Goal: Transaction & Acquisition: Purchase product/service

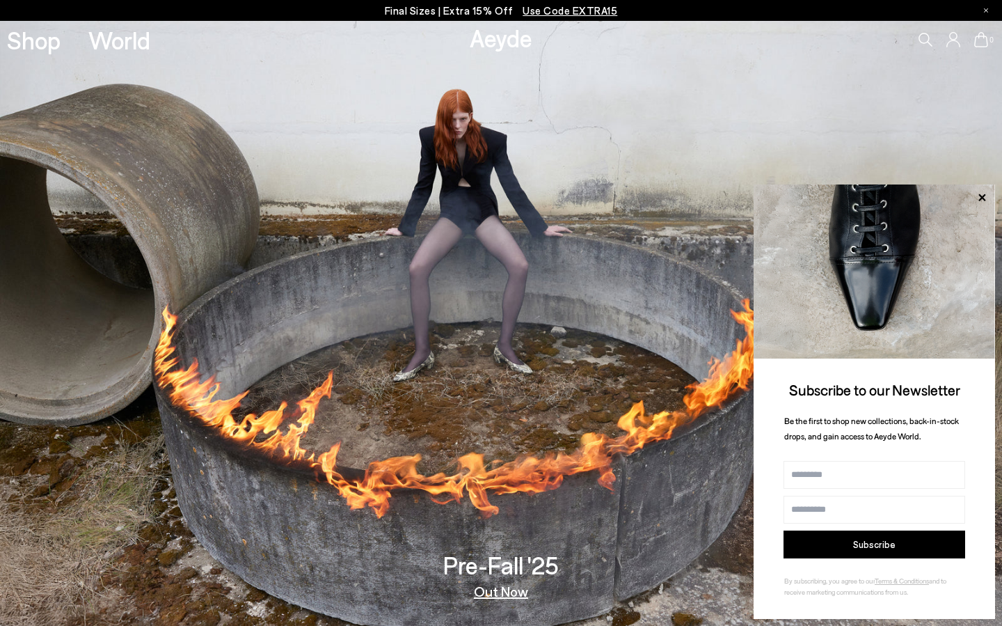
click at [594, 11] on span "Use Code EXTRA15" at bounding box center [570, 10] width 95 height 13
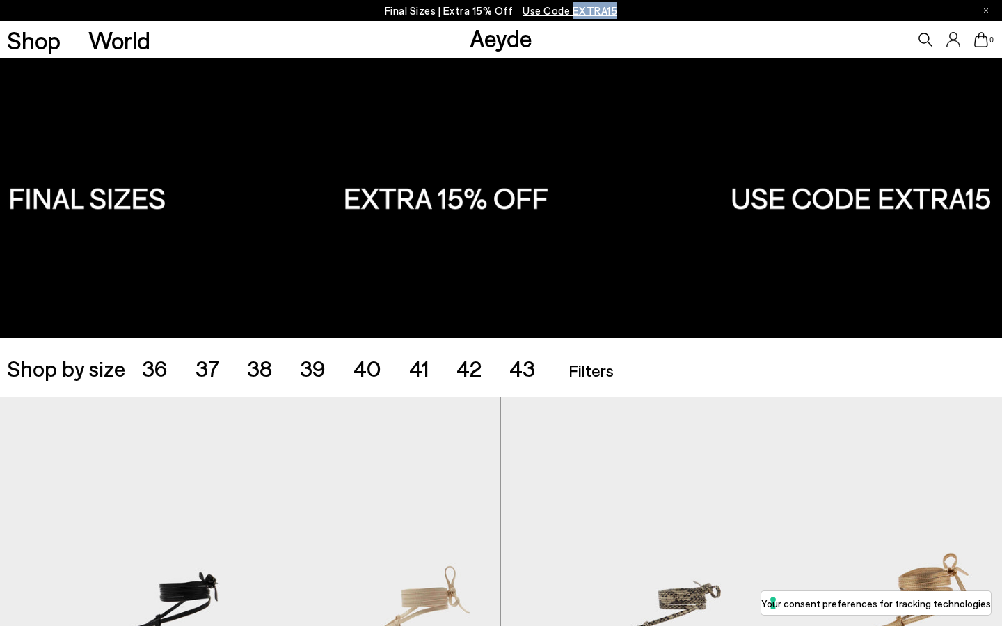
drag, startPoint x: 629, startPoint y: 11, endPoint x: 573, endPoint y: 12, distance: 56.4
click at [573, 12] on div "Final Sizes | Extra 15% Off Use Code EXTRA15" at bounding box center [501, 10] width 1002 height 21
copy span "EXTRA15"
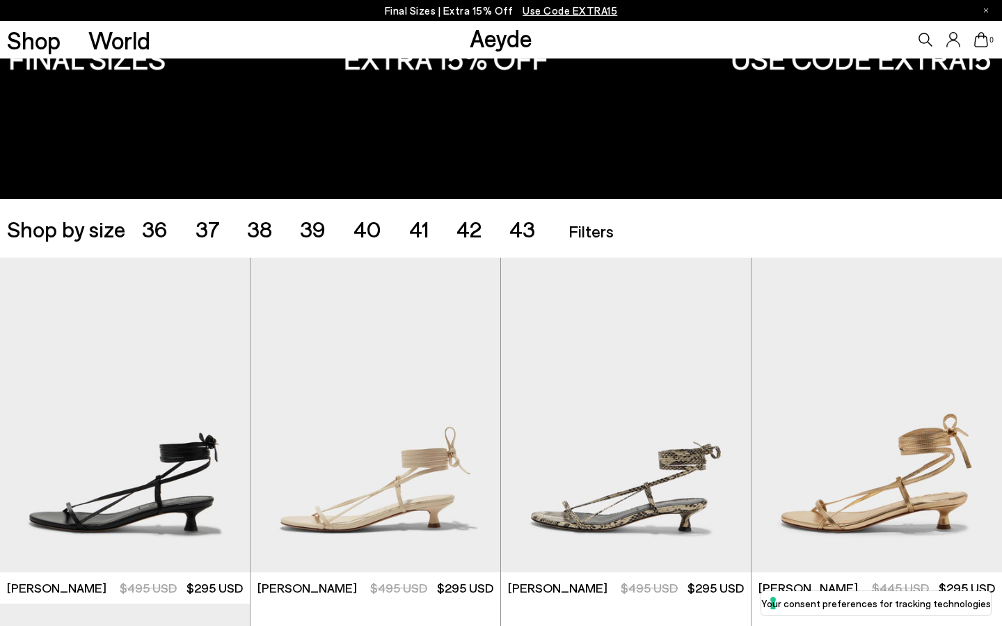
scroll to position [204, 0]
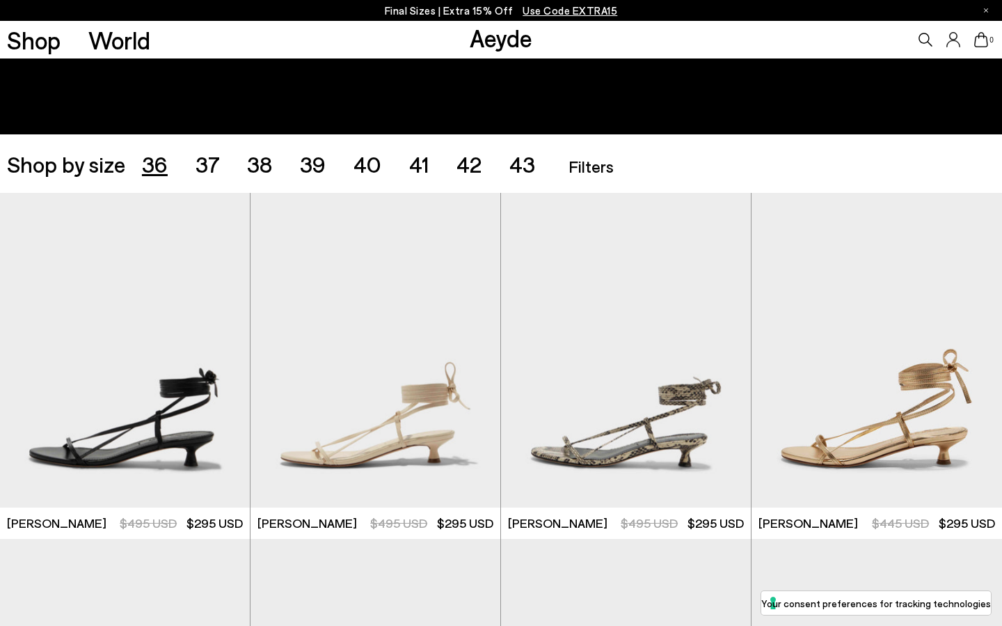
click at [157, 167] on span "36" at bounding box center [155, 163] width 26 height 26
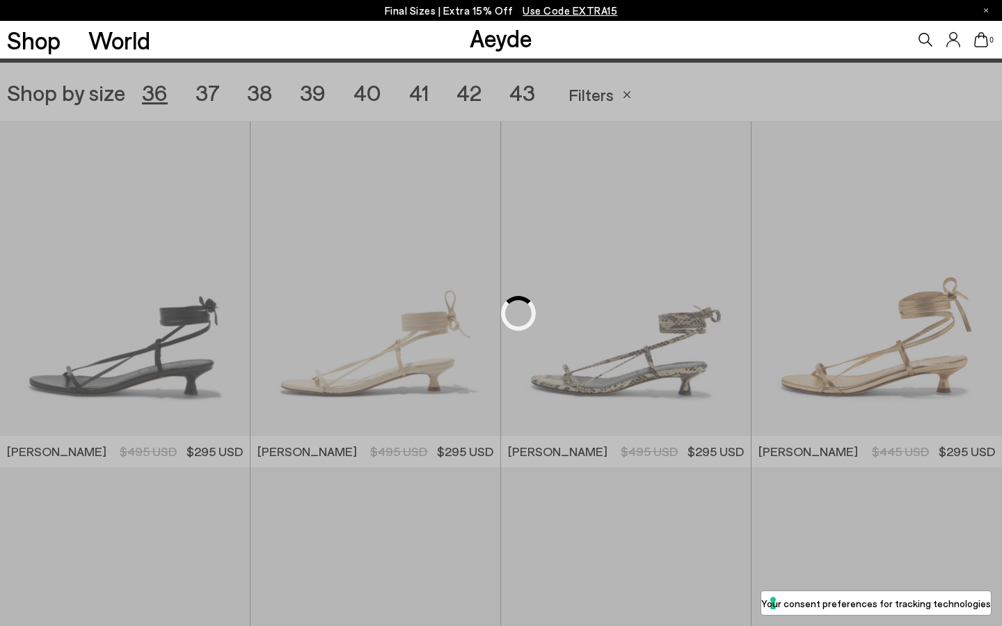
scroll to position [279, 0]
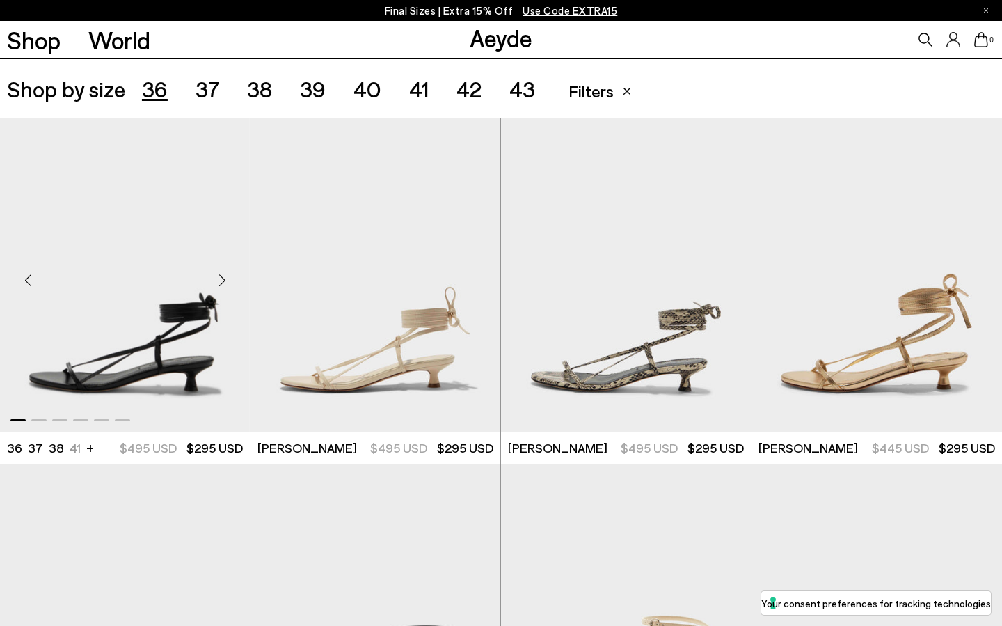
click at [226, 284] on div "Next slide" at bounding box center [222, 281] width 42 height 42
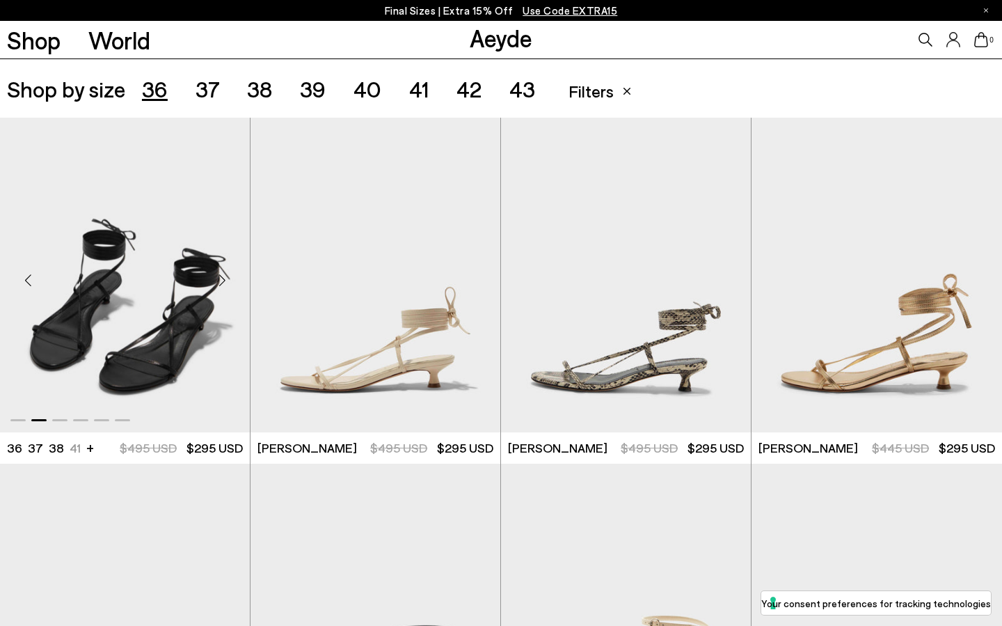
click at [226, 284] on div "Next slide" at bounding box center [222, 281] width 42 height 42
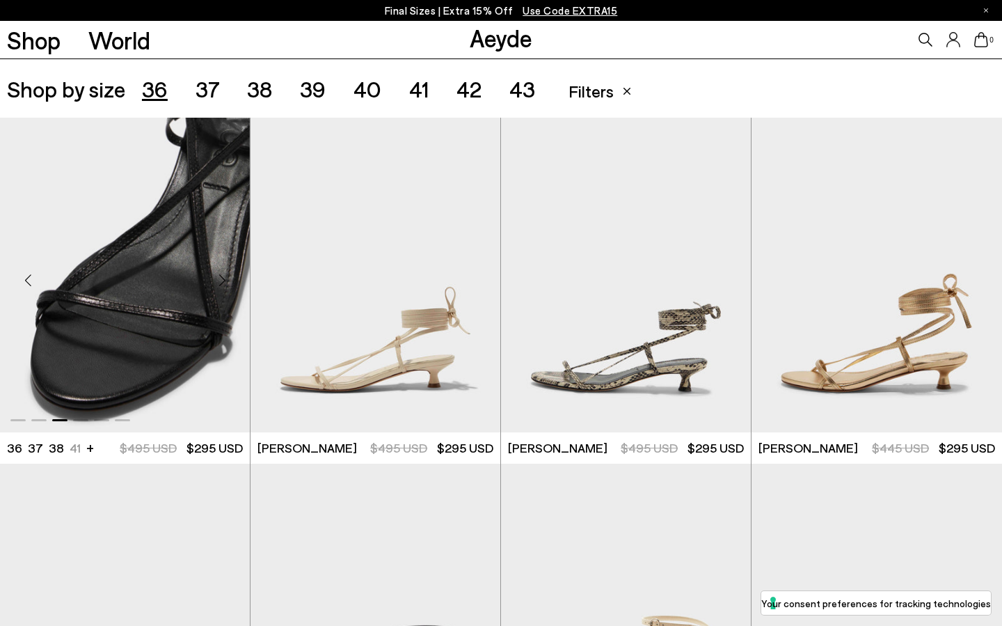
click at [226, 284] on div "Next slide" at bounding box center [222, 281] width 42 height 42
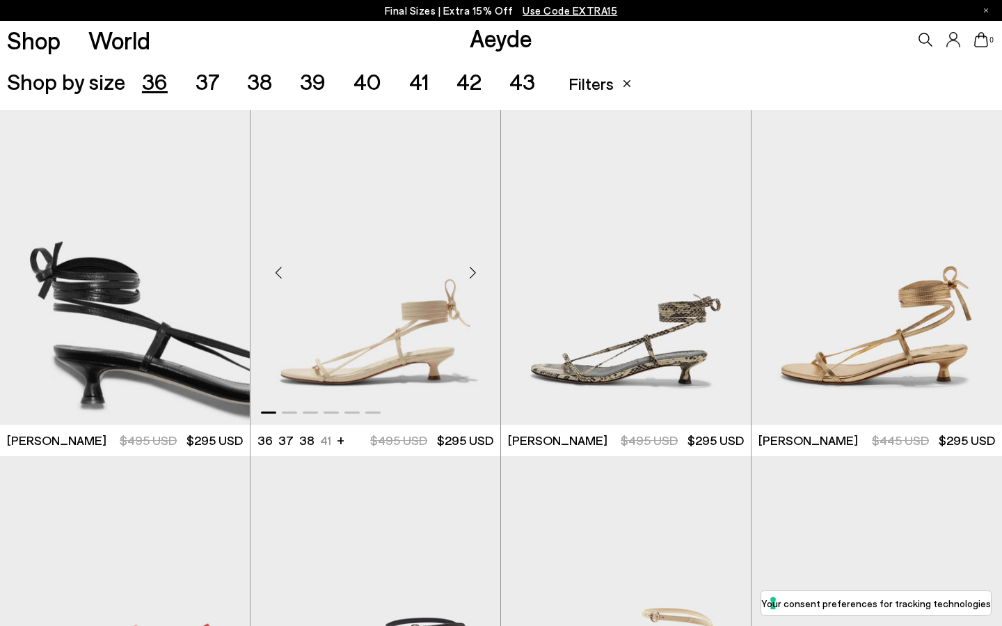
scroll to position [288, 0]
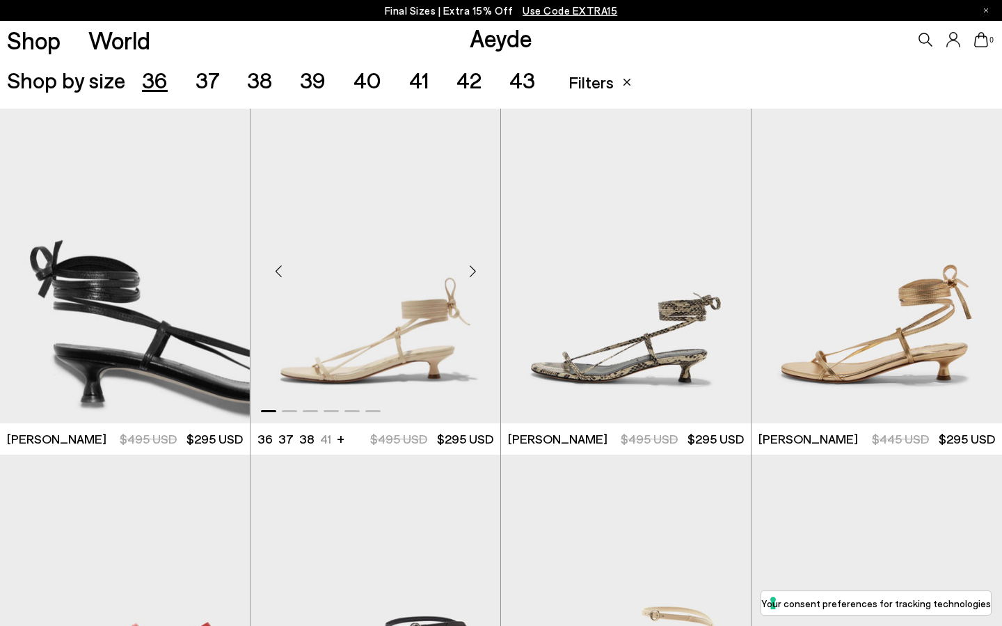
click at [464, 271] on div "Next slide" at bounding box center [473, 272] width 42 height 42
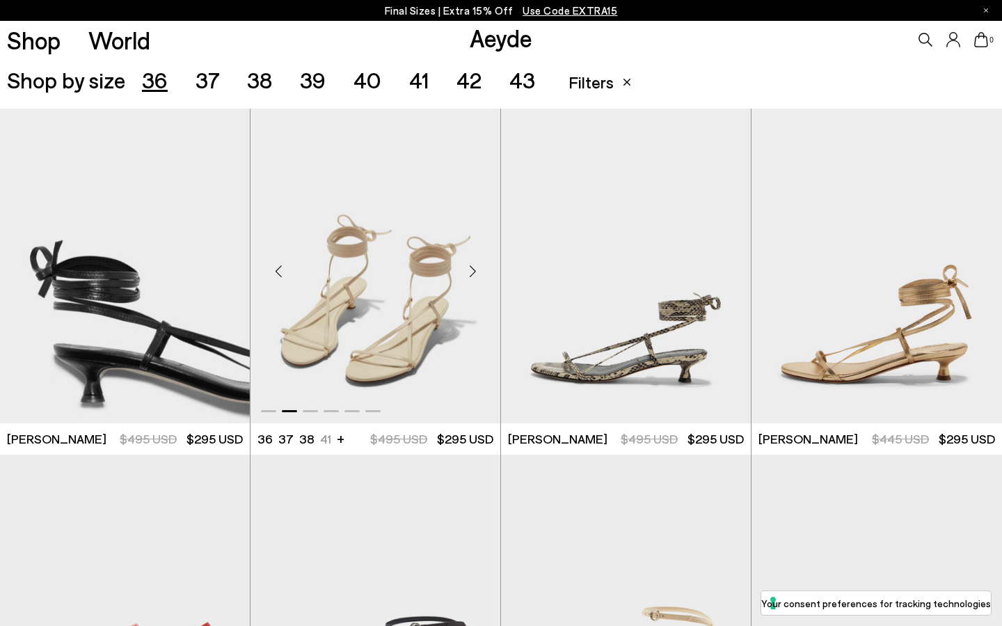
click at [464, 271] on div "Next slide" at bounding box center [473, 272] width 42 height 42
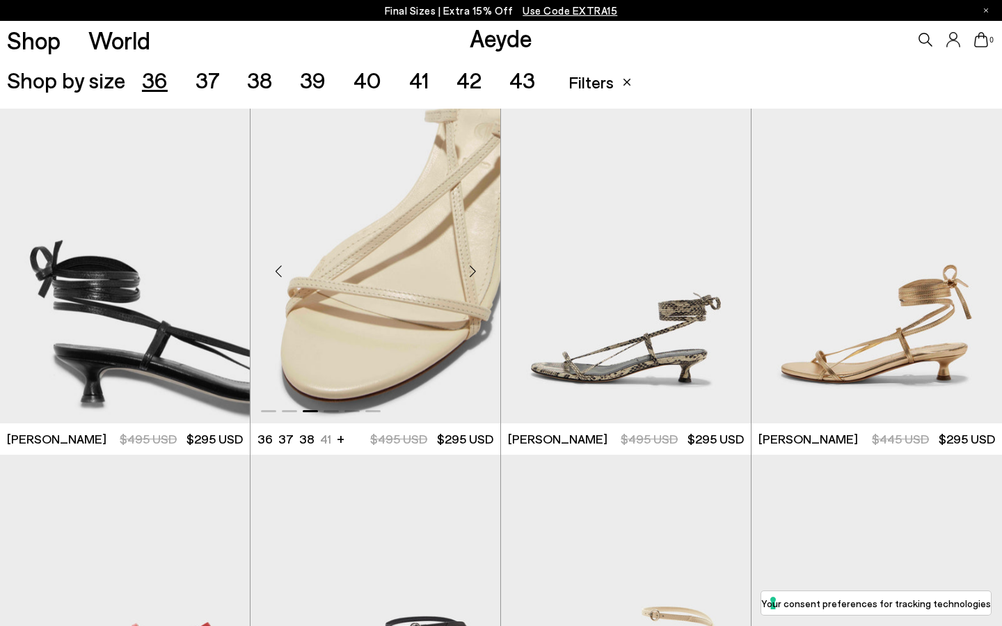
click at [464, 271] on div "Next slide" at bounding box center [473, 272] width 42 height 42
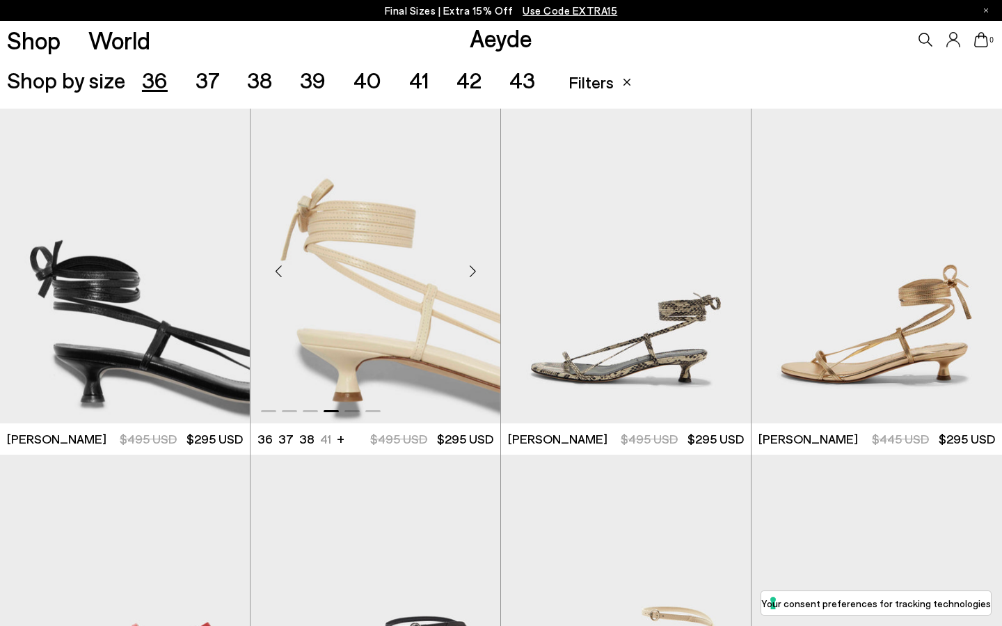
click at [464, 271] on div "Next slide" at bounding box center [473, 272] width 42 height 42
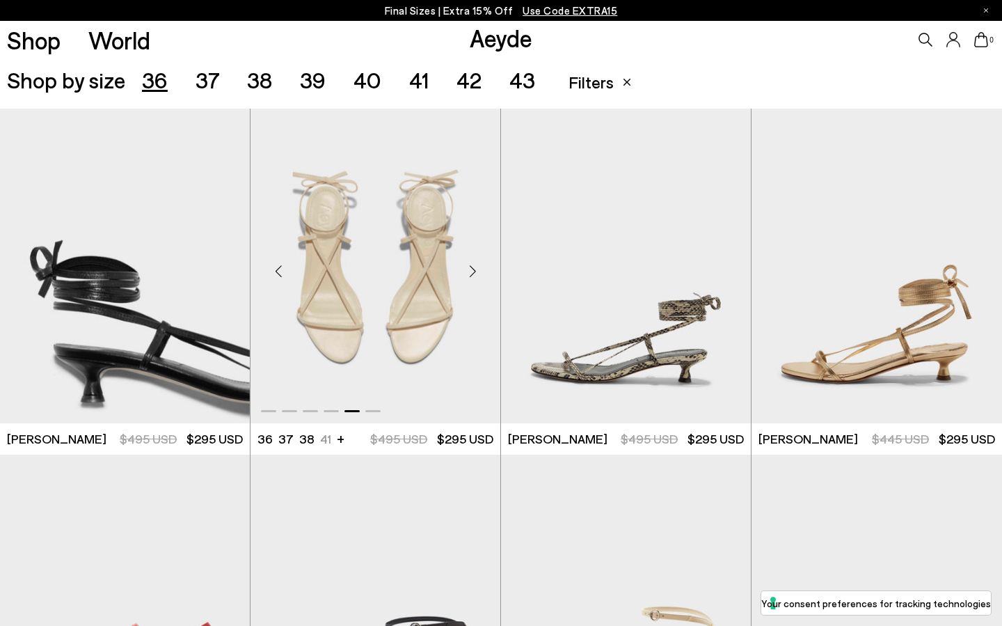
click at [464, 271] on div "Next slide" at bounding box center [473, 272] width 42 height 42
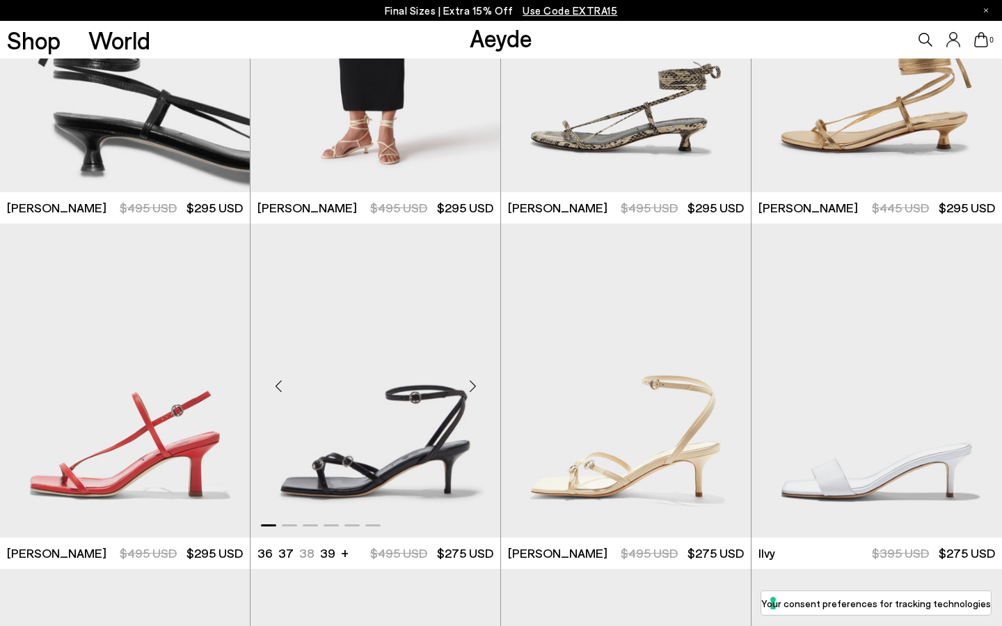
scroll to position [626, 0]
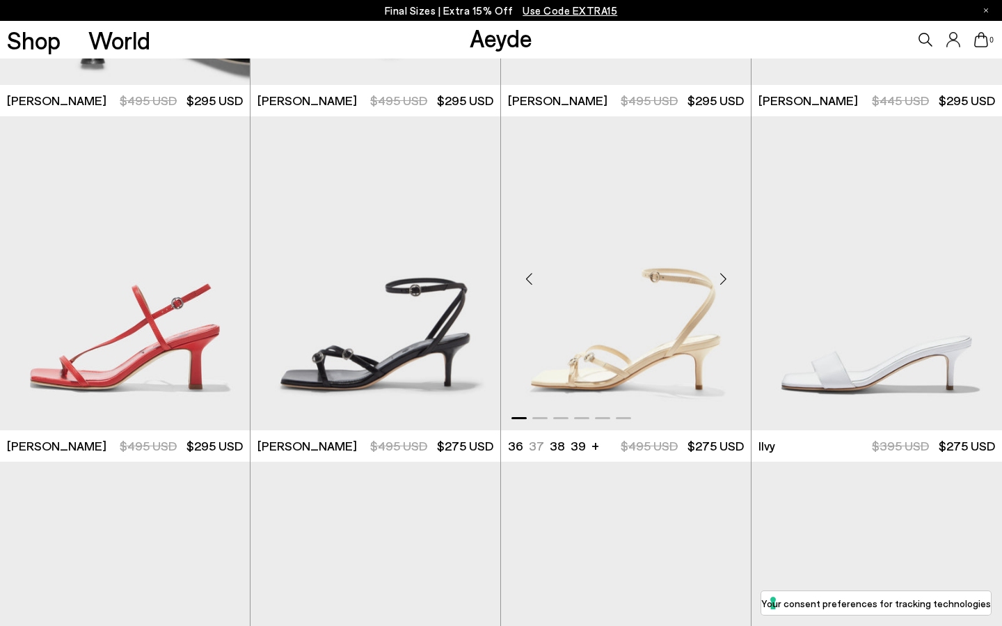
click at [723, 268] on div "Next slide" at bounding box center [723, 279] width 42 height 42
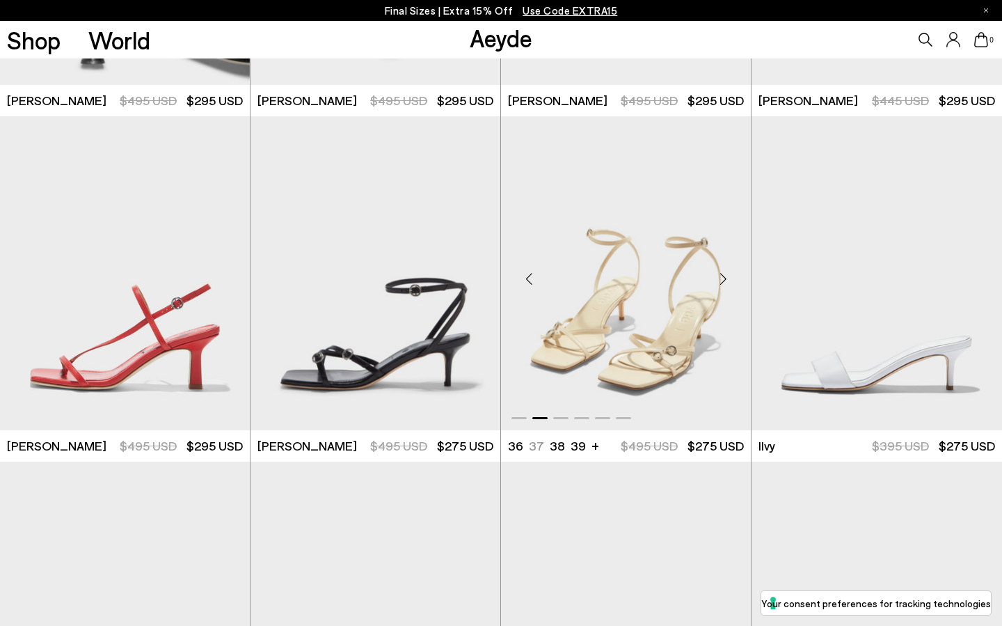
click at [723, 268] on div "Next slide" at bounding box center [723, 279] width 42 height 42
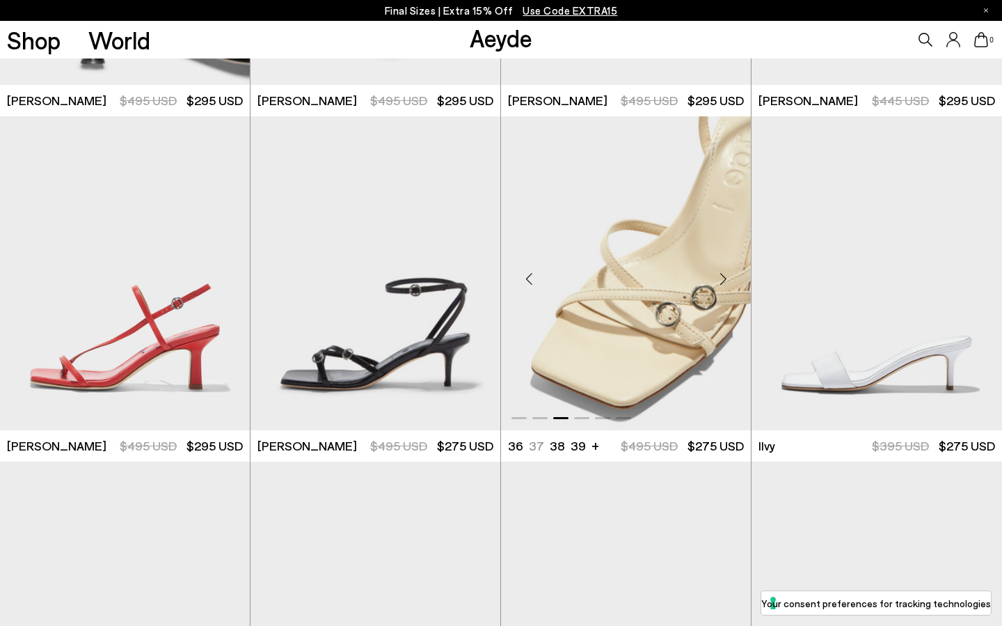
click at [723, 268] on div "Next slide" at bounding box center [723, 279] width 42 height 42
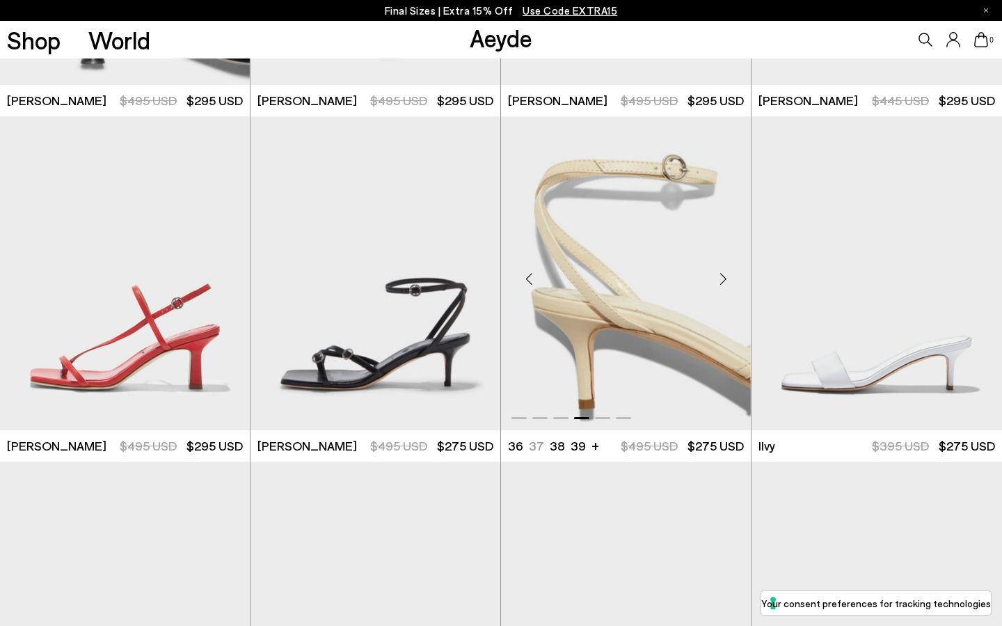
click at [723, 268] on div "Next slide" at bounding box center [723, 279] width 42 height 42
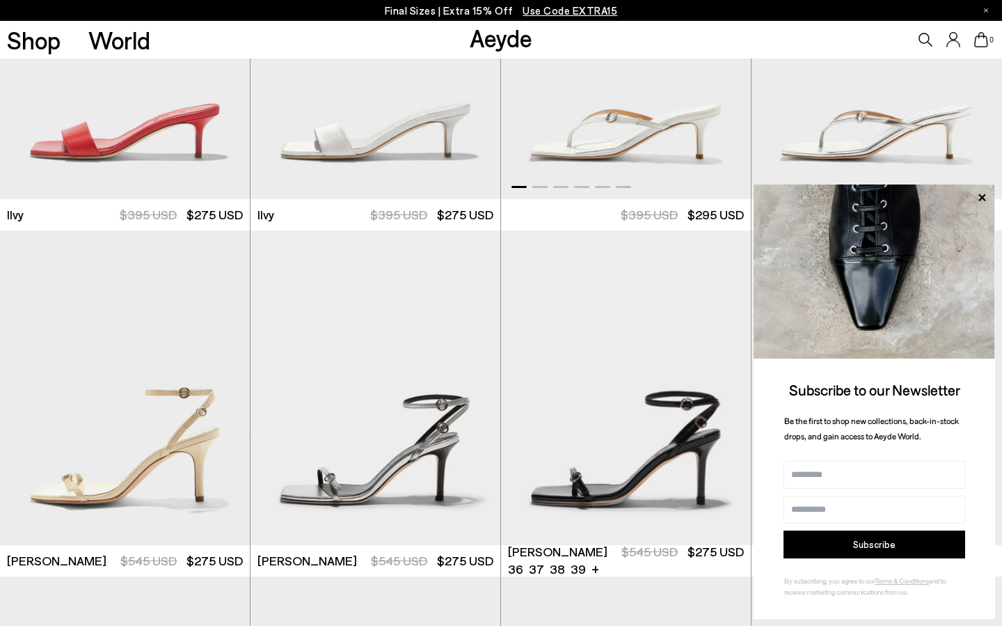
scroll to position [1348, 0]
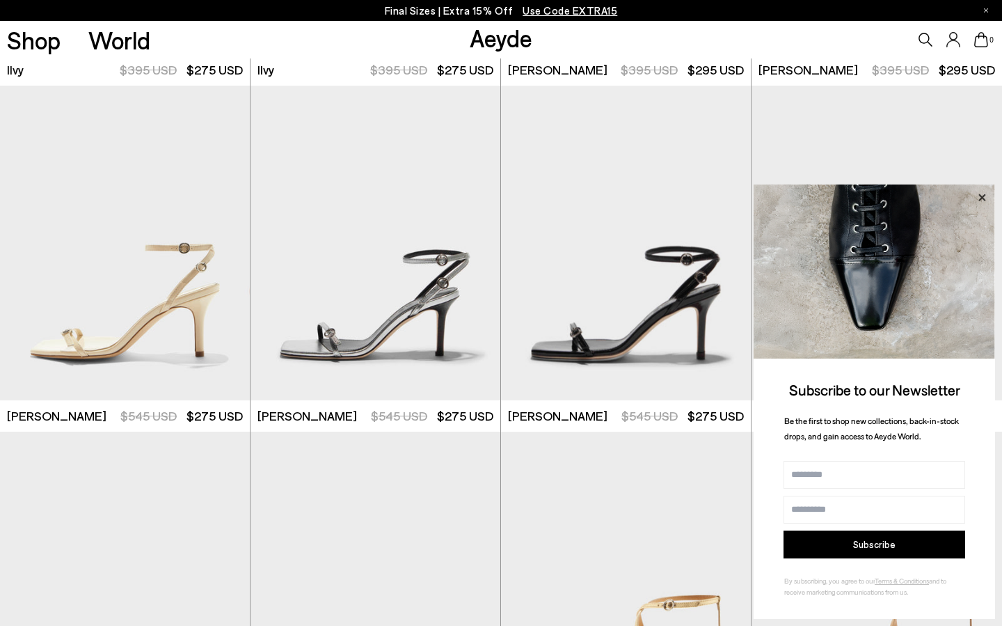
click at [981, 199] on icon at bounding box center [982, 198] width 18 height 18
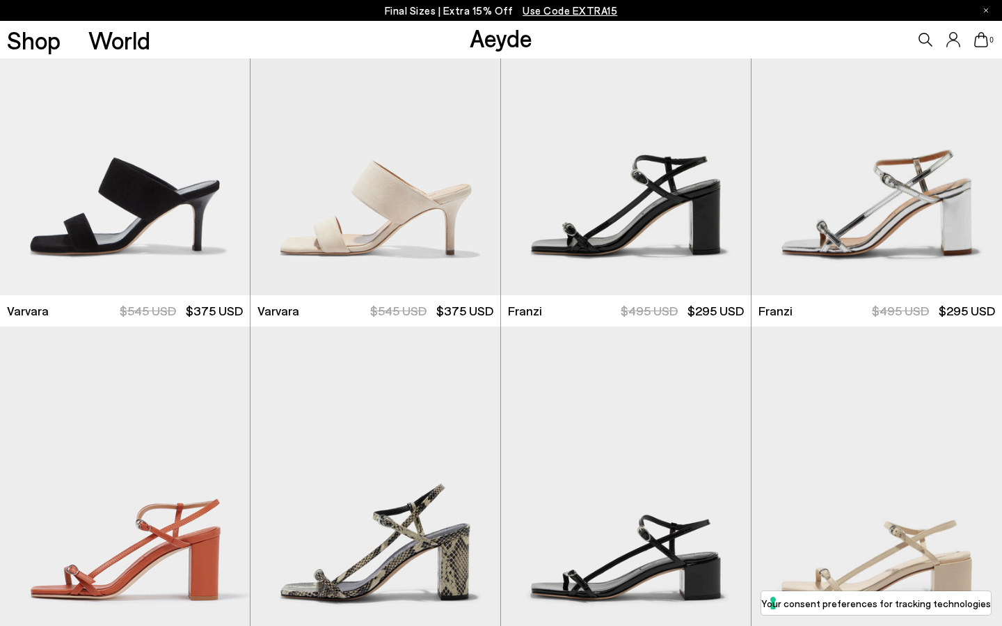
scroll to position [2425, 0]
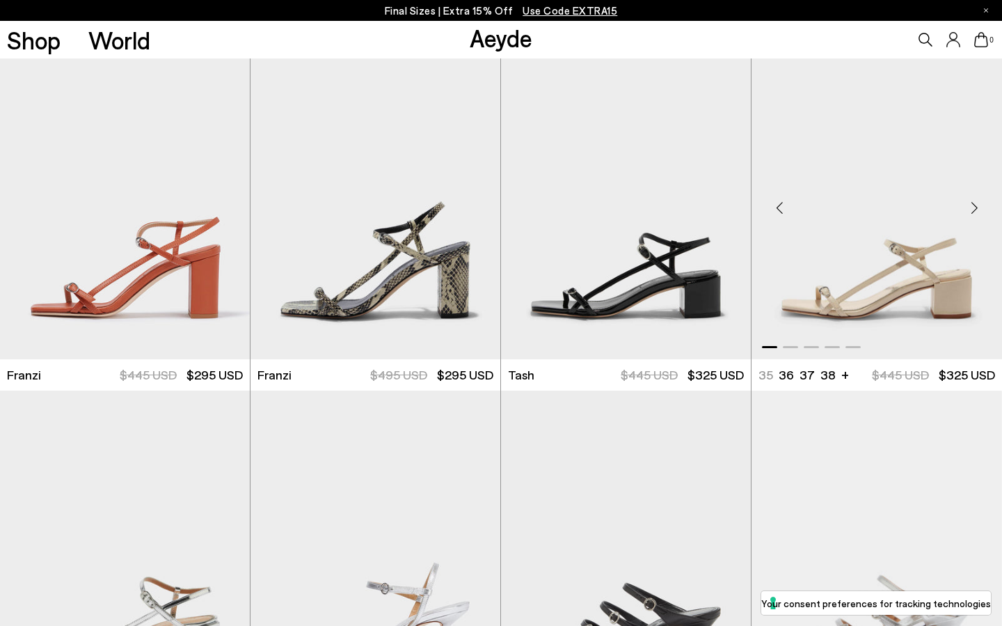
click at [976, 210] on div "Next slide" at bounding box center [975, 208] width 42 height 42
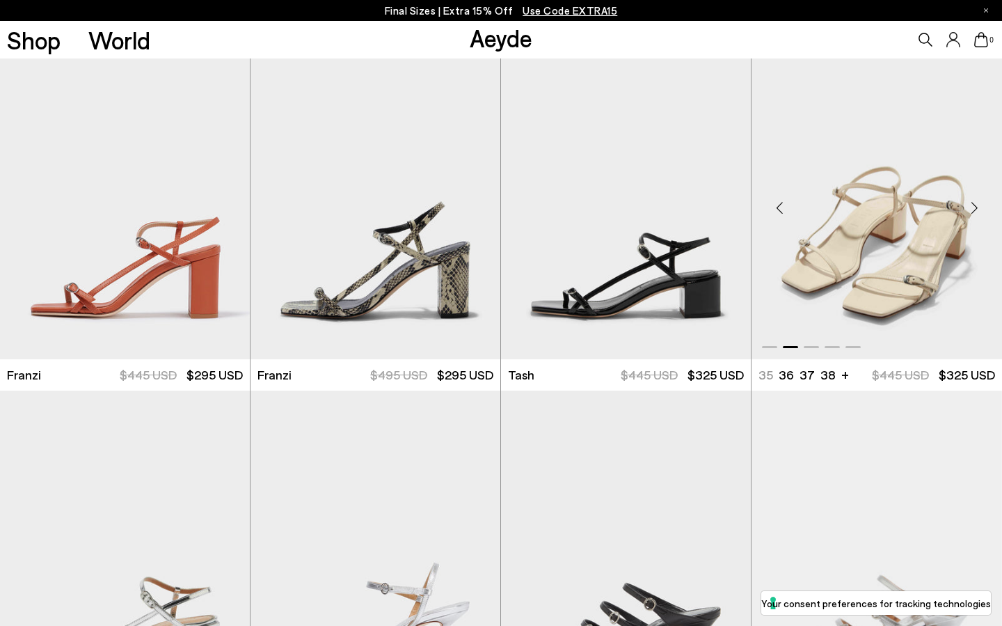
click at [976, 210] on div "Next slide" at bounding box center [975, 208] width 42 height 42
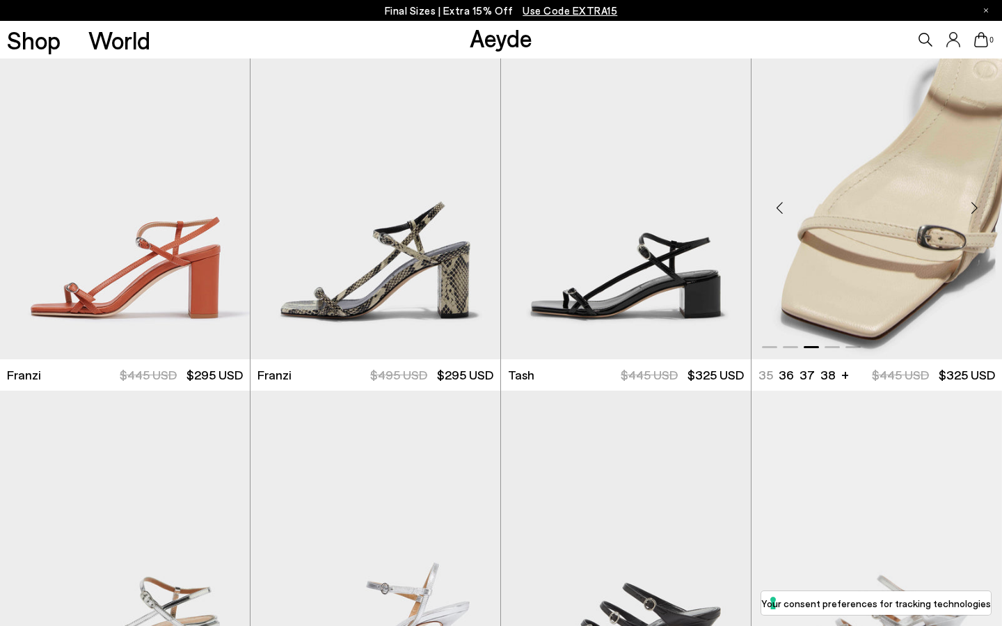
click at [976, 210] on div "Next slide" at bounding box center [975, 208] width 42 height 42
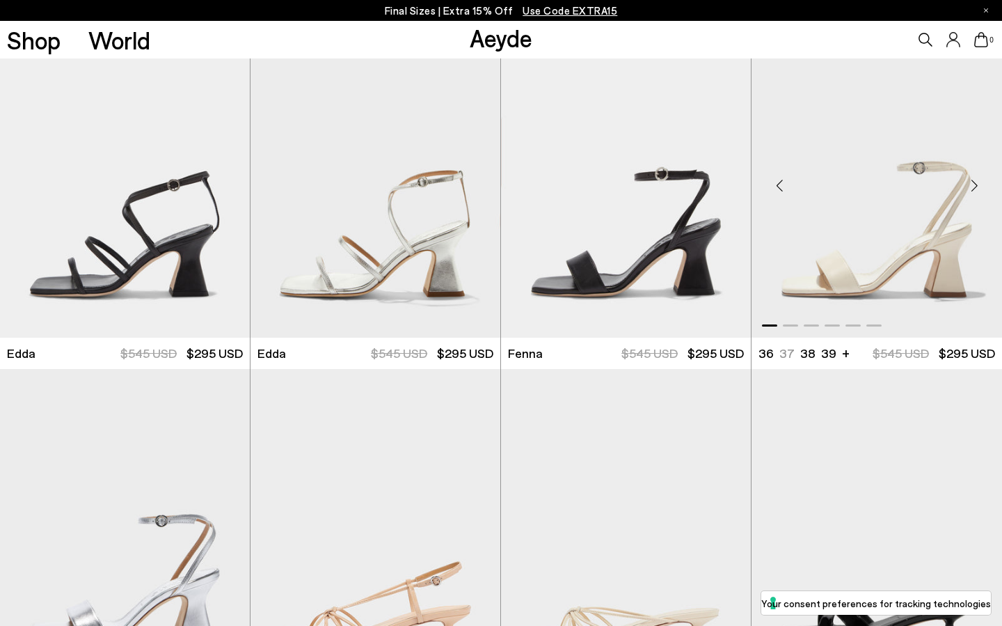
scroll to position [3002, 0]
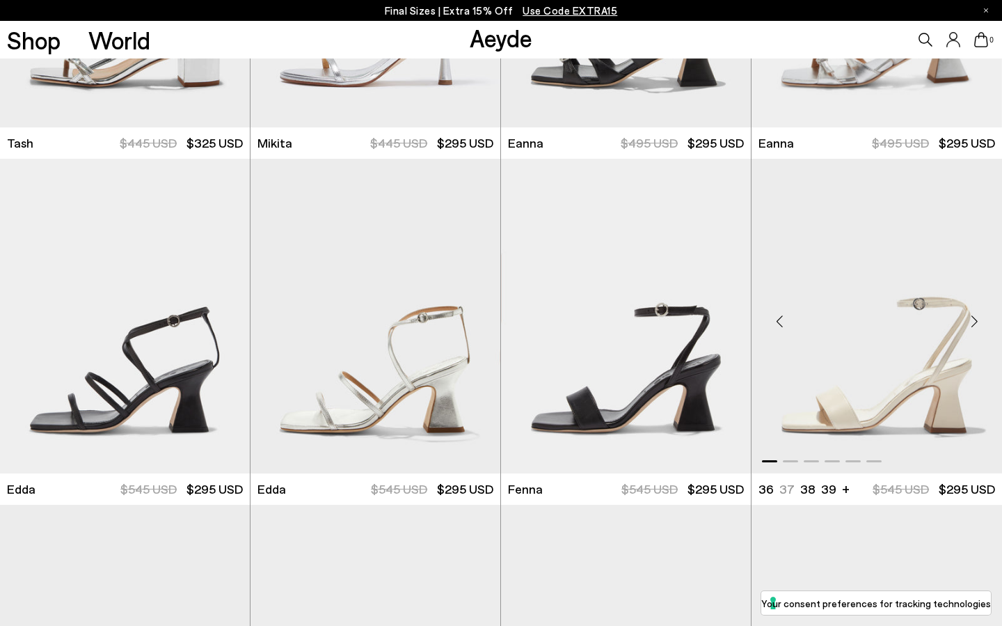
click at [977, 321] on div "Next slide" at bounding box center [975, 322] width 42 height 42
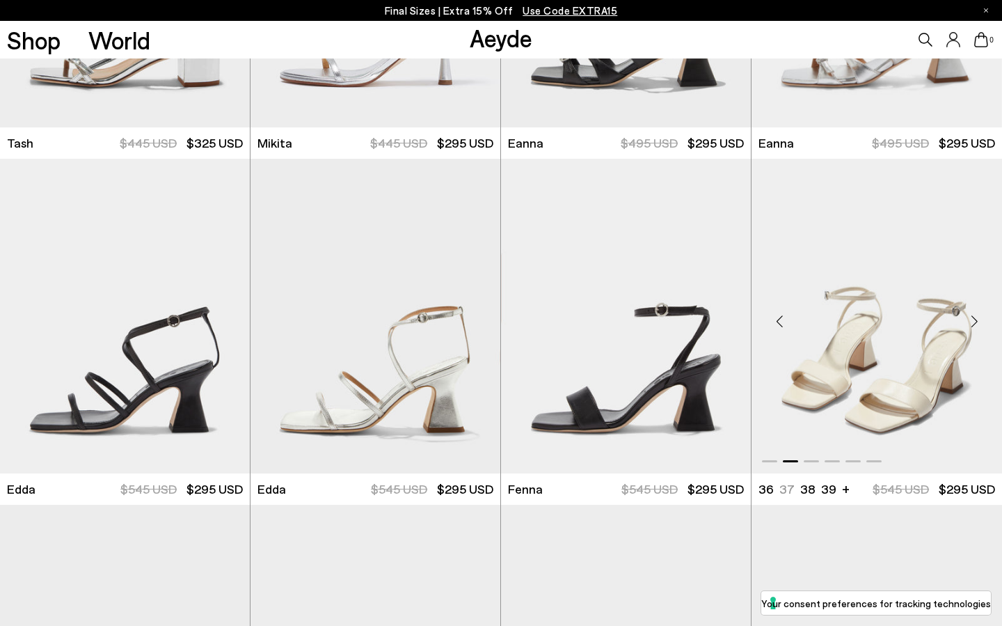
click at [977, 321] on div "Next slide" at bounding box center [975, 322] width 42 height 42
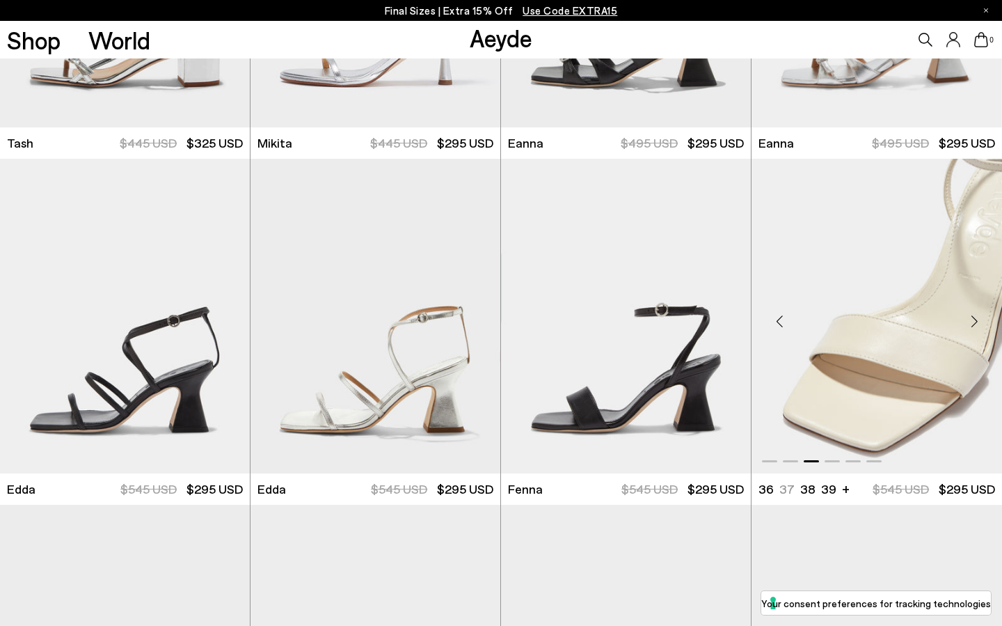
click at [977, 321] on div "Next slide" at bounding box center [975, 322] width 42 height 42
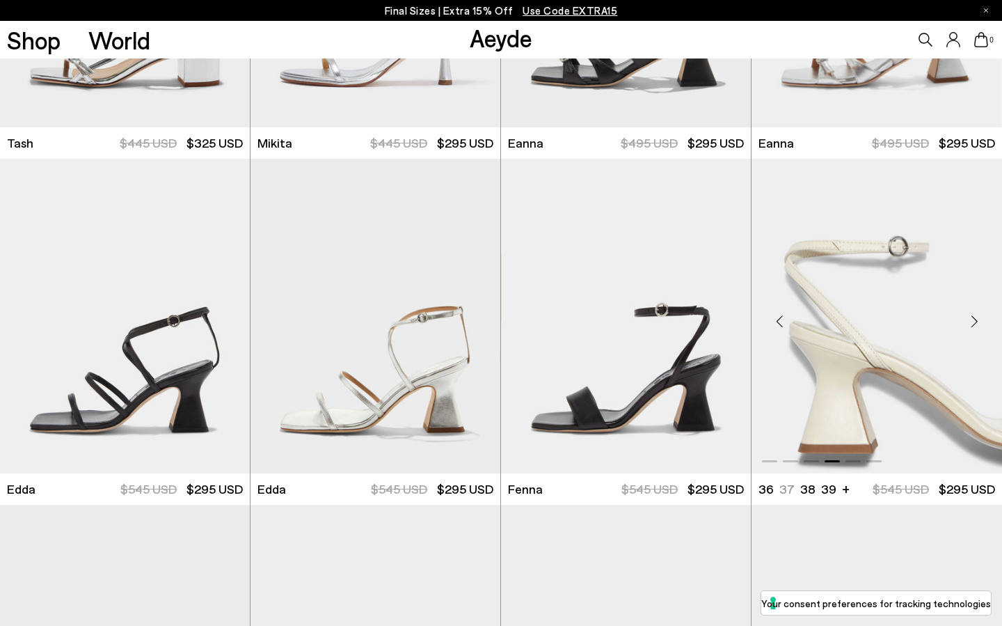
click at [977, 321] on div "Next slide" at bounding box center [975, 322] width 42 height 42
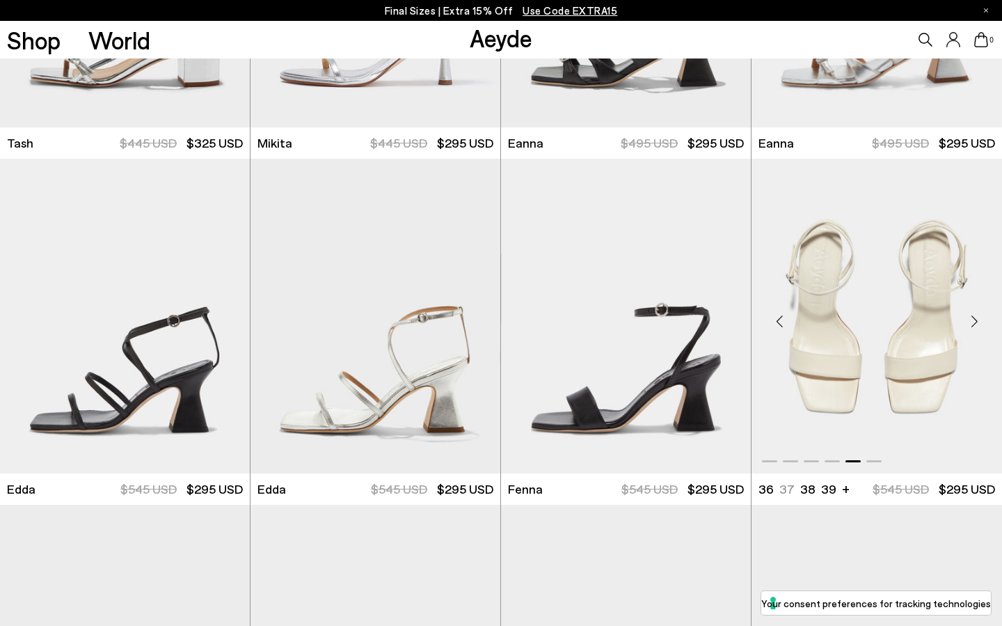
click at [977, 321] on div "Next slide" at bounding box center [975, 322] width 42 height 42
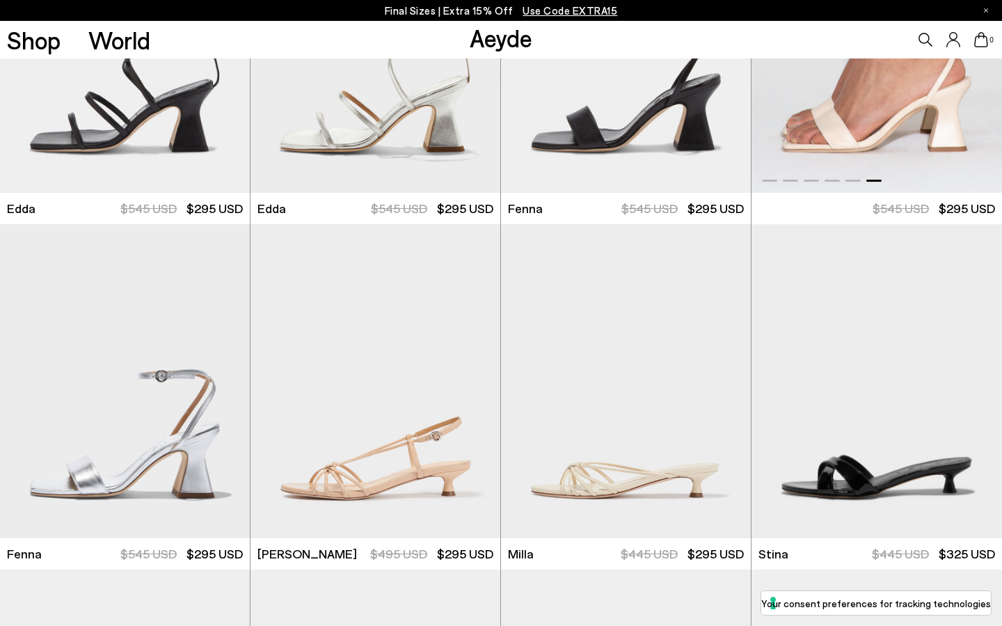
scroll to position [3516, 0]
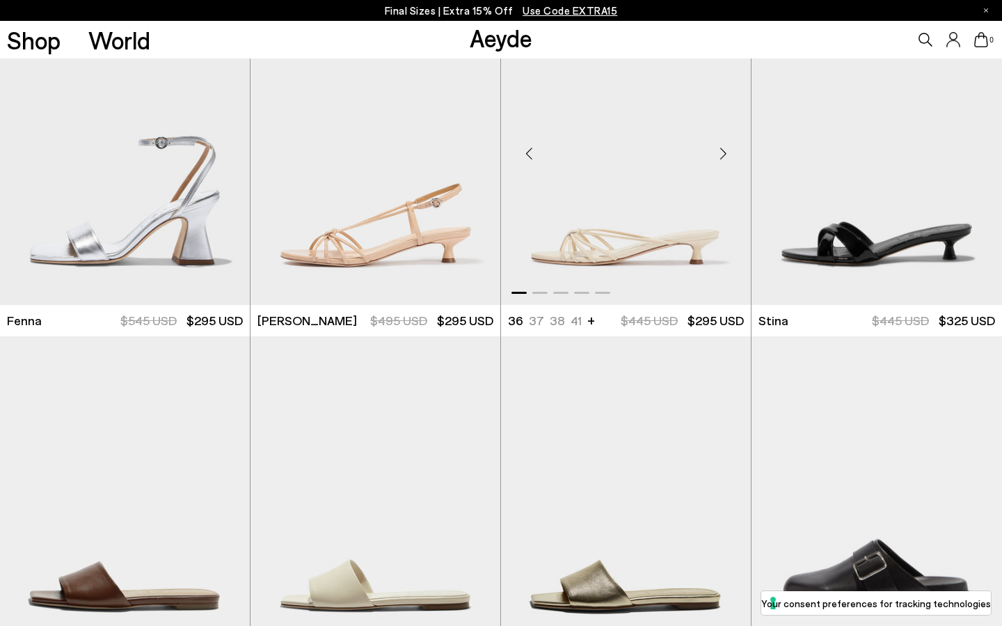
click at [729, 145] on div "Next slide" at bounding box center [723, 153] width 42 height 42
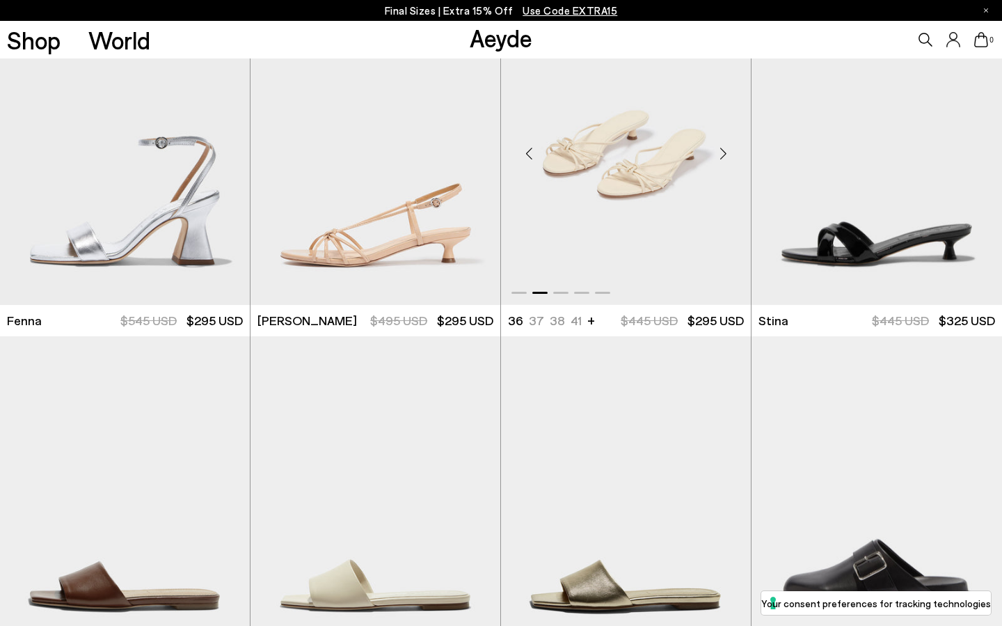
click at [729, 145] on div "Next slide" at bounding box center [723, 153] width 42 height 42
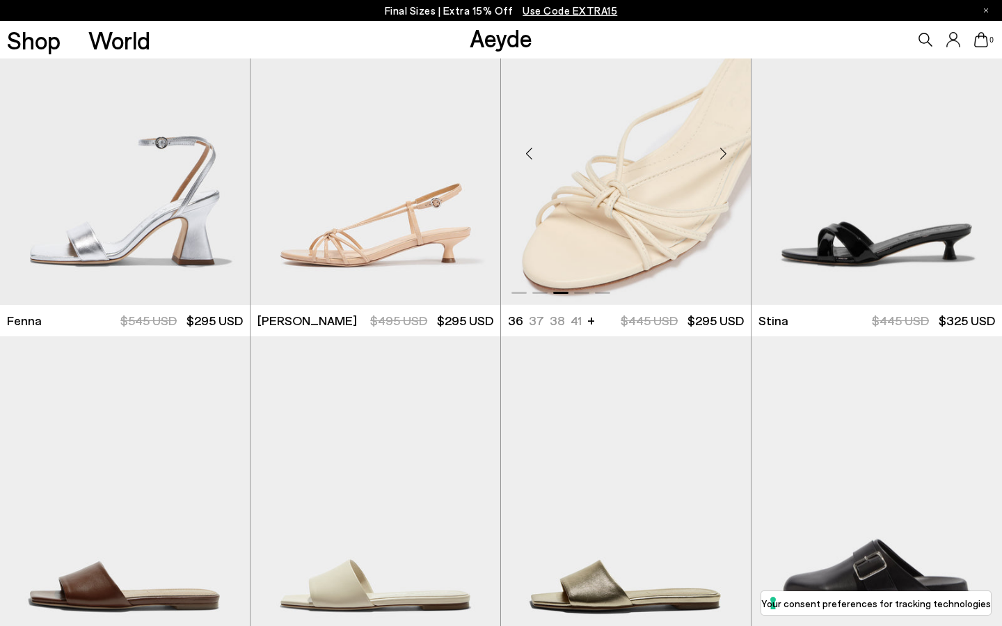
click at [729, 145] on div "Next slide" at bounding box center [723, 153] width 42 height 42
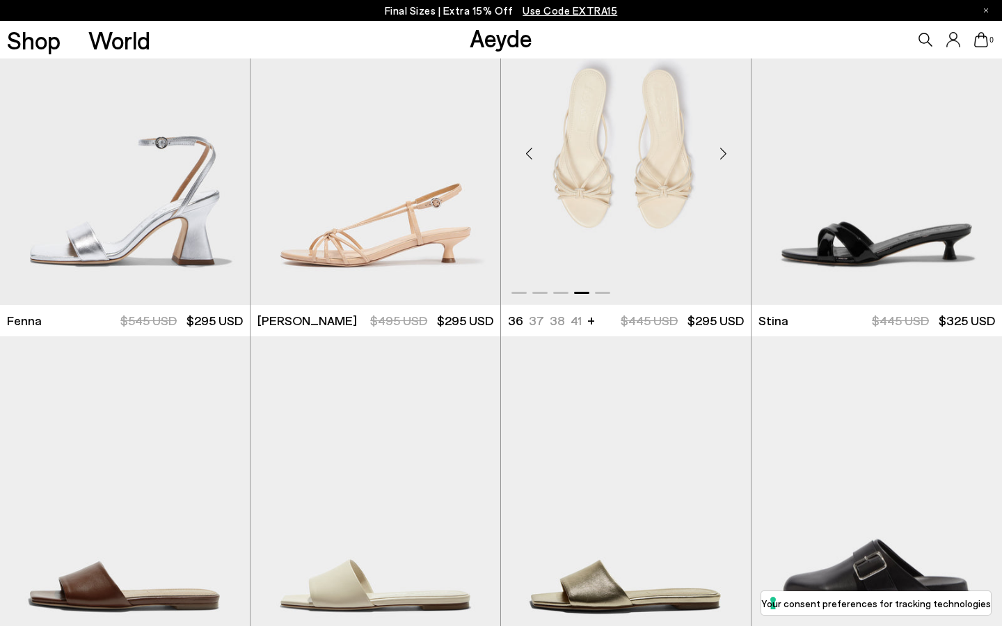
click at [729, 145] on div "Next slide" at bounding box center [723, 153] width 42 height 42
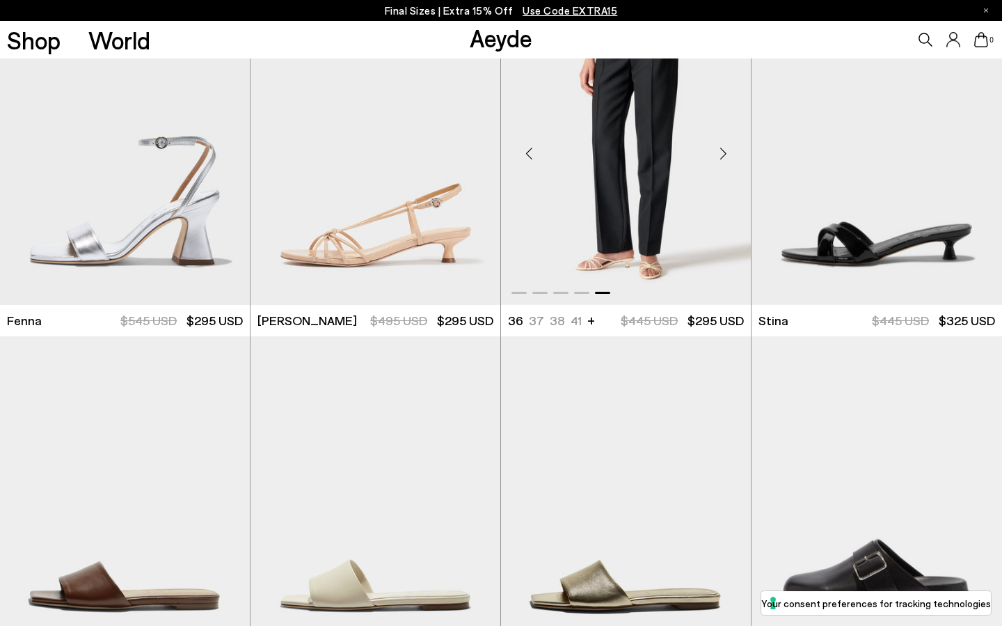
click at [729, 145] on div "Next slide" at bounding box center [723, 153] width 42 height 42
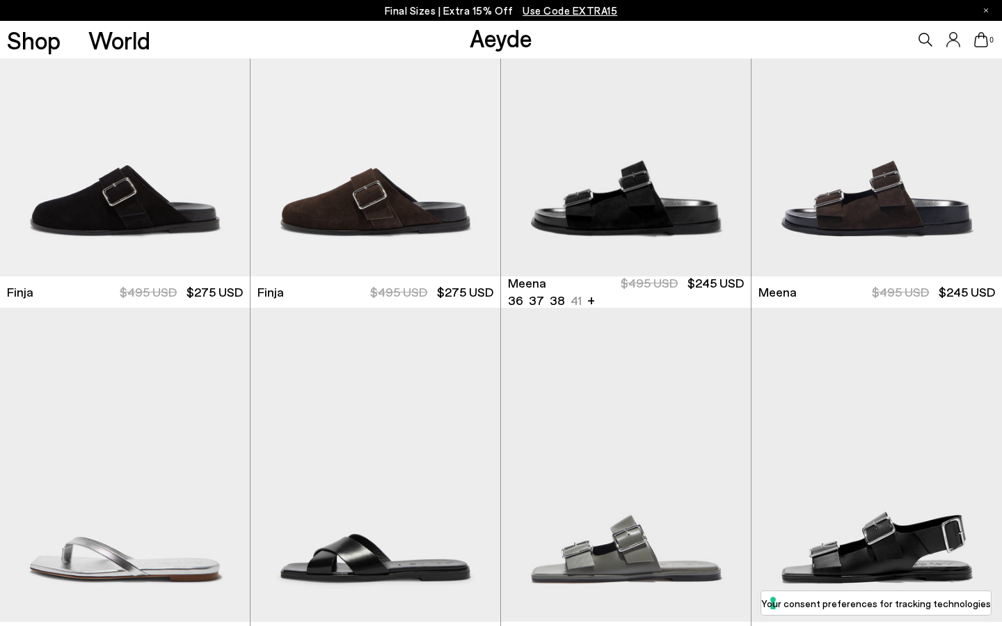
scroll to position [4137, 0]
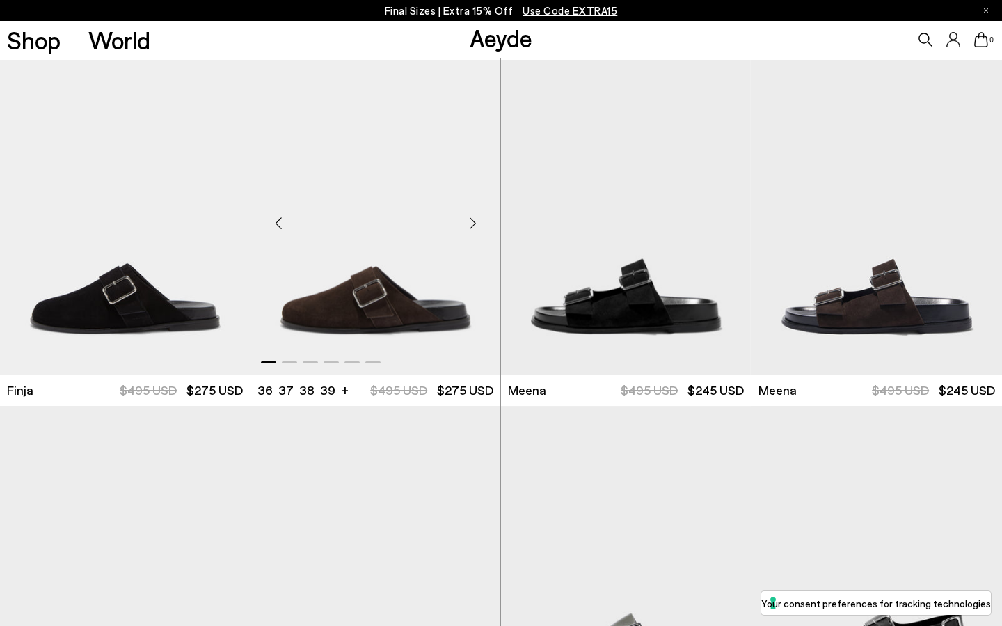
click at [468, 221] on div "Next slide" at bounding box center [473, 223] width 42 height 42
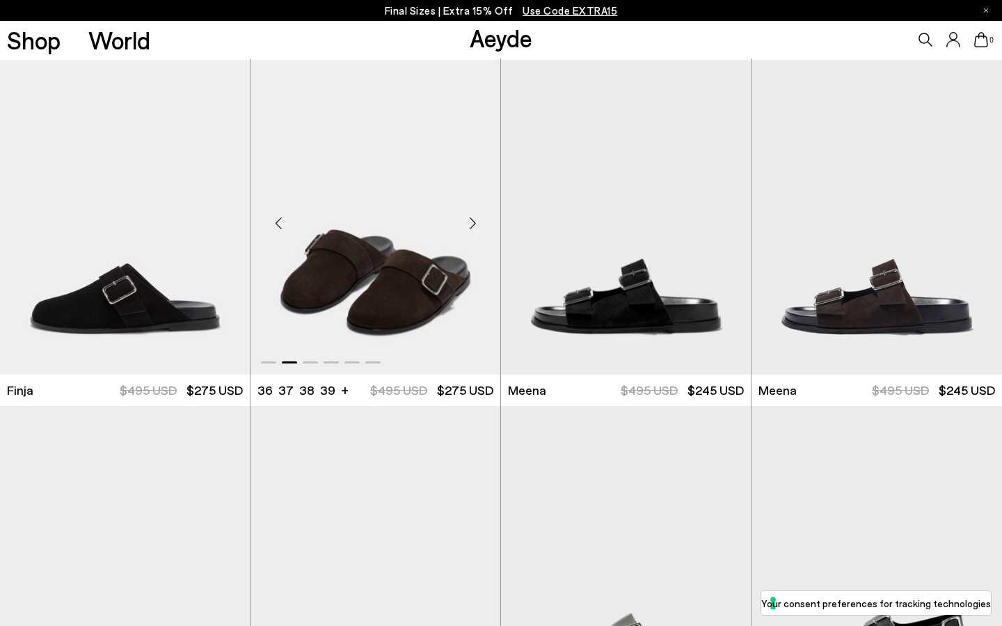
click at [468, 221] on div "Next slide" at bounding box center [473, 223] width 42 height 42
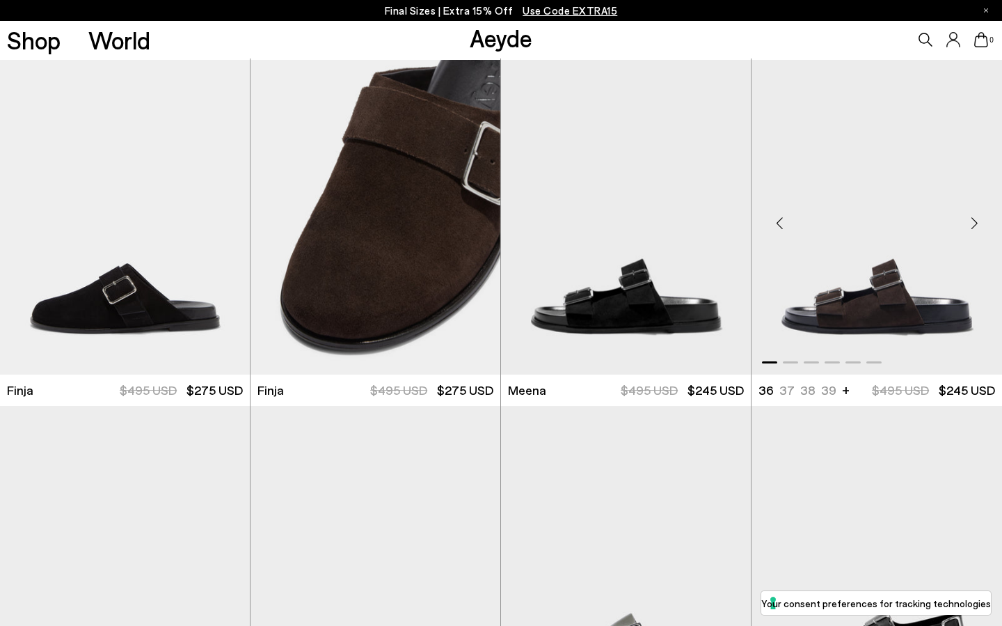
click at [972, 225] on div "Next slide" at bounding box center [975, 223] width 42 height 42
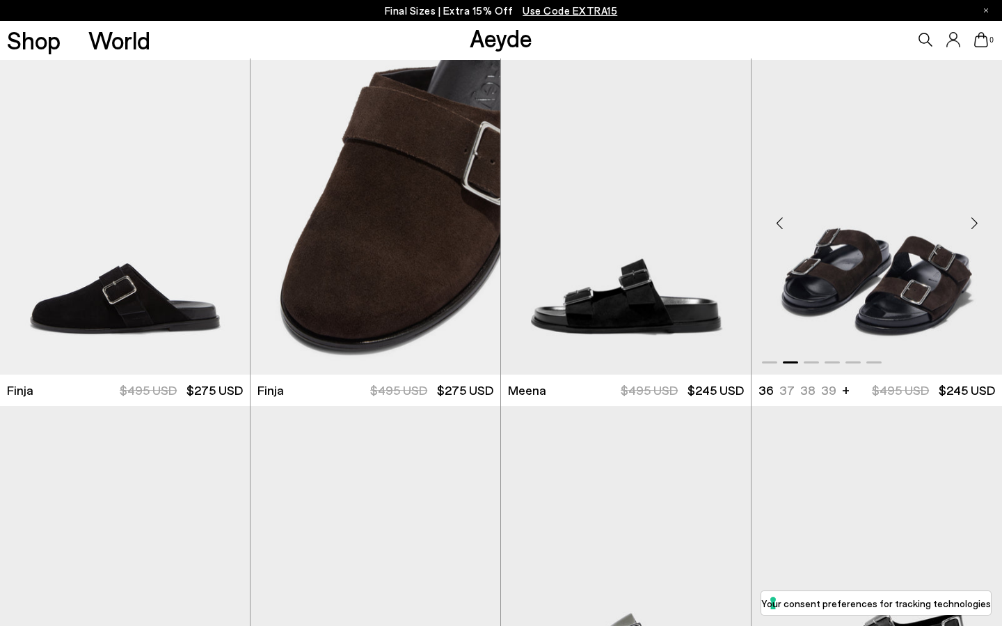
click at [972, 225] on div "Next slide" at bounding box center [975, 223] width 42 height 42
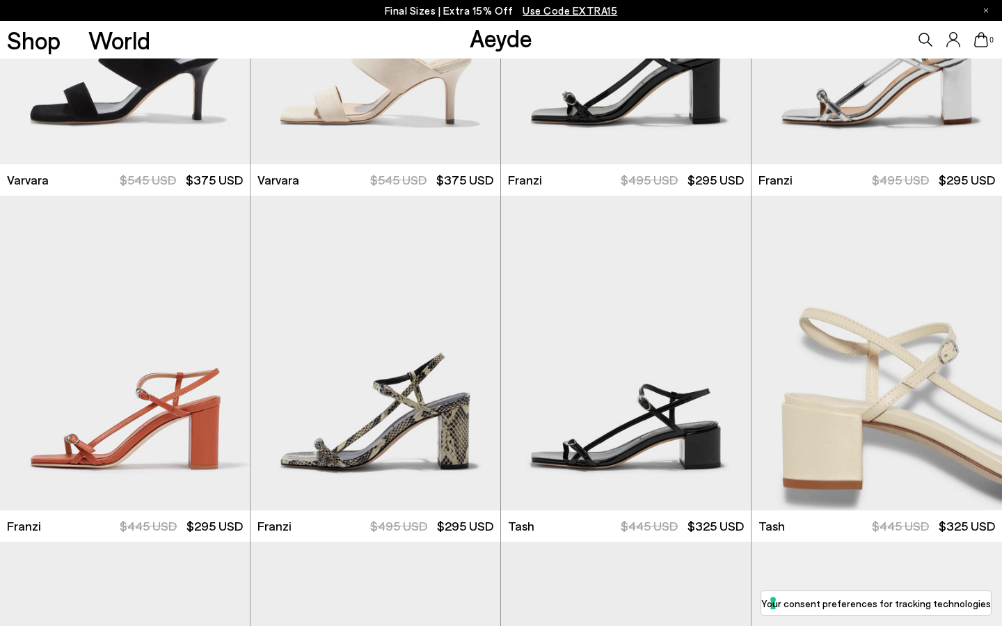
scroll to position [2107, 0]
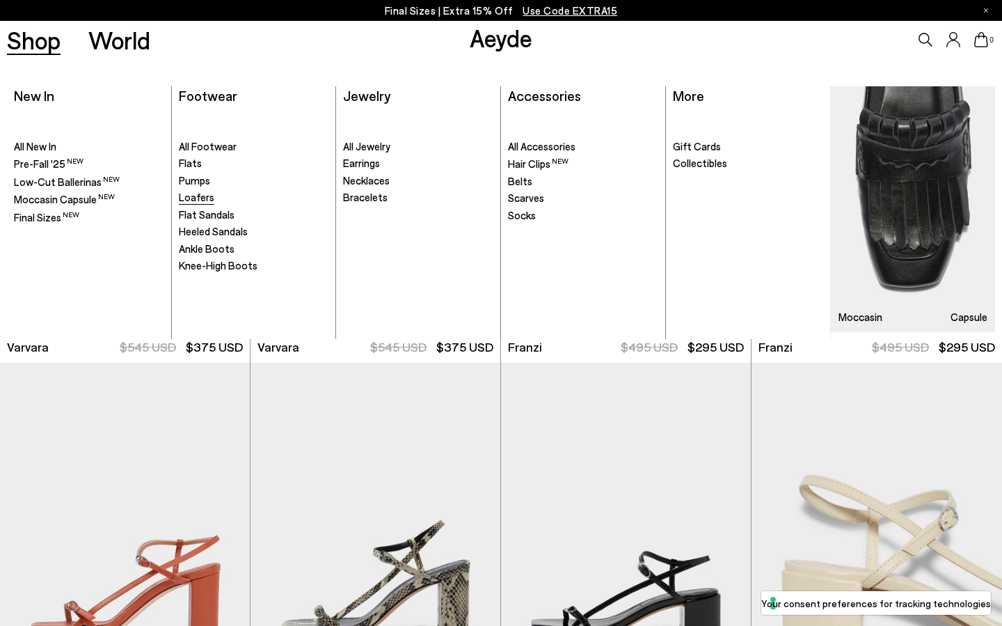
click at [196, 203] on span "Loafers" at bounding box center [196, 197] width 35 height 13
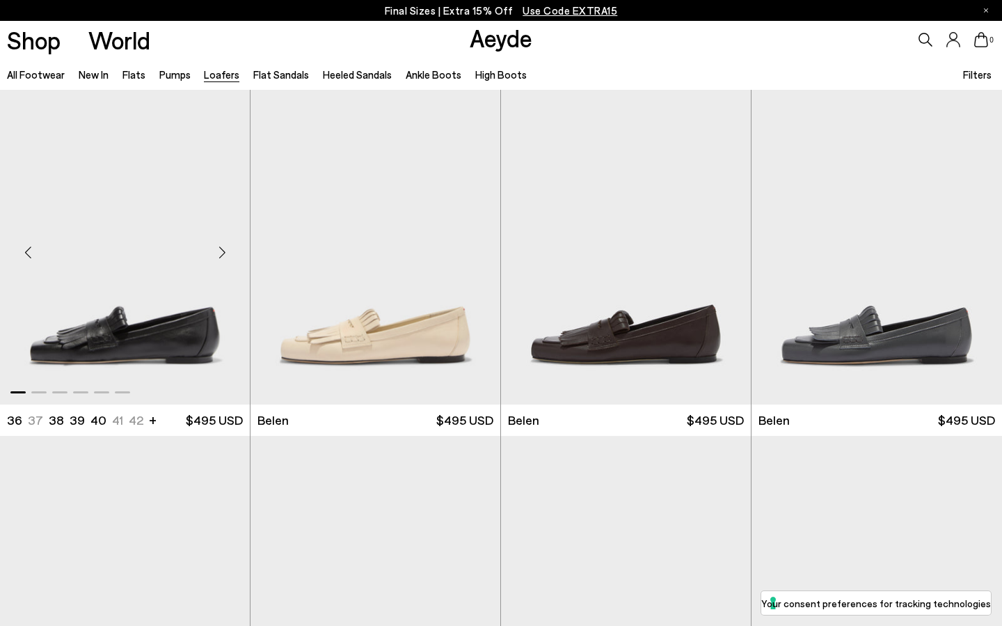
click at [223, 257] on div "Next slide" at bounding box center [222, 253] width 42 height 42
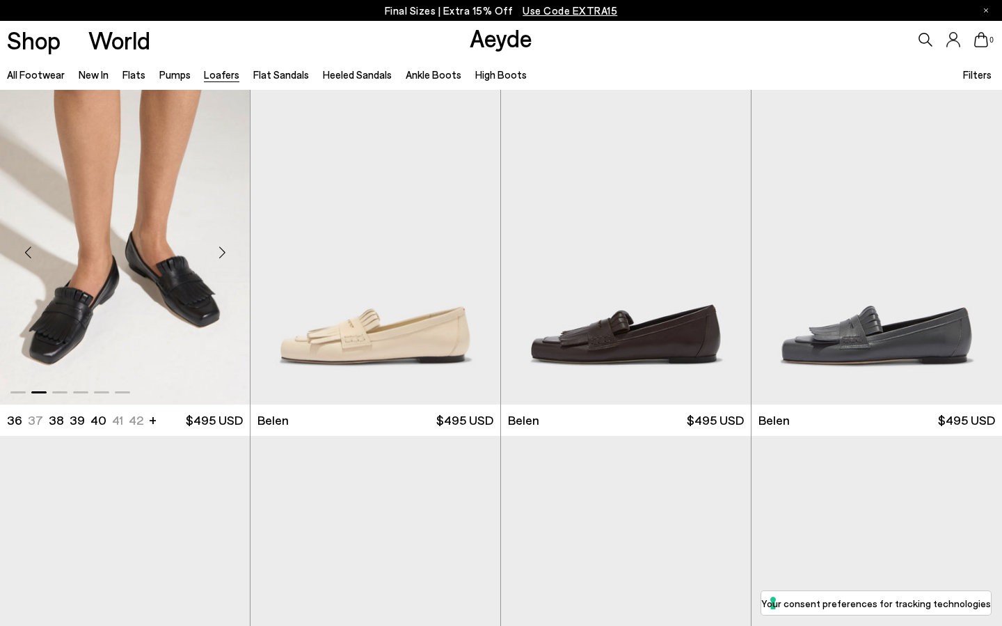
click at [223, 257] on div "Next slide" at bounding box center [222, 253] width 42 height 42
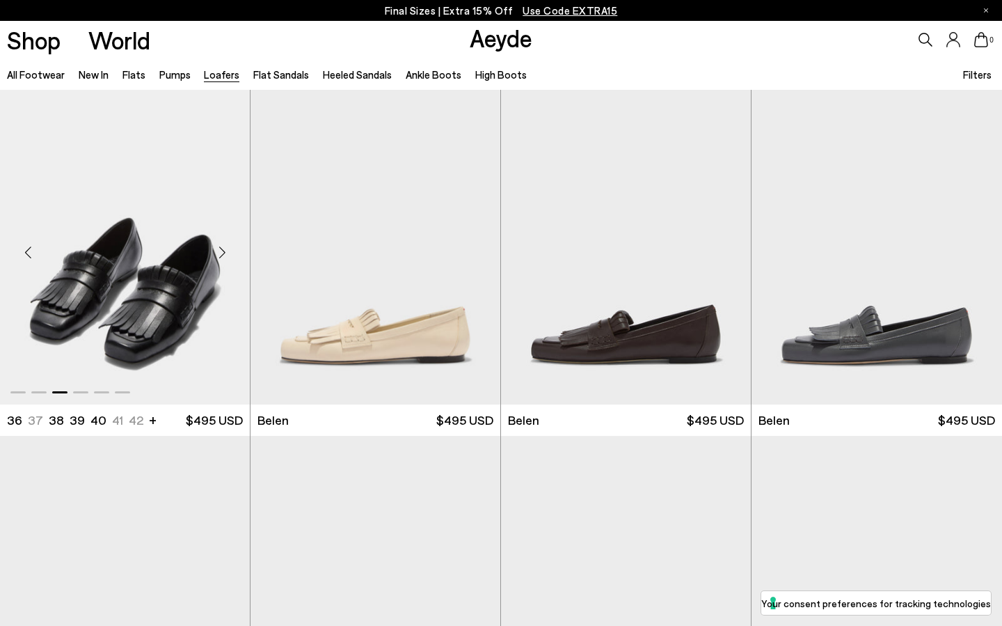
click at [223, 257] on div "Next slide" at bounding box center [222, 253] width 42 height 42
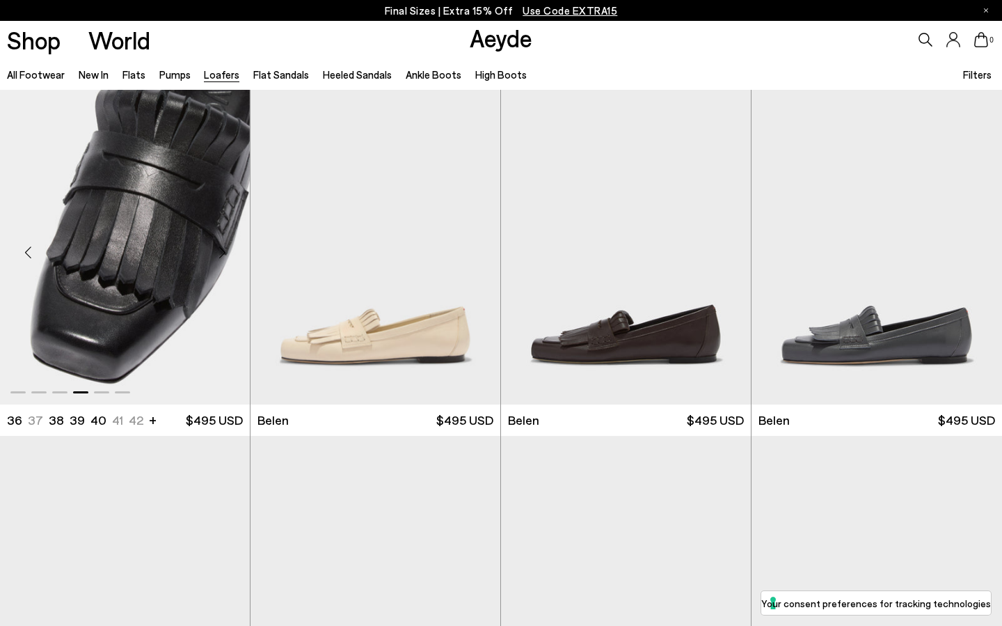
click at [223, 257] on div "Next slide" at bounding box center [222, 253] width 42 height 42
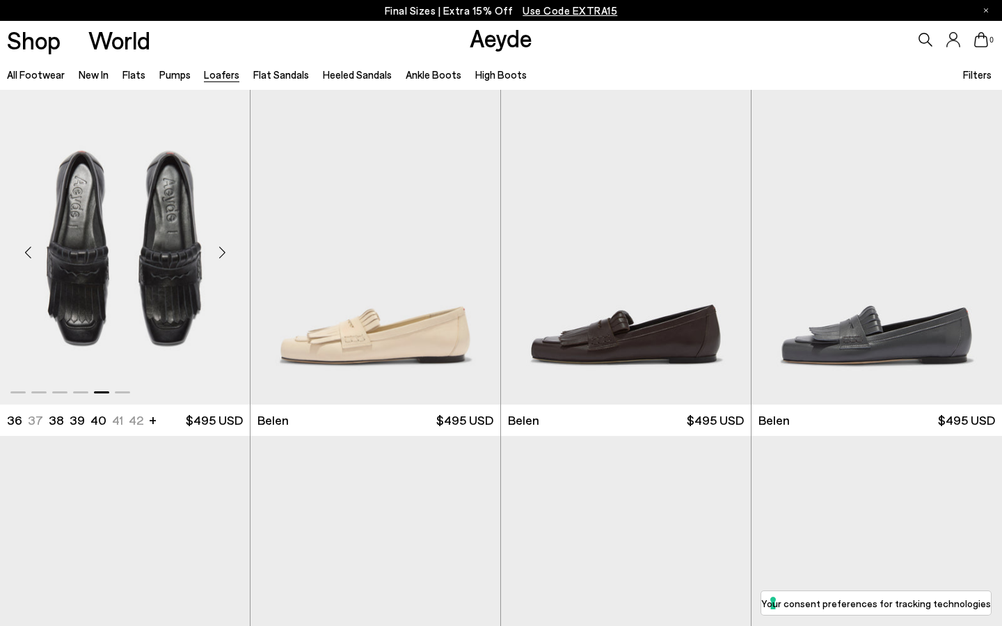
click at [223, 257] on div "Next slide" at bounding box center [222, 253] width 42 height 42
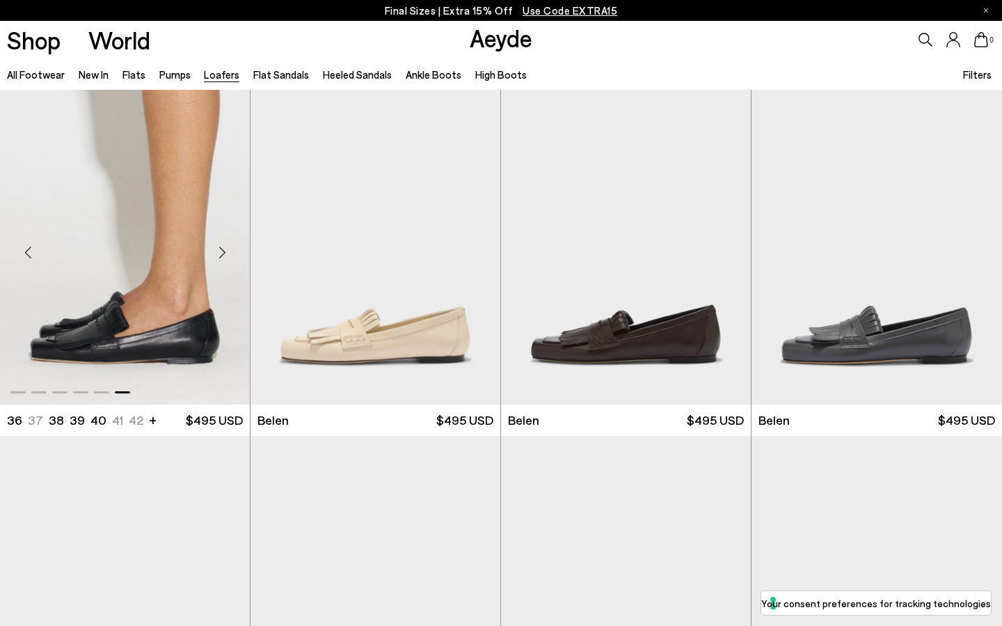
click at [223, 257] on div "Next slide" at bounding box center [222, 253] width 42 height 42
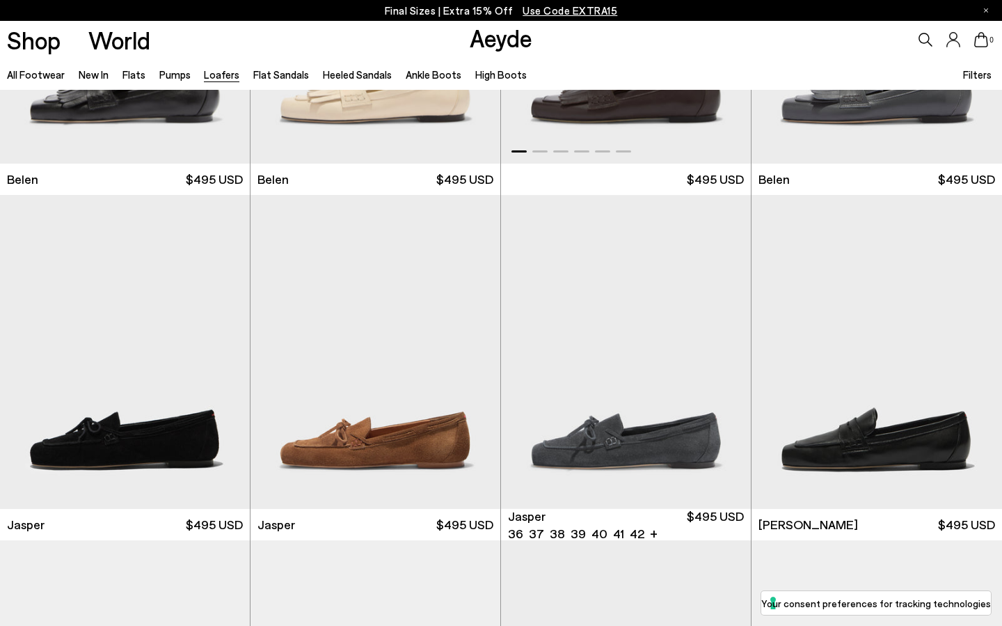
scroll to position [261, 0]
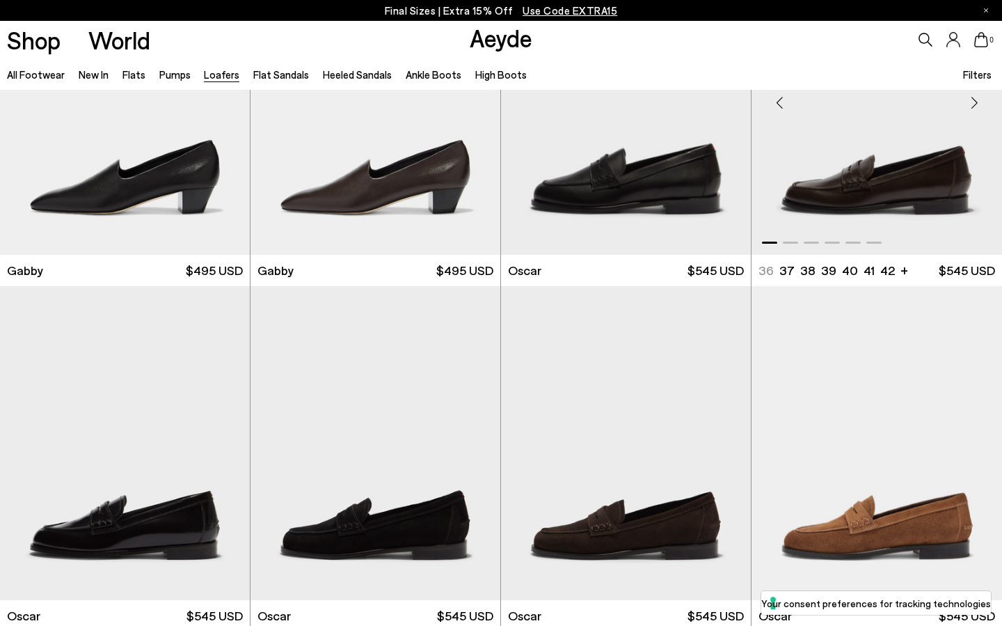
scroll to position [1875, 0]
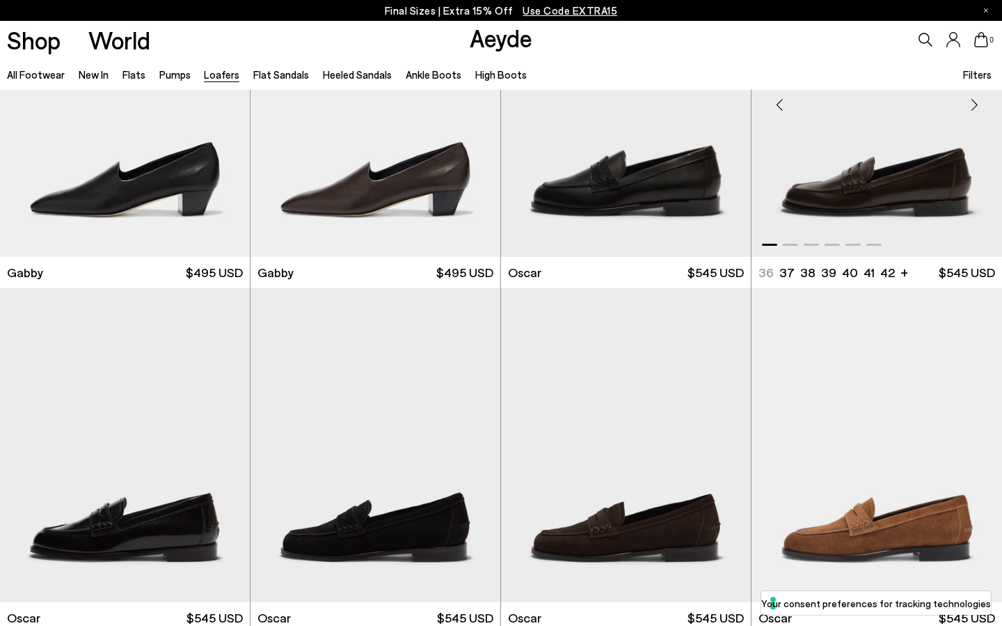
click at [976, 102] on div "Next slide" at bounding box center [975, 105] width 42 height 42
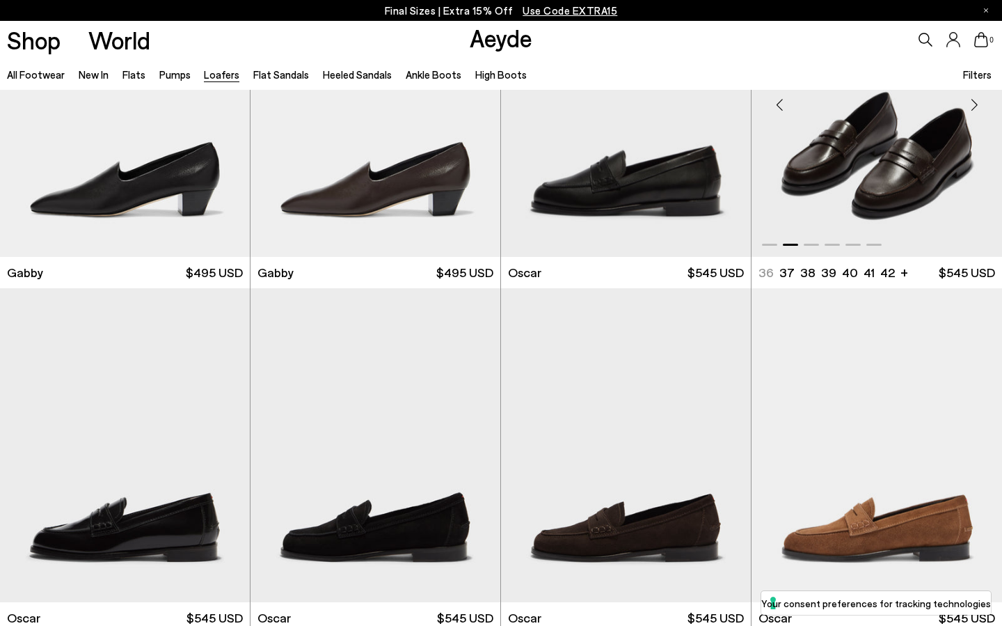
click at [976, 102] on div "Next slide" at bounding box center [975, 105] width 42 height 42
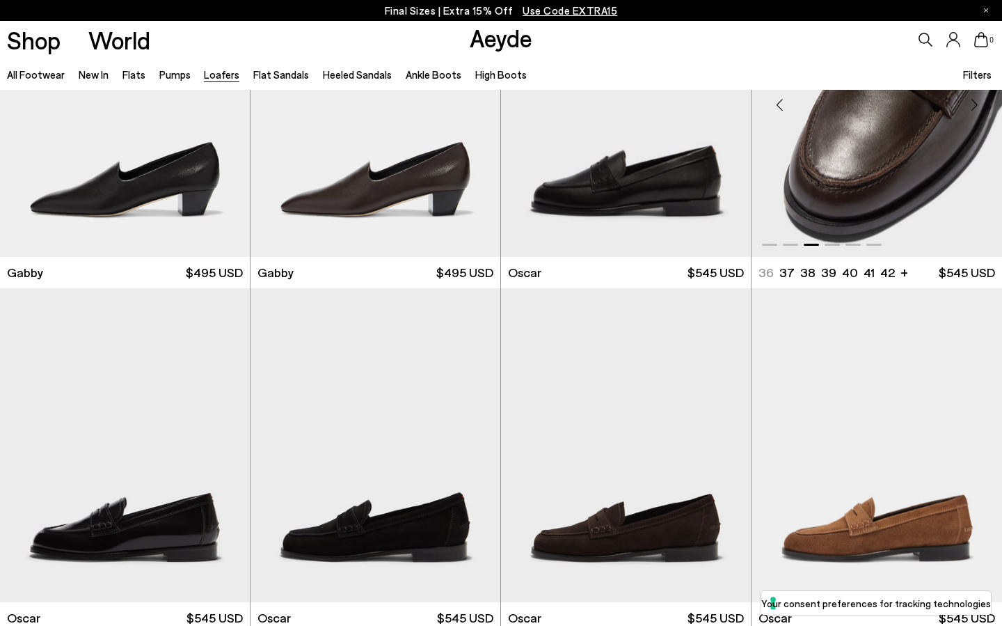
click at [976, 102] on div "Next slide" at bounding box center [975, 105] width 42 height 42
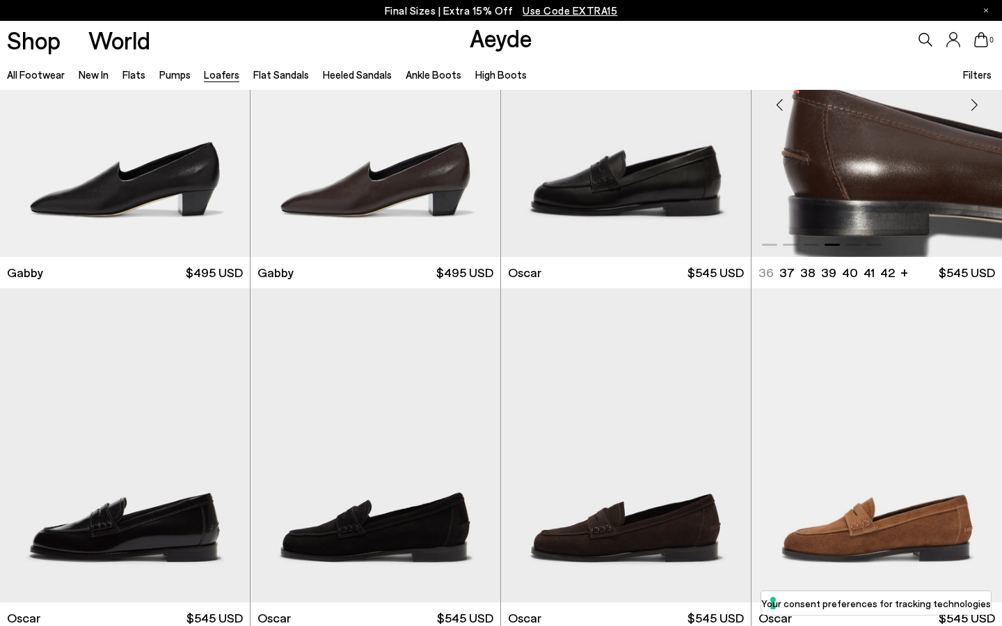
click at [976, 102] on div "Next slide" at bounding box center [975, 105] width 42 height 42
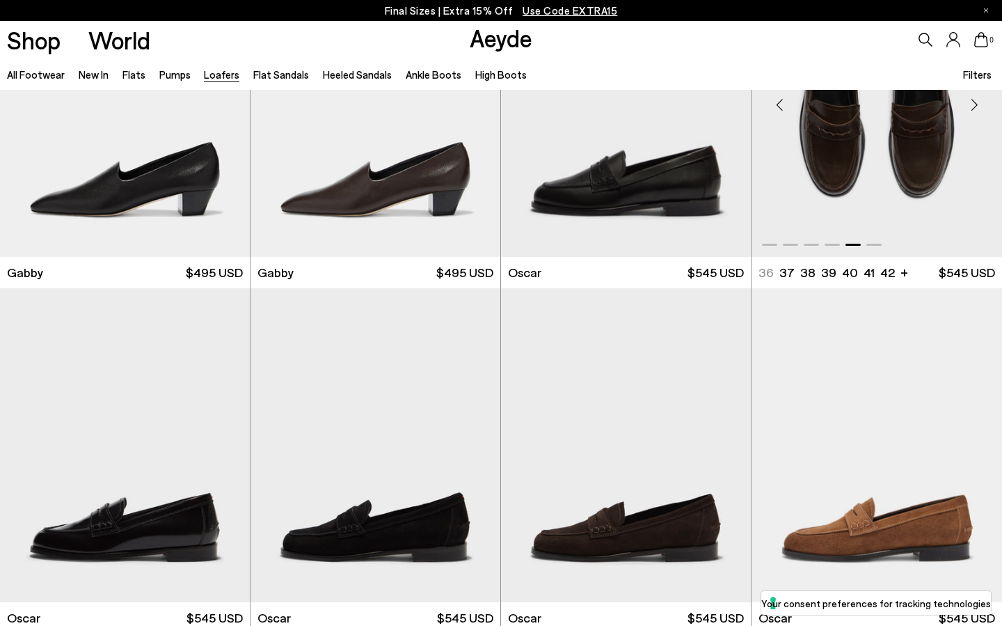
click at [976, 102] on div "Next slide" at bounding box center [975, 105] width 42 height 42
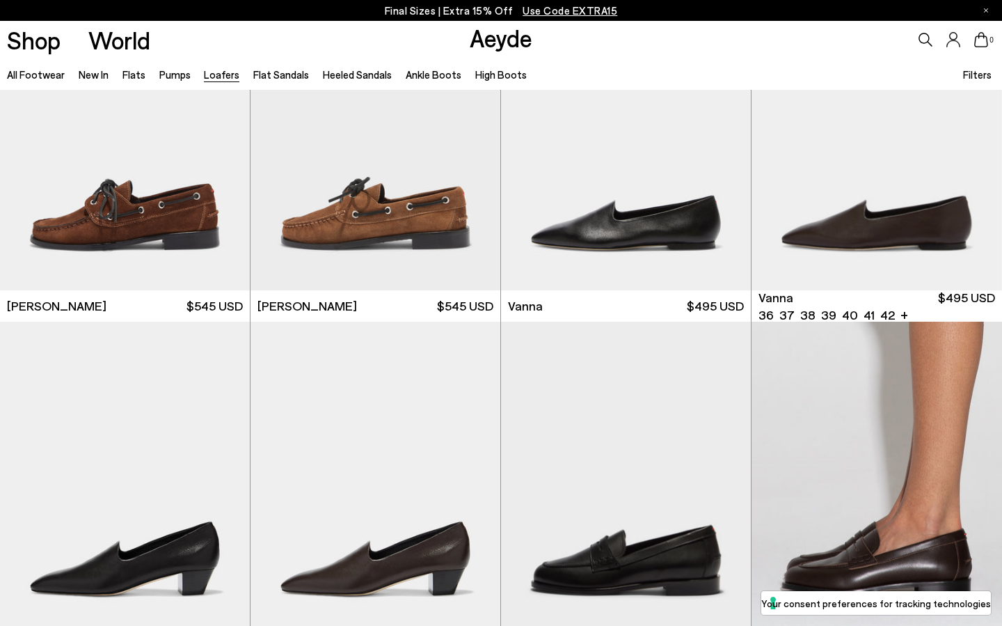
scroll to position [1693, 0]
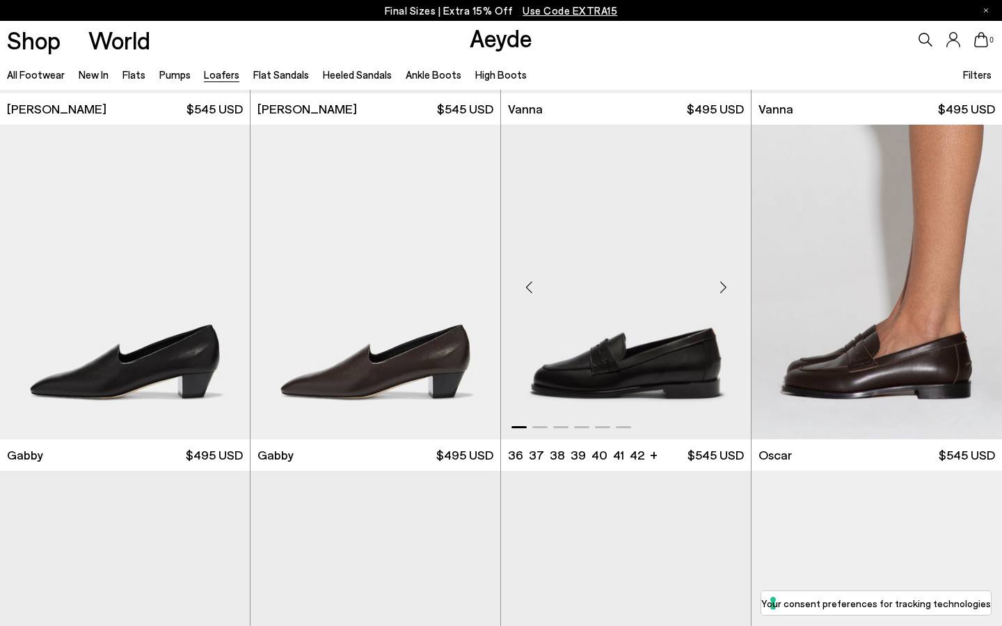
click at [682, 334] on img "1 / 6" at bounding box center [626, 282] width 250 height 314
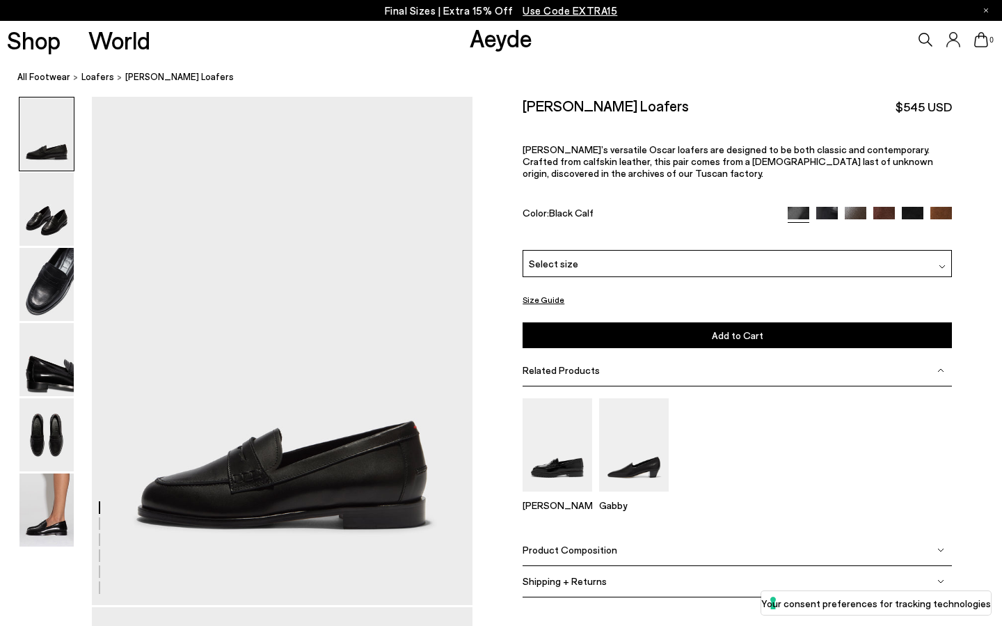
click at [752, 422] on div "Leon Gabby" at bounding box center [737, 460] width 429 height 124
click at [47, 237] on img at bounding box center [46, 209] width 54 height 73
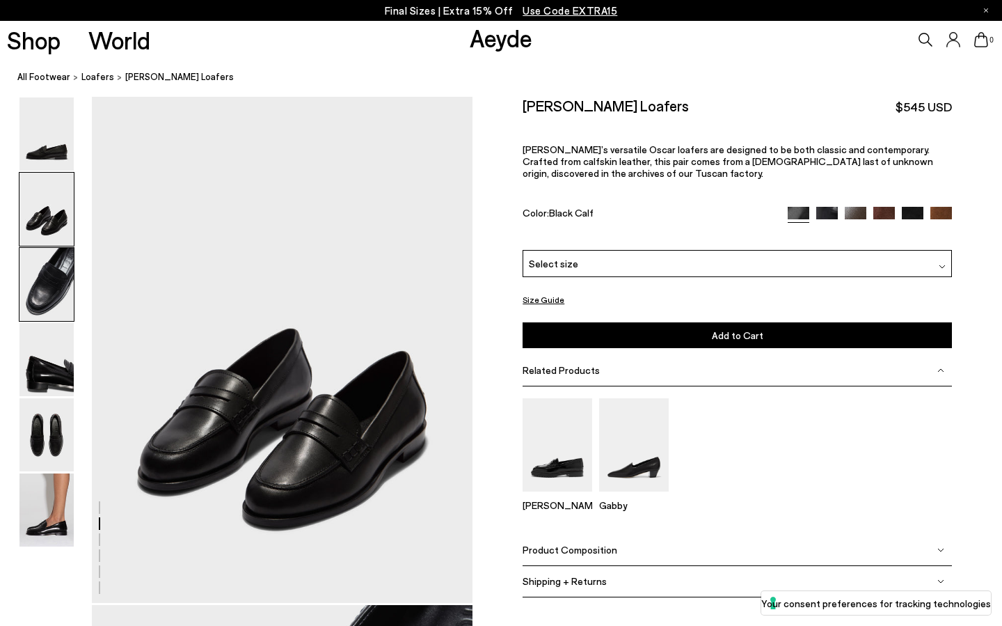
click at [45, 301] on img at bounding box center [46, 284] width 54 height 73
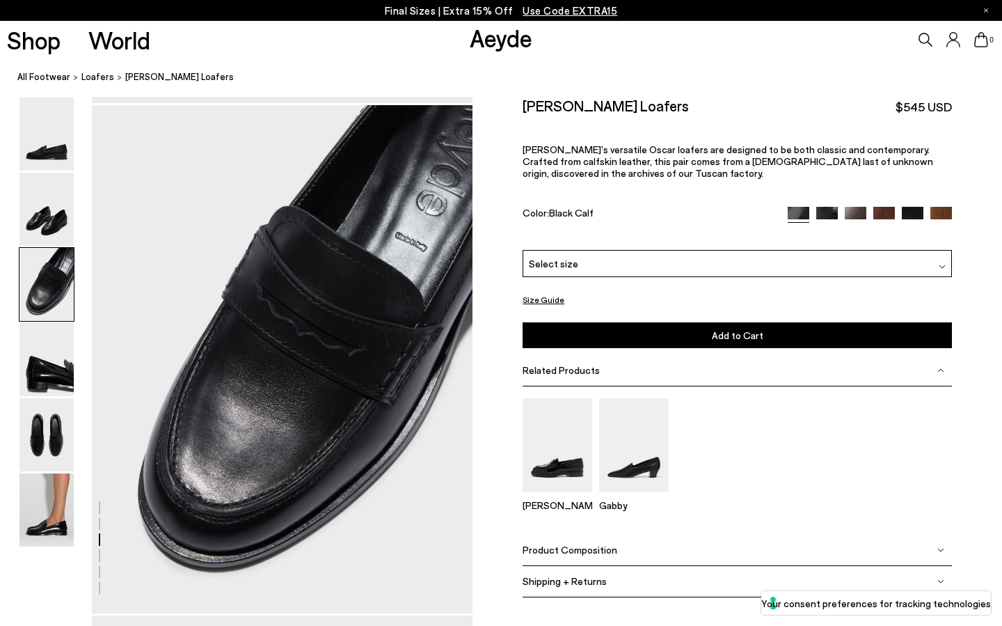
scroll to position [1021, 0]
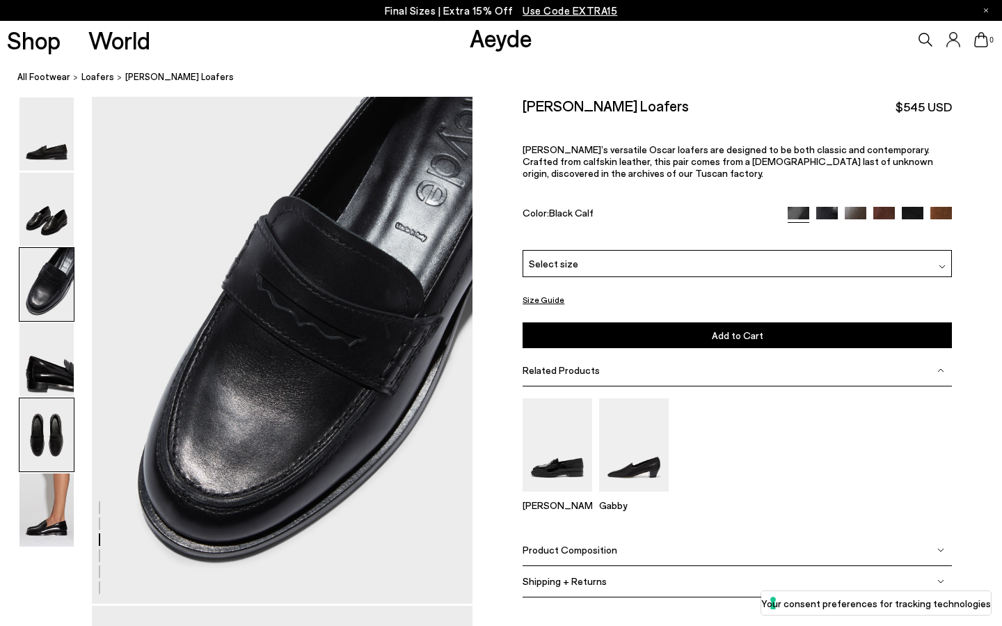
click at [53, 459] on img at bounding box center [46, 434] width 54 height 73
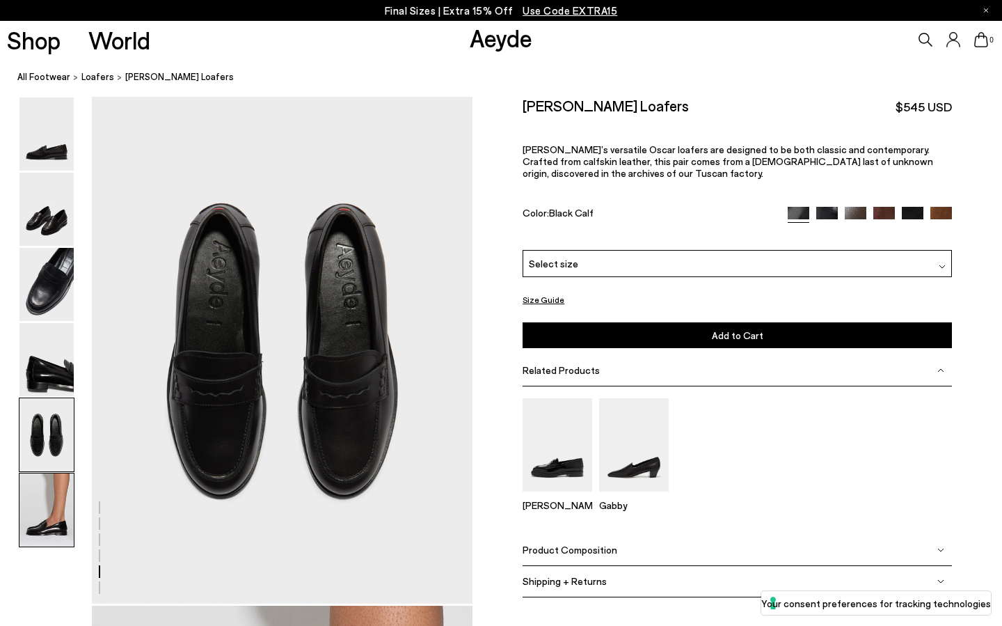
click at [50, 497] on img at bounding box center [46, 509] width 54 height 73
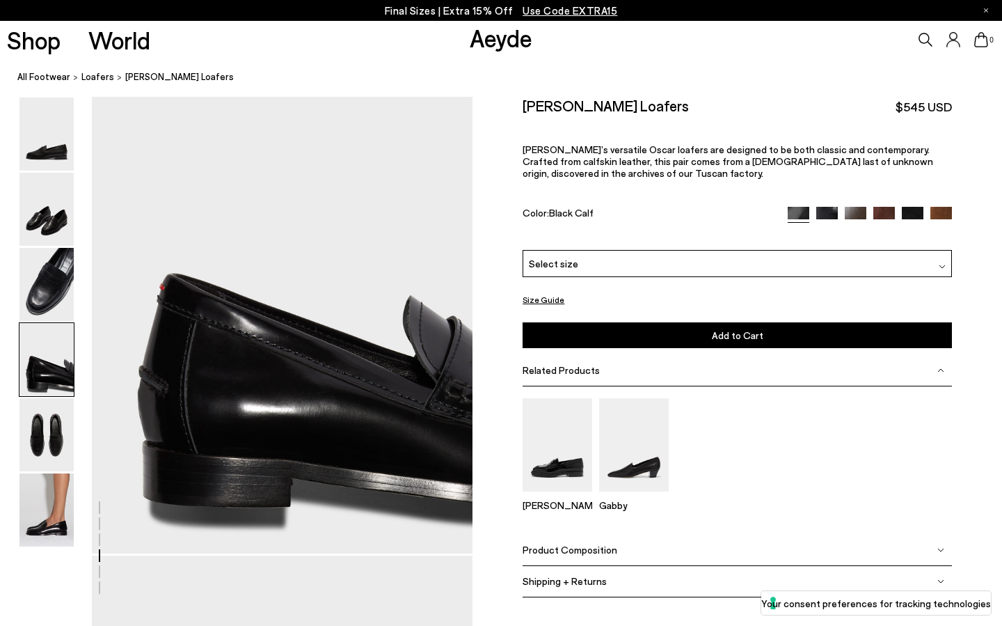
scroll to position [1570, 0]
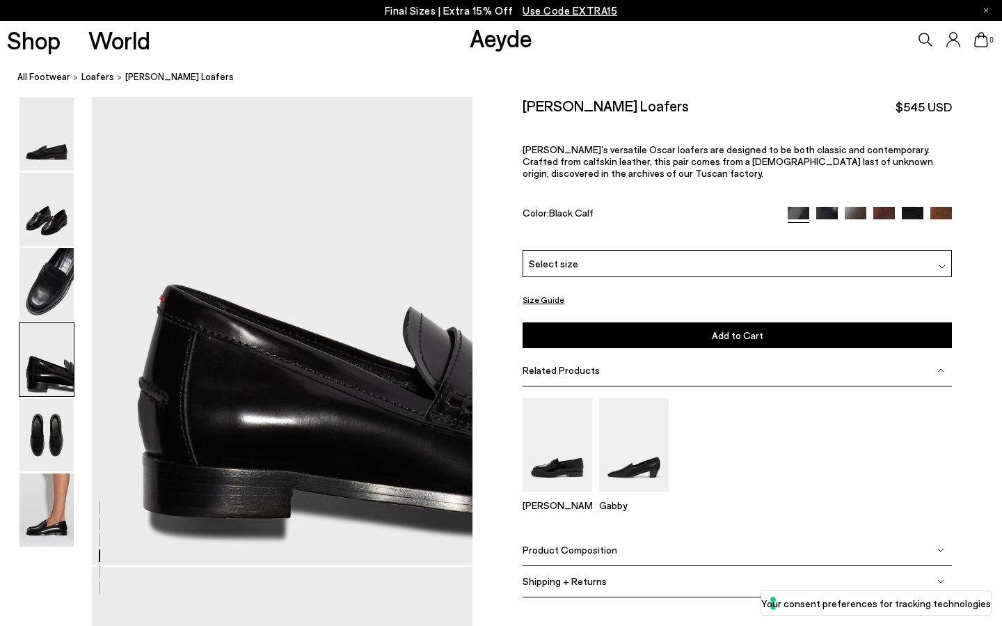
click at [697, 143] on span "Aeyde’s versatile Oscar loafers are designed to be both classic and contemporar…" at bounding box center [728, 160] width 411 height 35
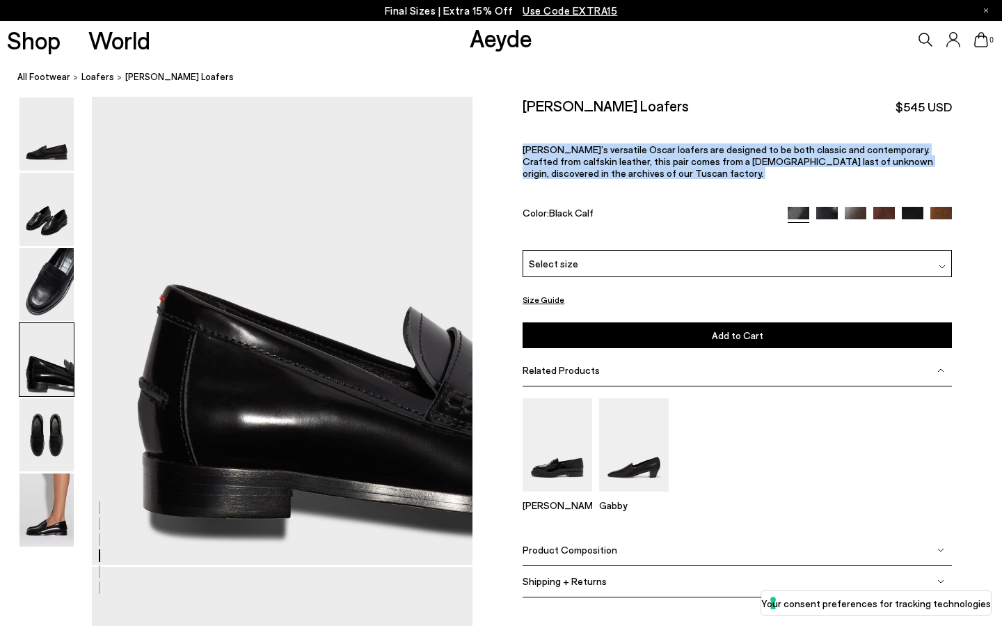
copy div "Aeyde’s versatile Oscar loafers are designed to be both classic and contemporar…"
click at [673, 179] on div "Oscar Leather Loafers $545 USD Aeyde’s versatile Oscar loafers are designed to …" at bounding box center [737, 173] width 429 height 153
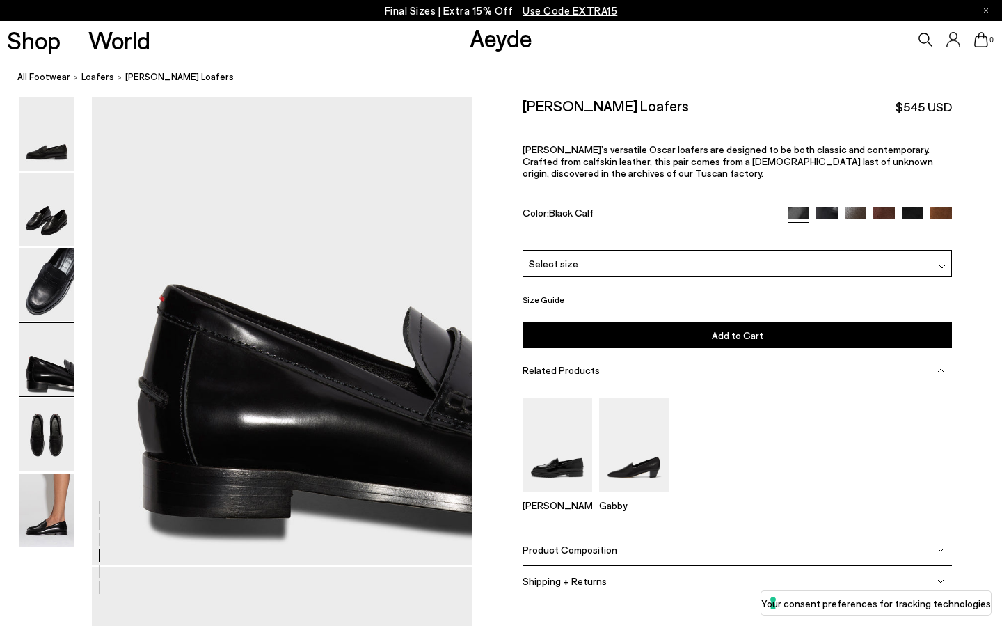
click at [661, 250] on div "Select size" at bounding box center [737, 263] width 429 height 27
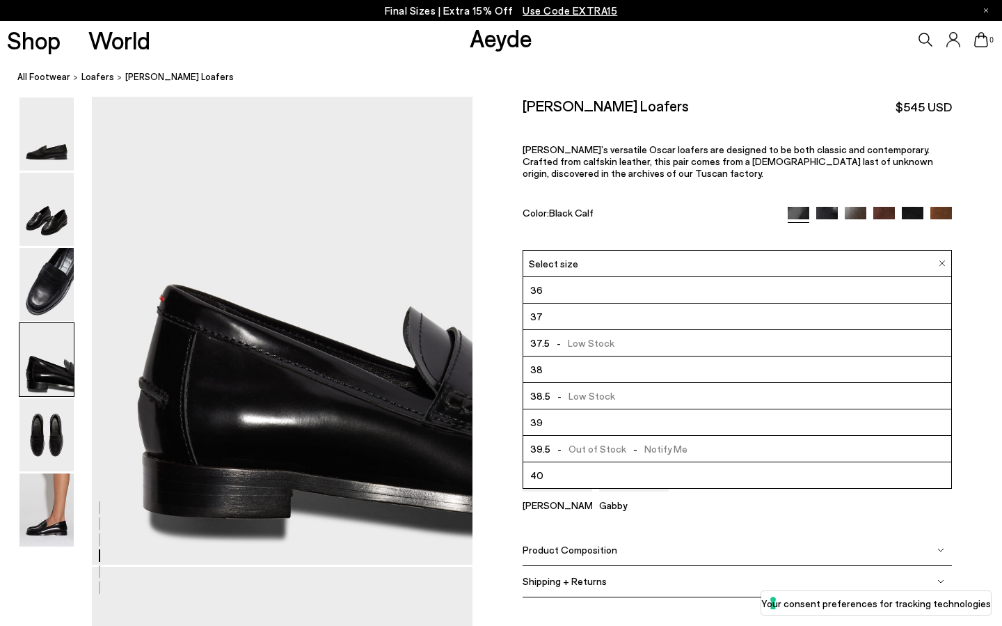
click at [640, 277] on li "36" at bounding box center [737, 290] width 428 height 26
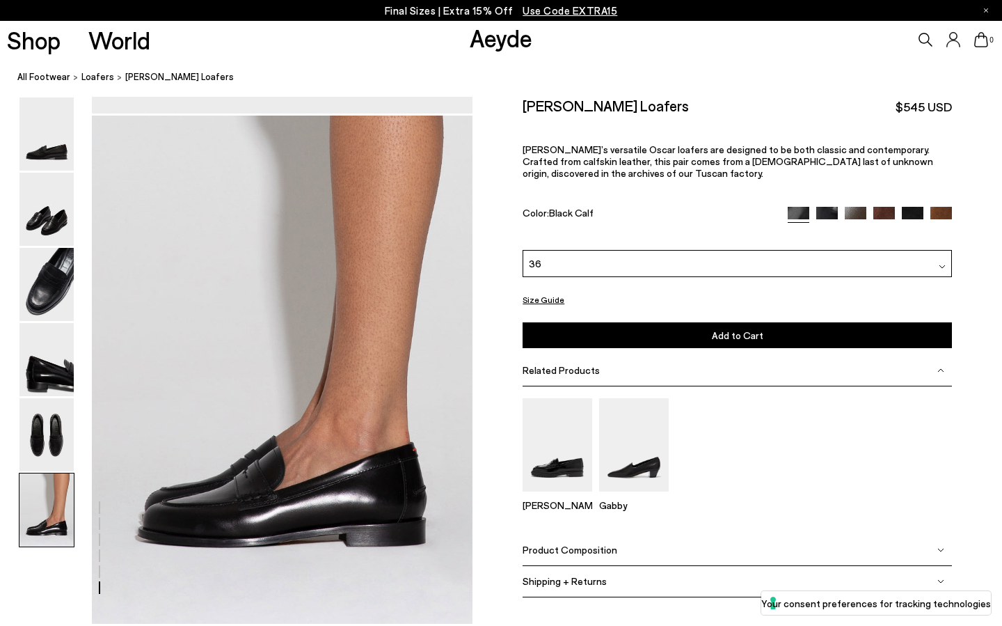
scroll to position [2514, 0]
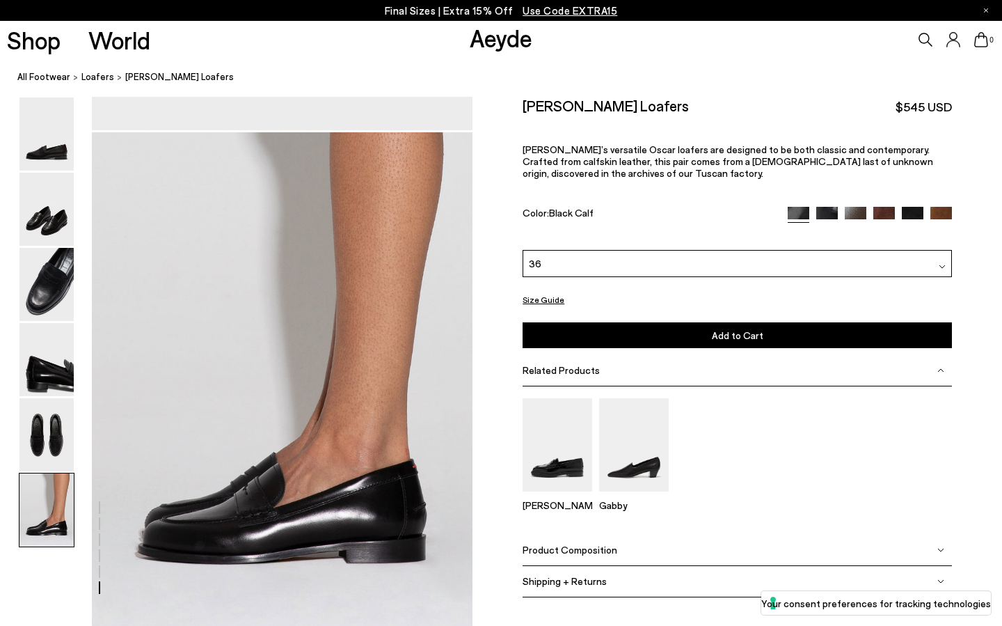
click at [830, 206] on img at bounding box center [827, 217] width 22 height 22
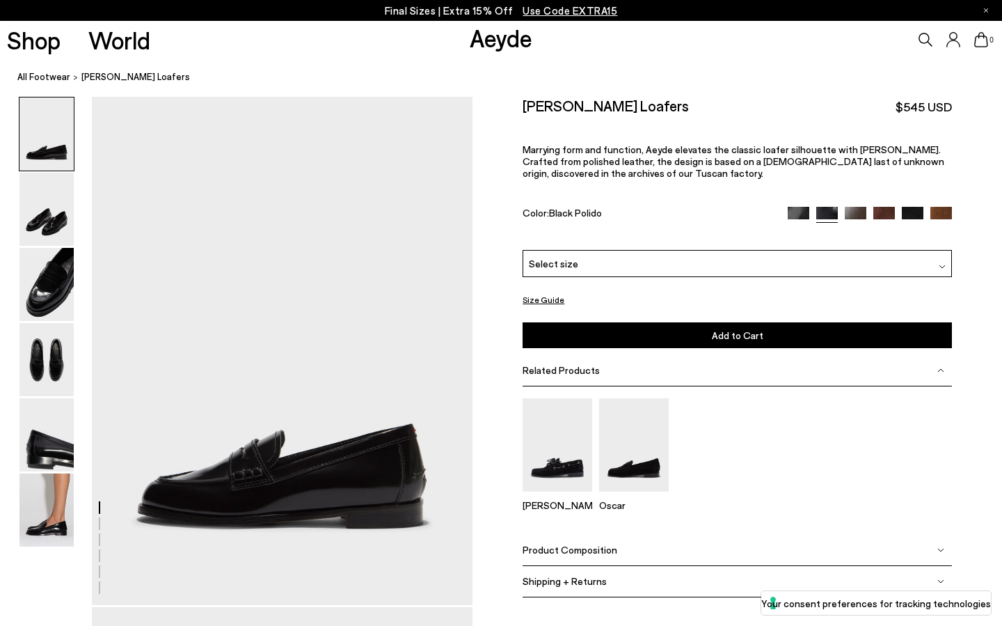
click at [862, 207] on img at bounding box center [856, 218] width 22 height 22
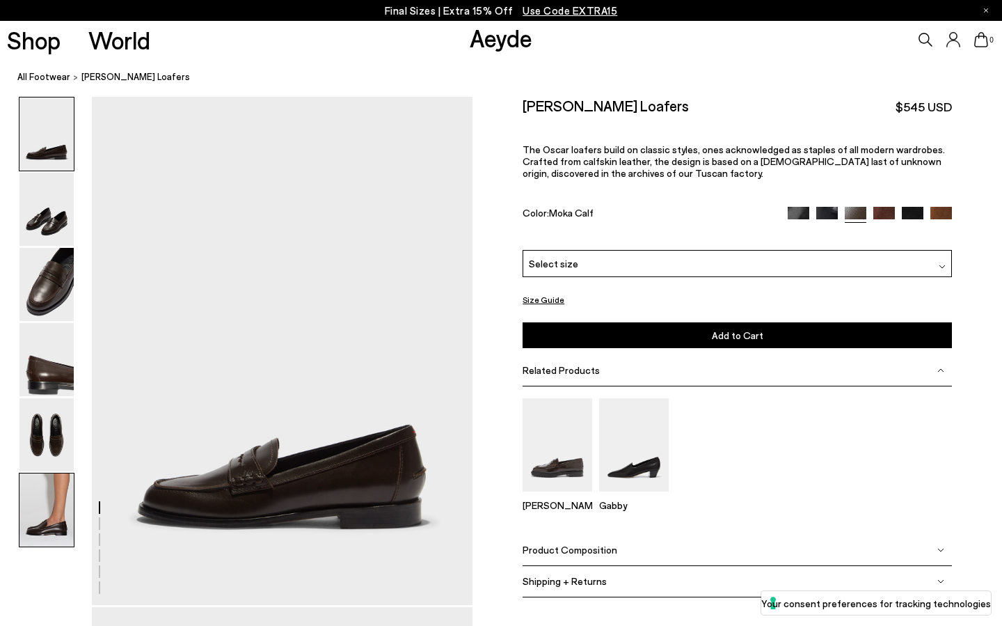
click at [34, 516] on img at bounding box center [46, 509] width 54 height 73
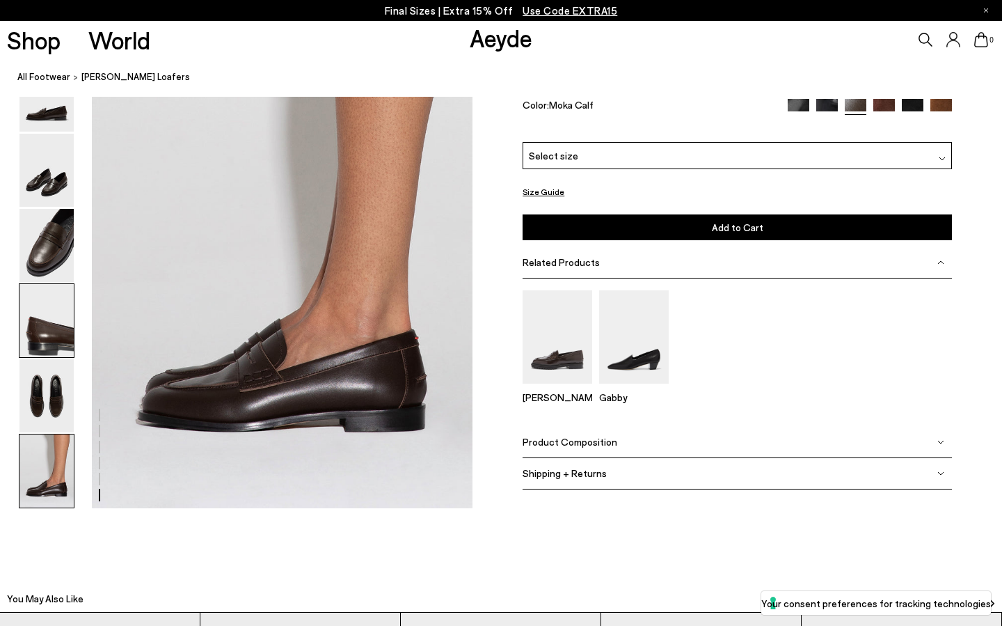
click at [37, 353] on img at bounding box center [46, 320] width 54 height 73
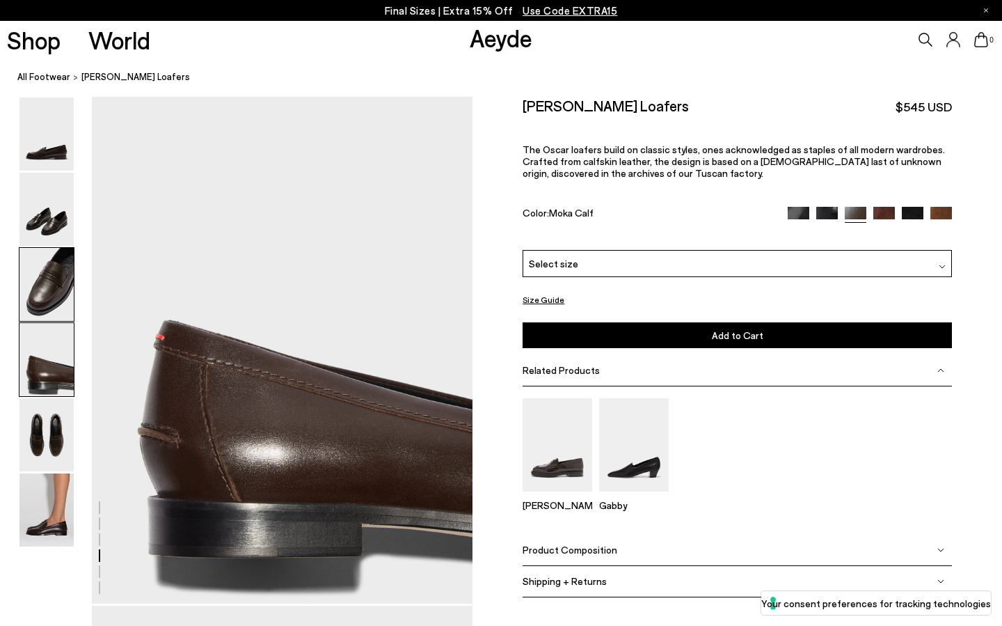
click at [52, 294] on img at bounding box center [46, 284] width 54 height 73
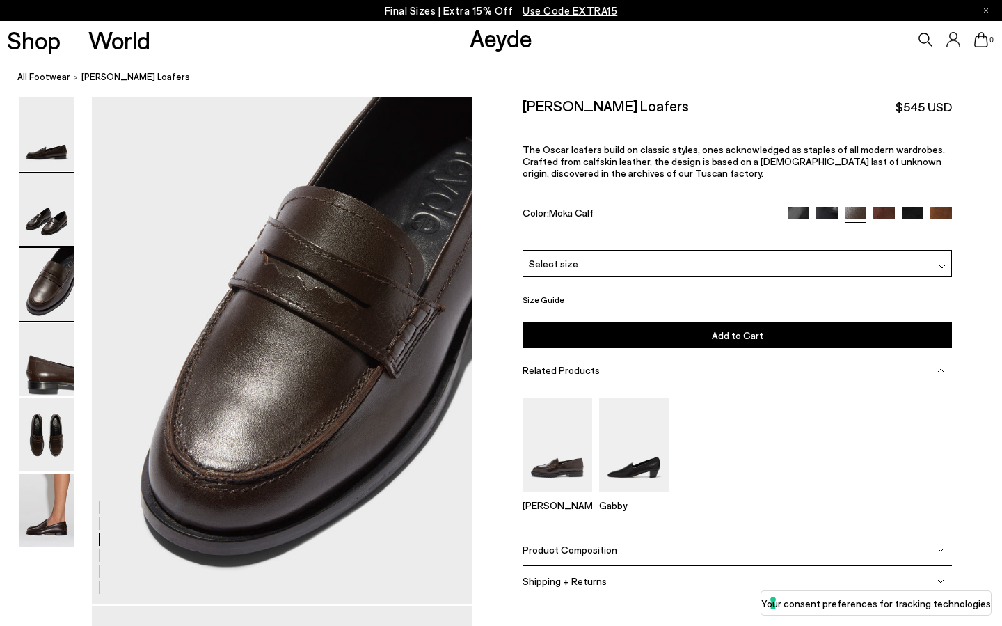
click at [57, 228] on img at bounding box center [46, 209] width 54 height 73
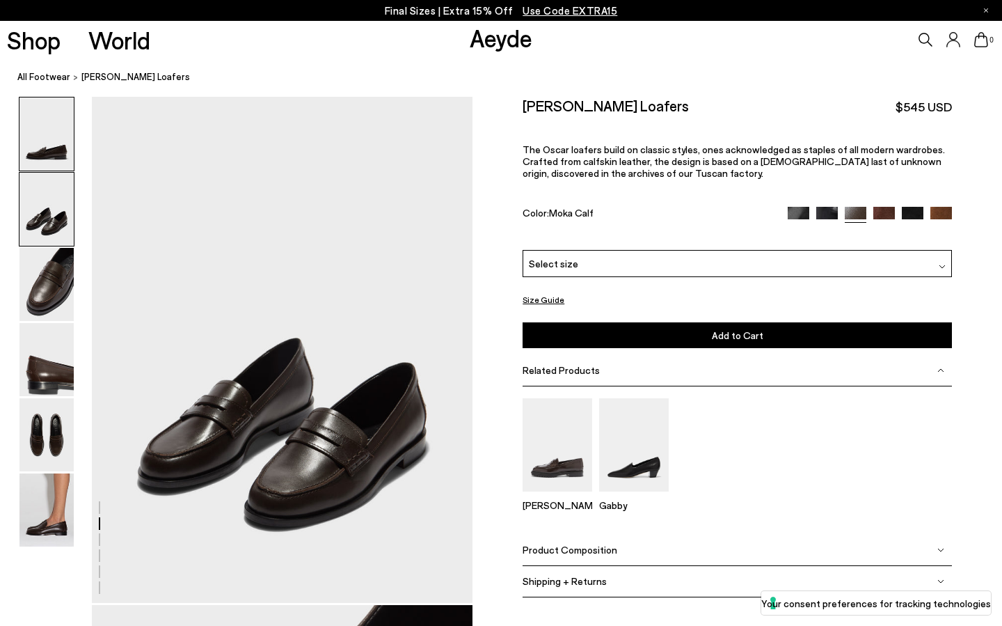
click at [54, 158] on img at bounding box center [46, 133] width 54 height 73
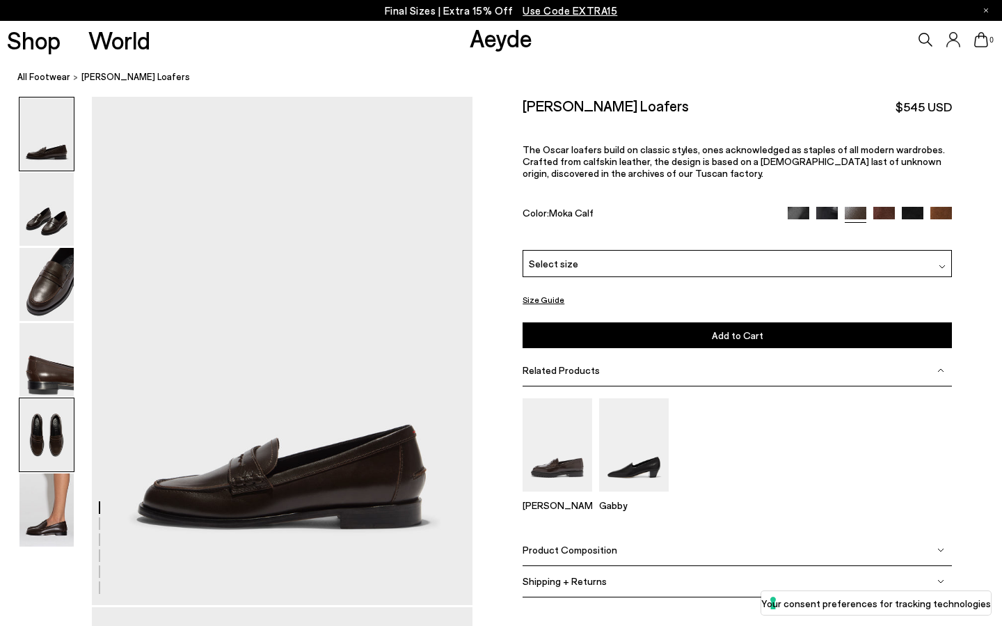
click at [50, 426] on img at bounding box center [46, 434] width 54 height 73
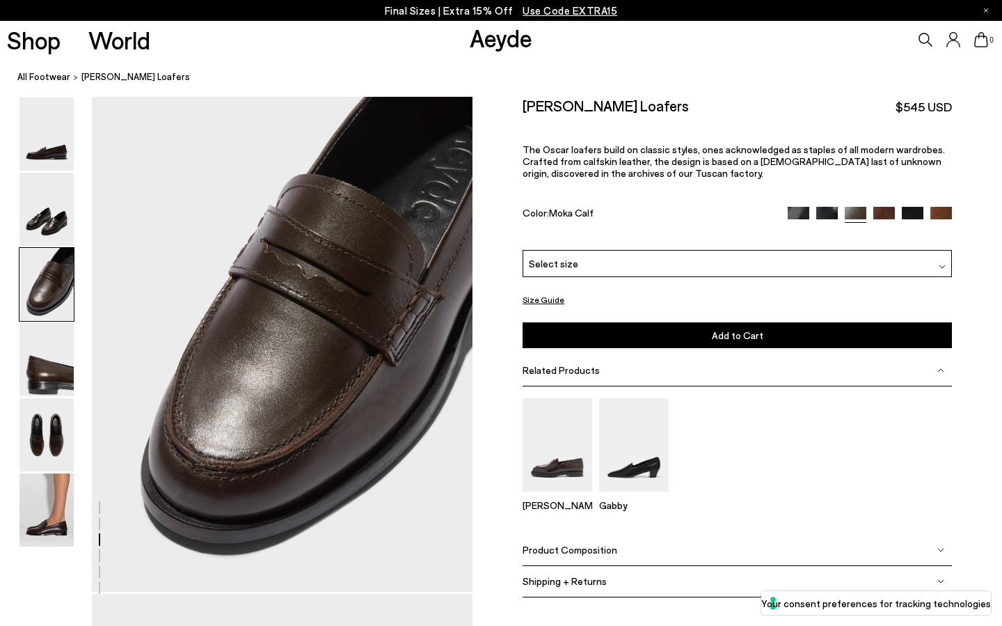
scroll to position [974, 0]
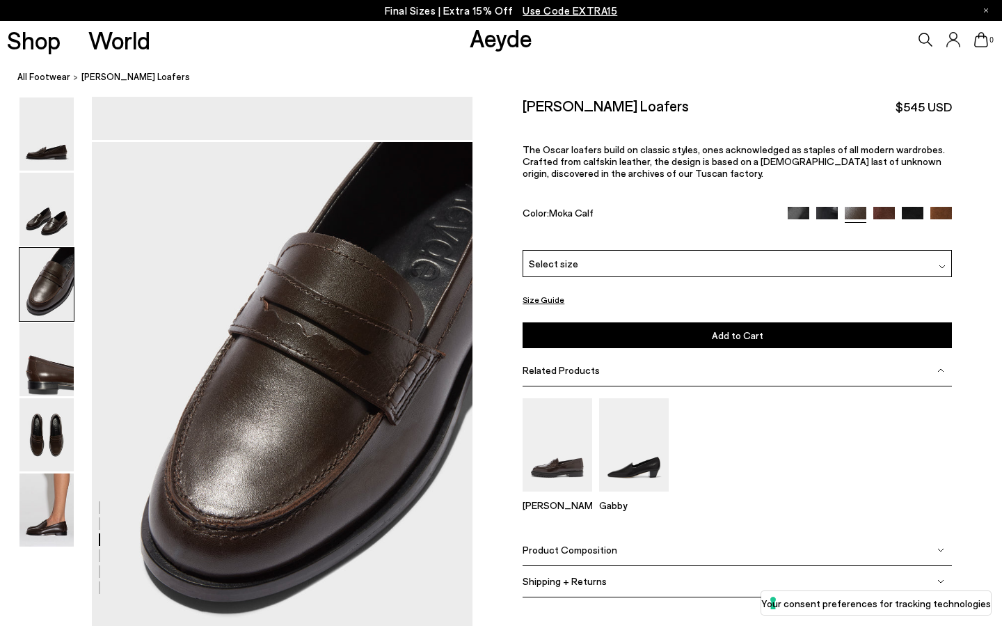
click at [792, 206] on img at bounding box center [799, 217] width 22 height 22
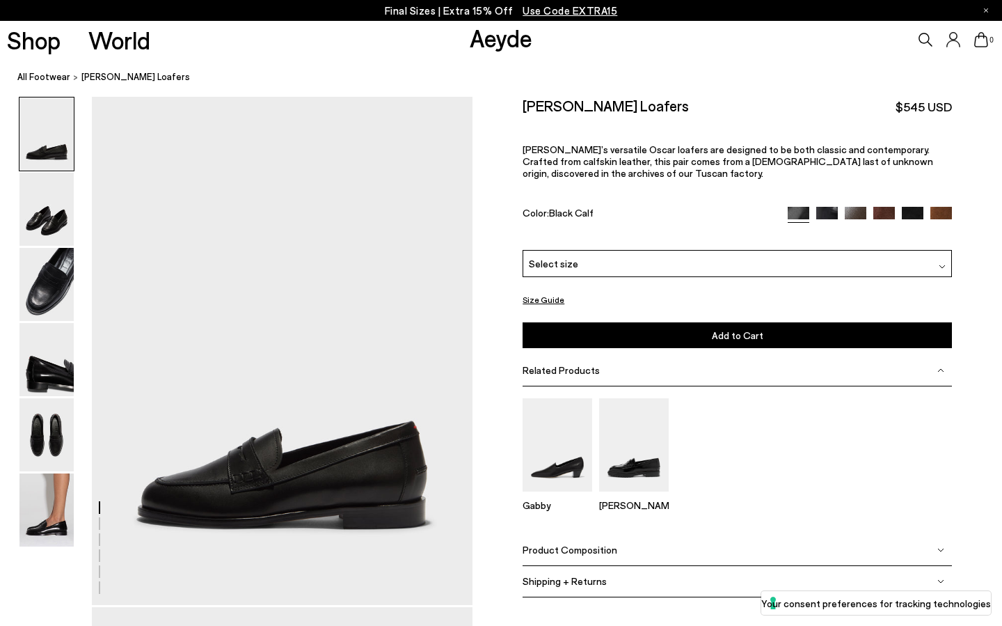
click at [695, 250] on div "Select size" at bounding box center [737, 263] width 429 height 27
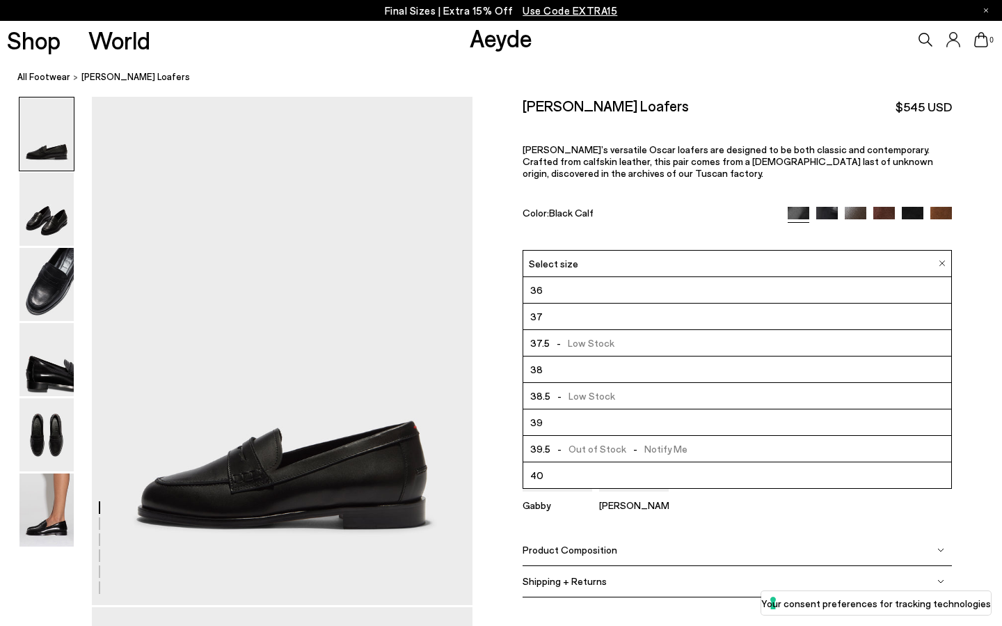
click at [678, 277] on li "36" at bounding box center [737, 290] width 428 height 26
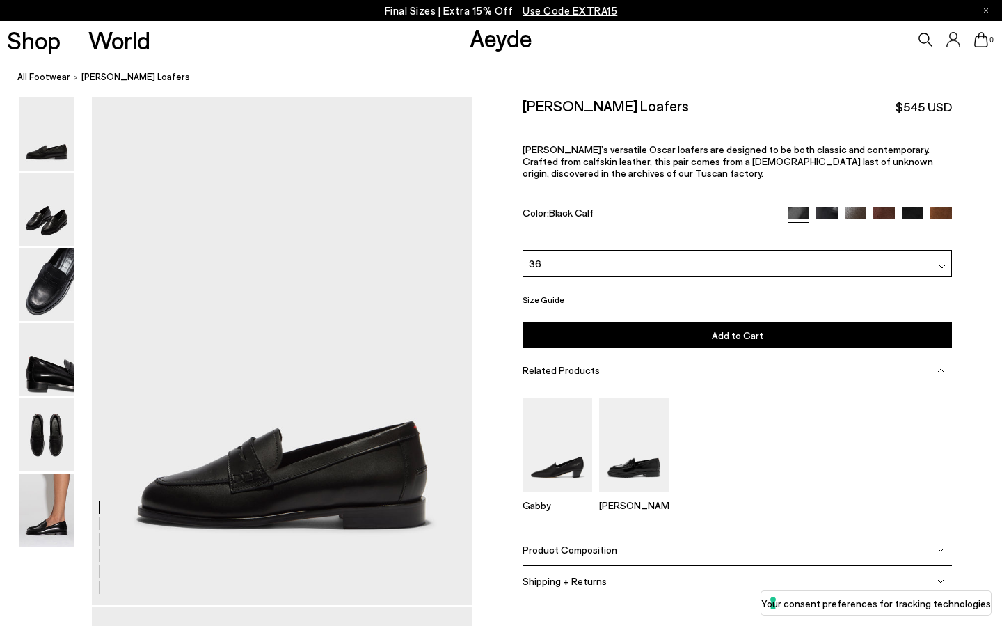
click at [676, 322] on button "Add to Cart Select a Size First" at bounding box center [737, 335] width 429 height 26
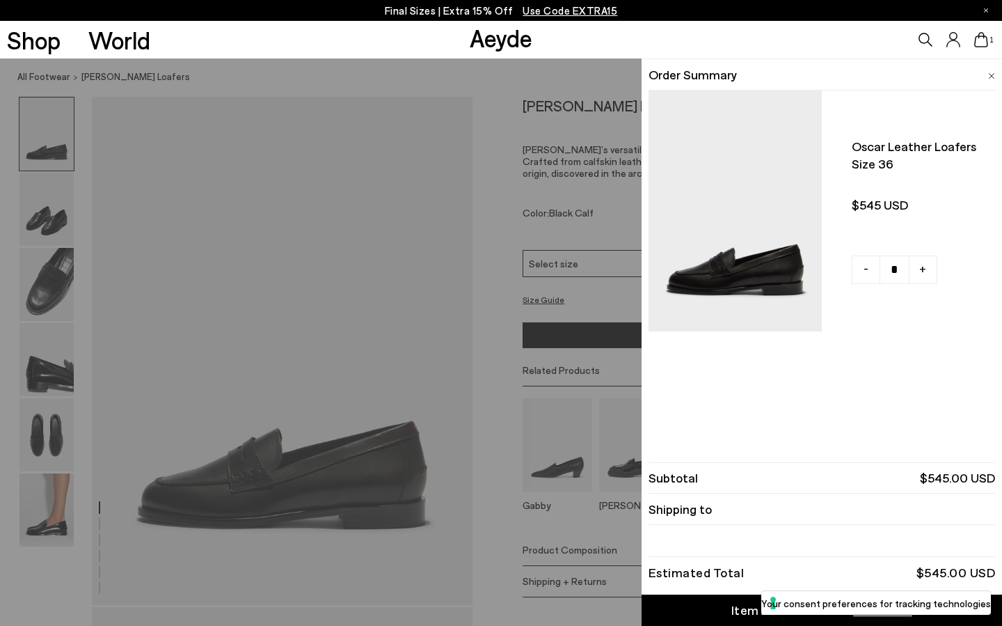
click at [583, 358] on div "Quick Add Color Size View Details Order Summary Oscar leather loafers Size 36 -…" at bounding box center [501, 341] width 1002 height 567
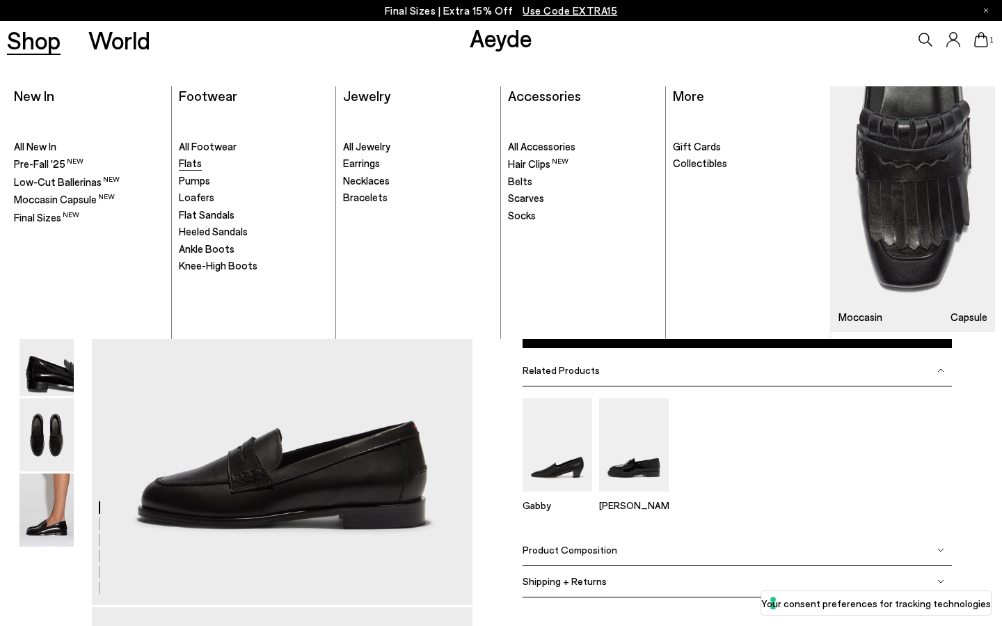
click at [194, 165] on span "Flats" at bounding box center [190, 163] width 23 height 13
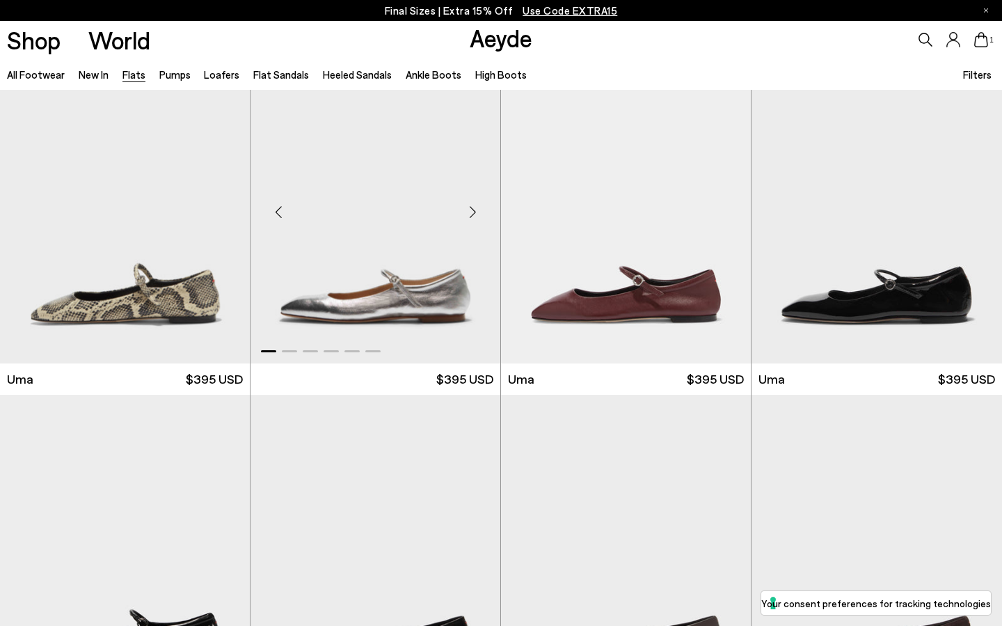
scroll to position [1207, 0]
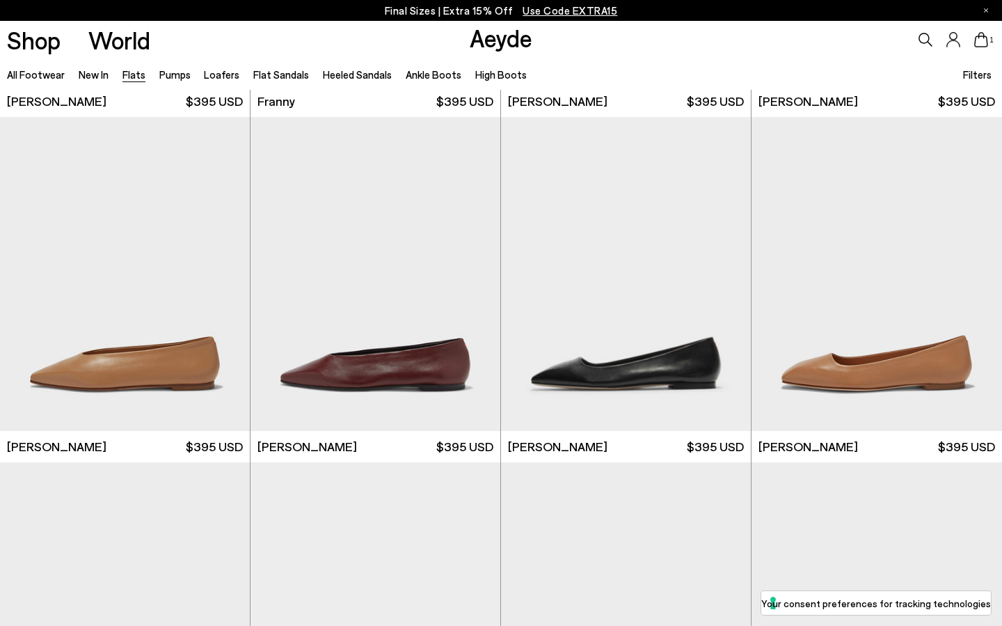
scroll to position [4654, 0]
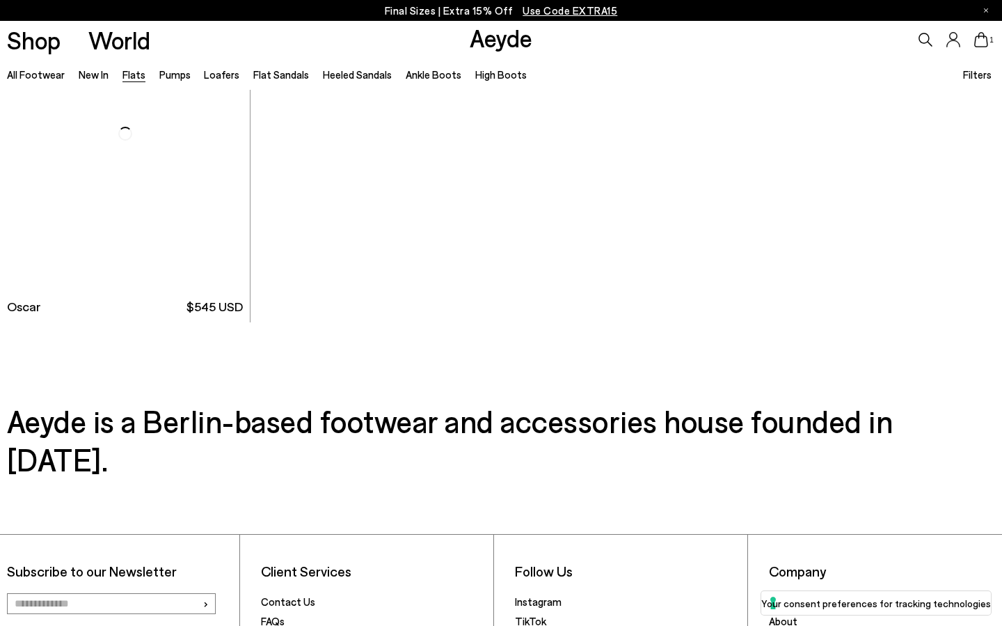
scroll to position [7392, 0]
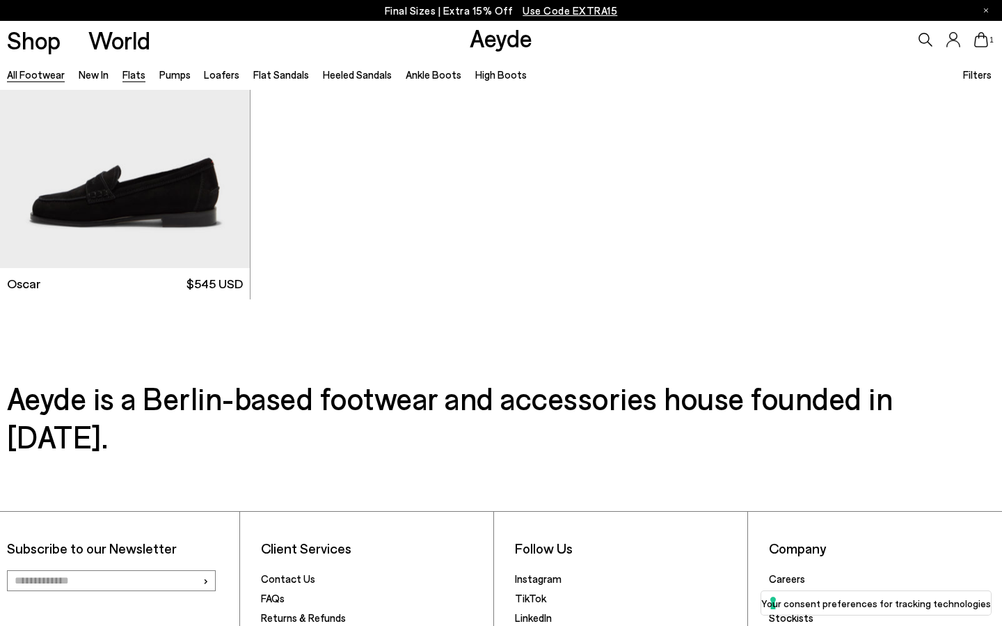
click at [40, 75] on link "All Footwear" at bounding box center [36, 74] width 58 height 13
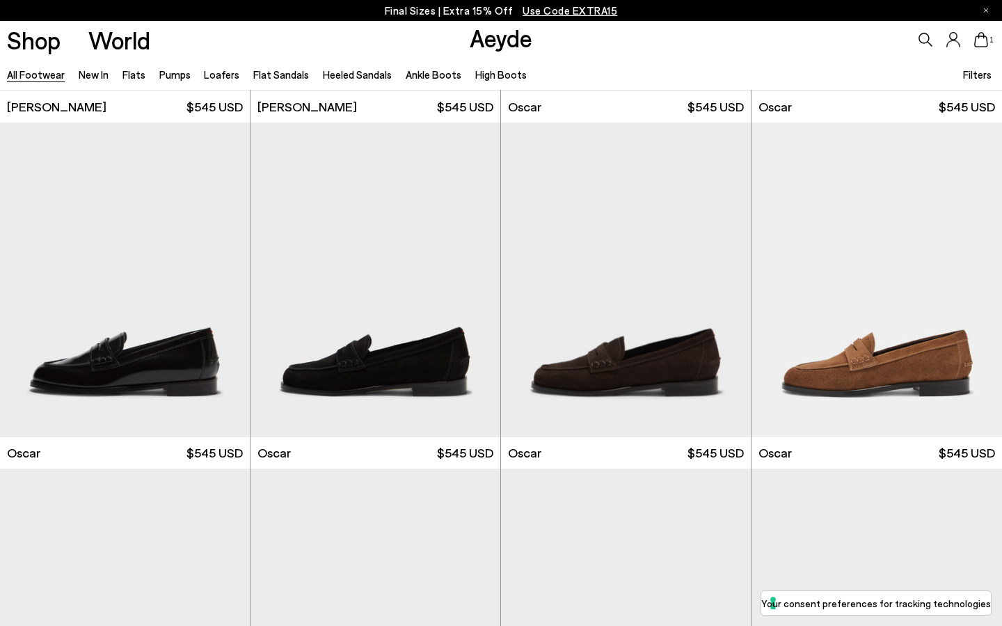
scroll to position [1978, 0]
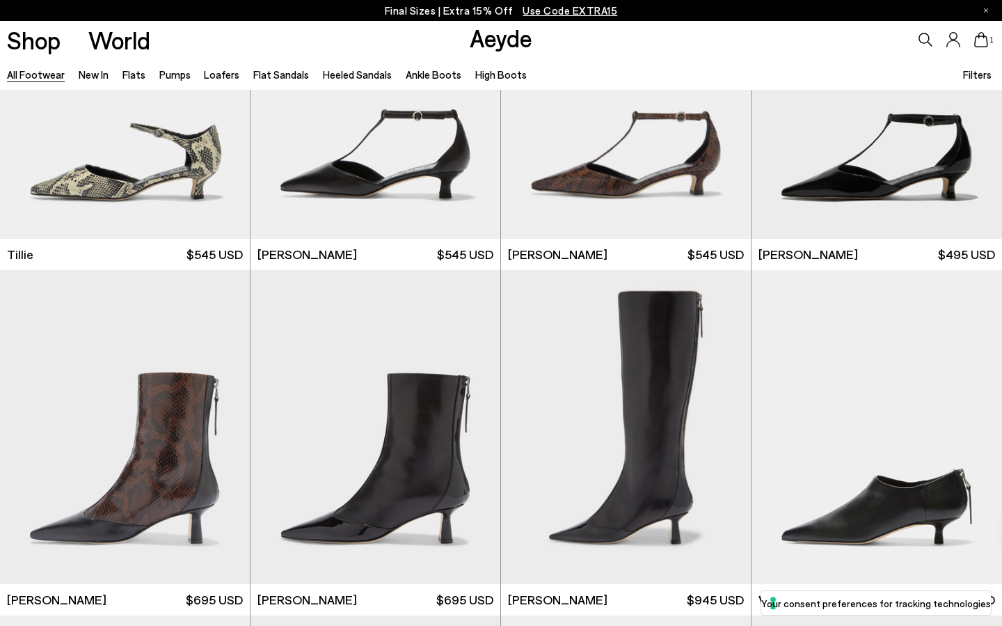
scroll to position [4157, 0]
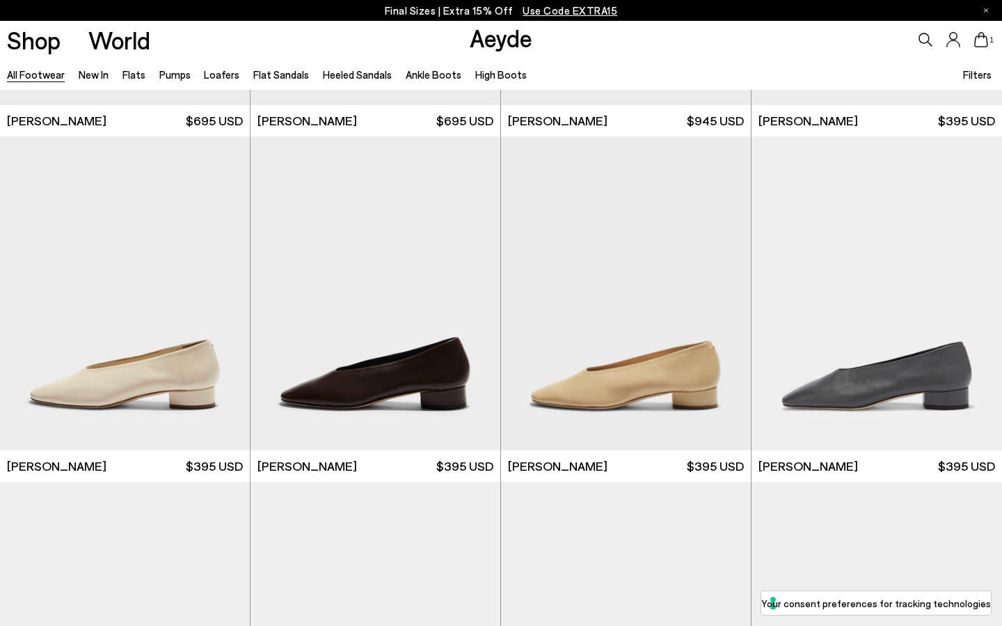
scroll to position [7507, 0]
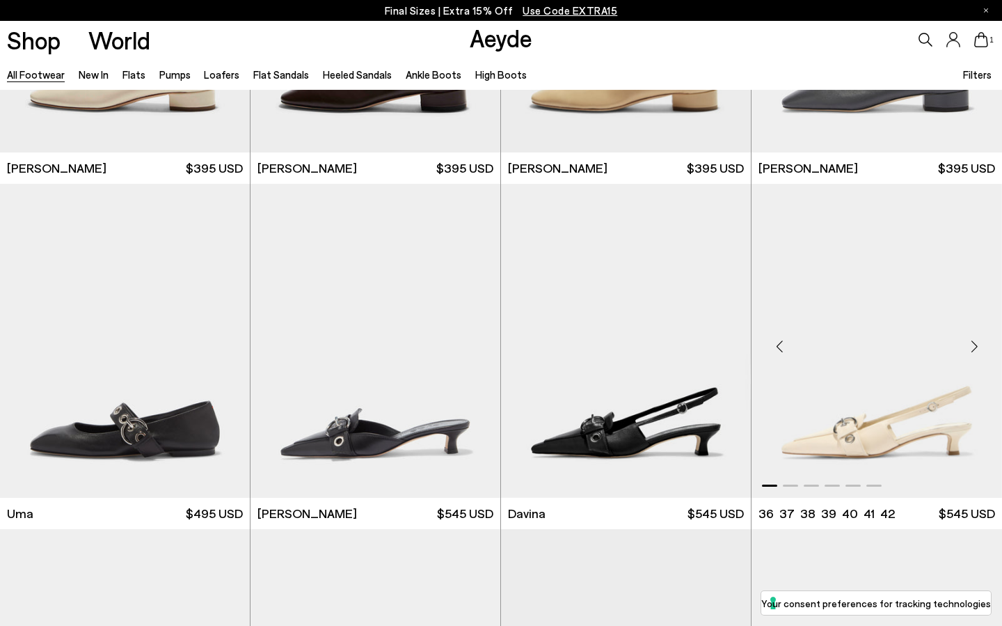
click at [972, 347] on div "Next slide" at bounding box center [975, 347] width 42 height 42
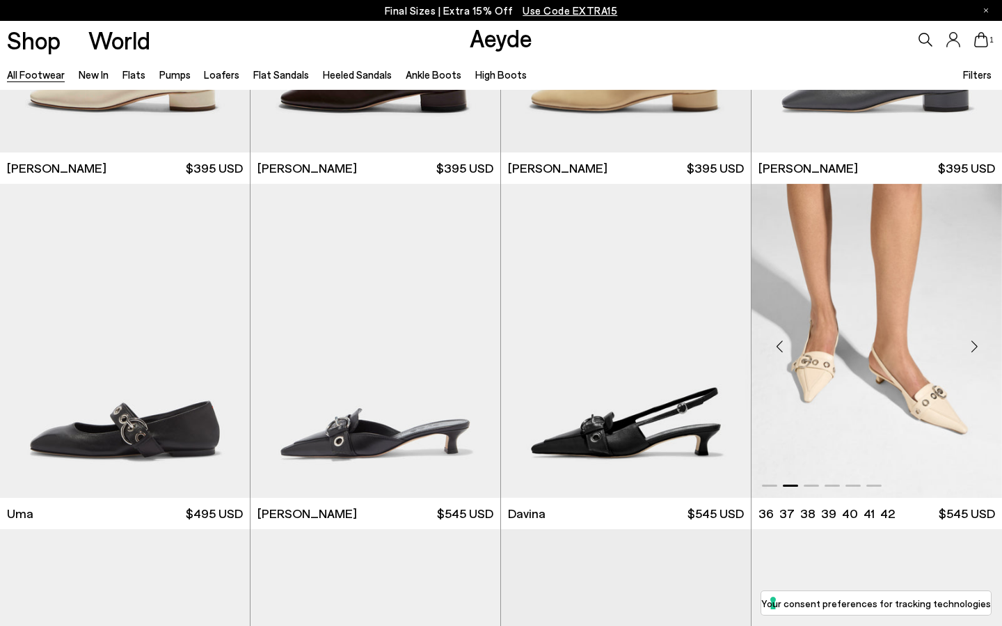
click at [972, 347] on div "Next slide" at bounding box center [975, 347] width 42 height 42
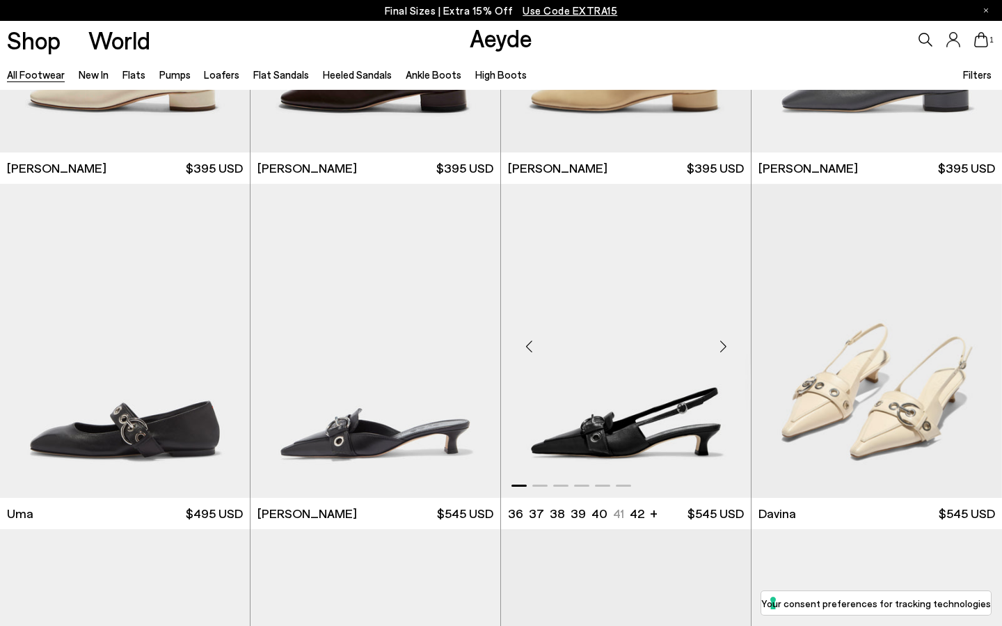
click at [722, 344] on div "Next slide" at bounding box center [723, 347] width 42 height 42
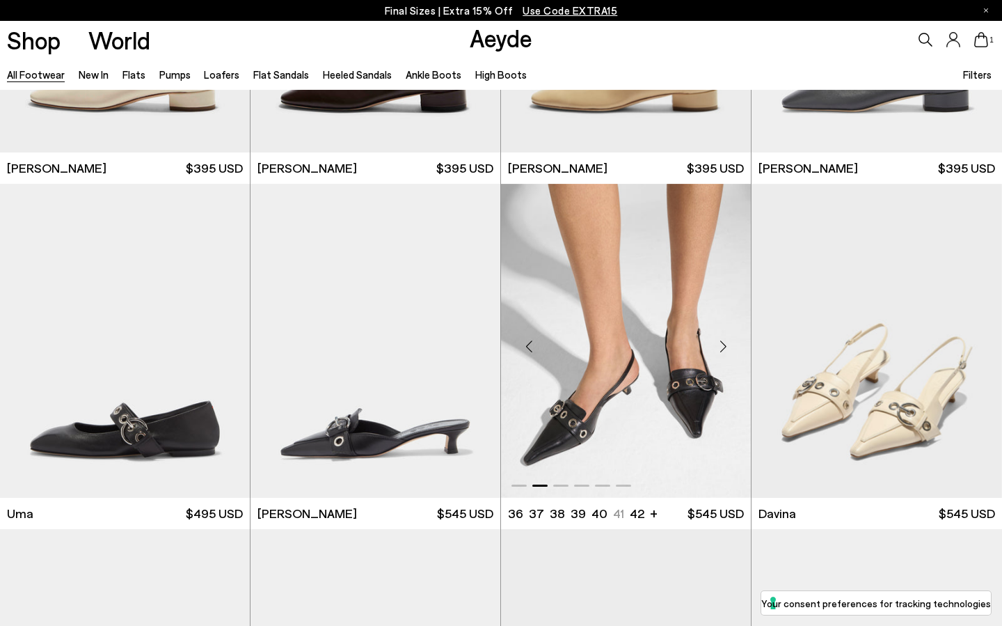
click at [722, 344] on div "Next slide" at bounding box center [723, 347] width 42 height 42
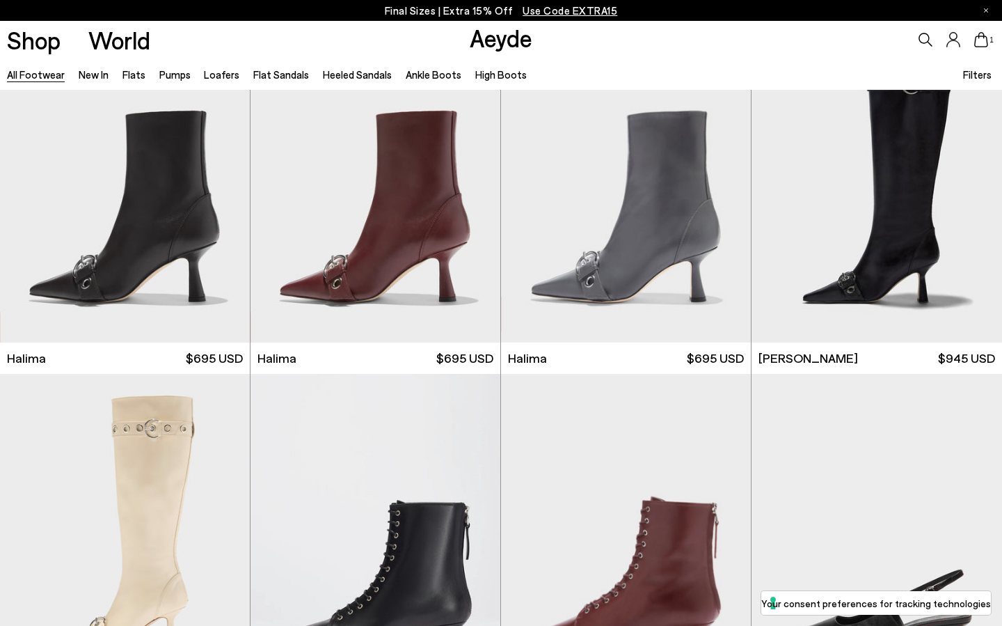
scroll to position [8290, 0]
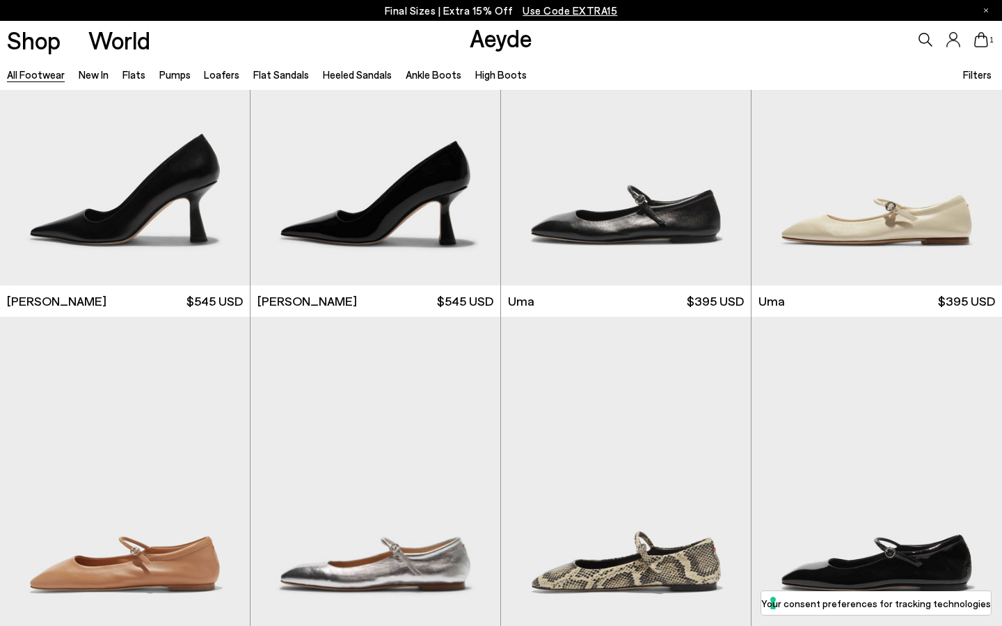
scroll to position [10264, 0]
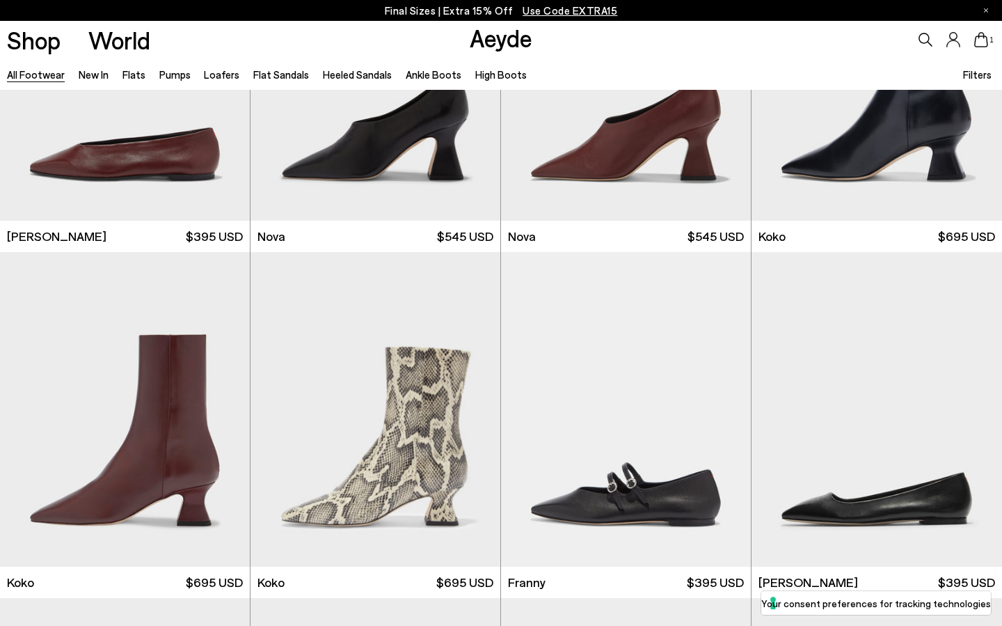
scroll to position [12610, 0]
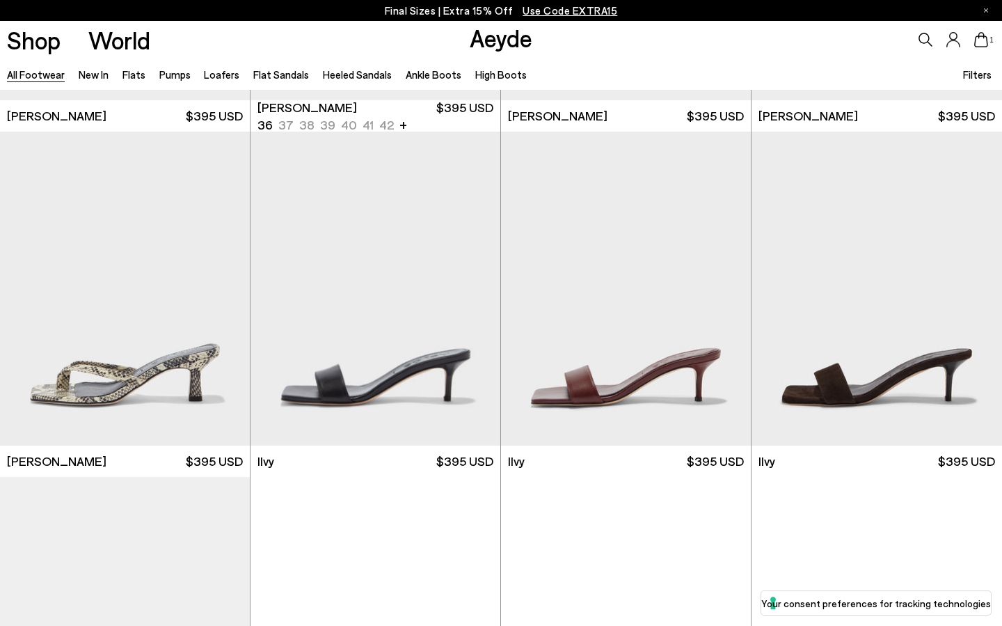
scroll to position [14856, 0]
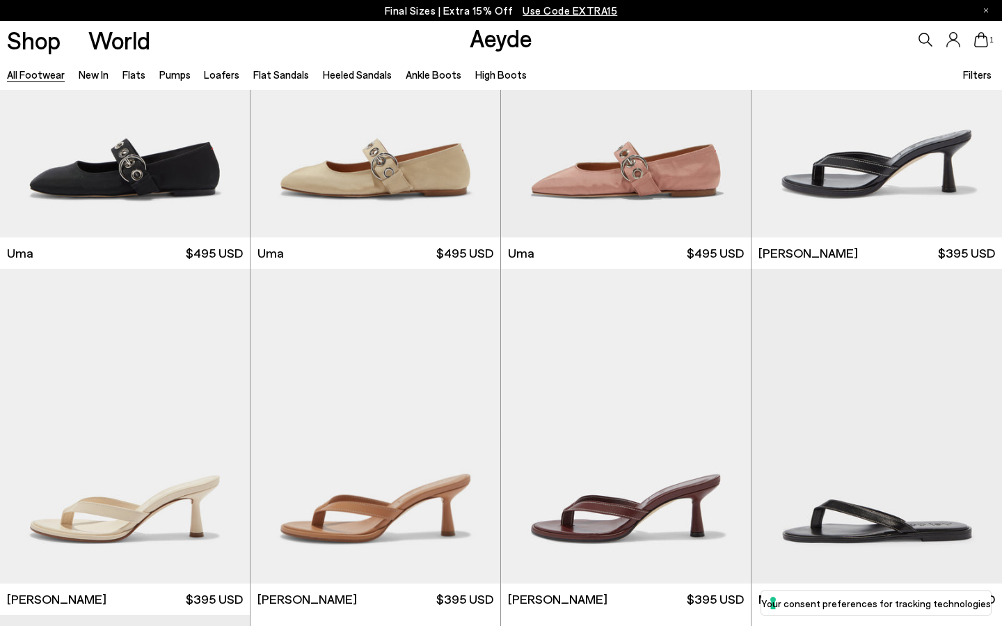
scroll to position [16368, 0]
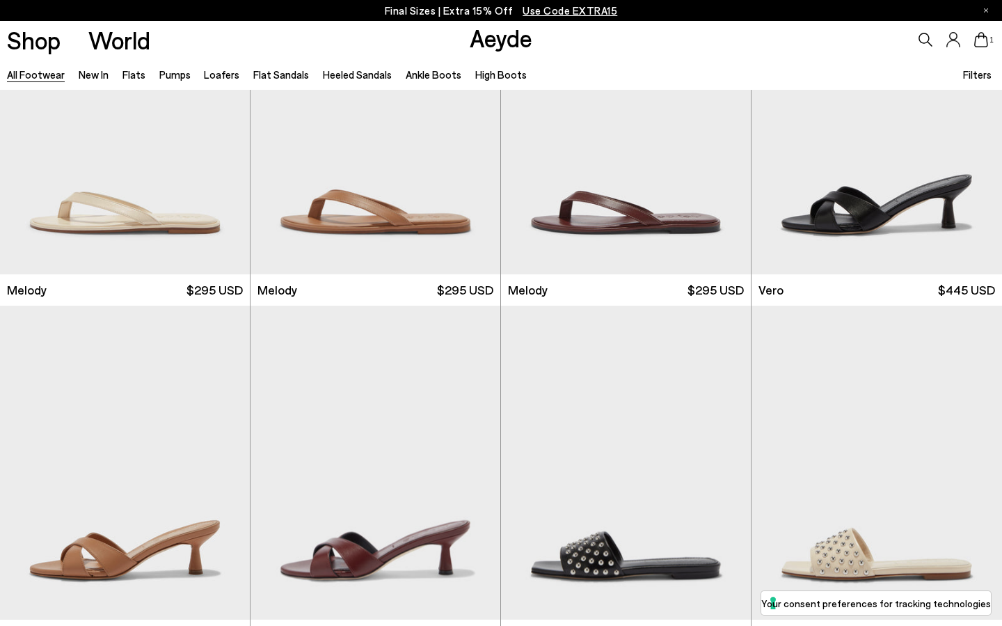
click at [983, 42] on icon at bounding box center [981, 39] width 14 height 15
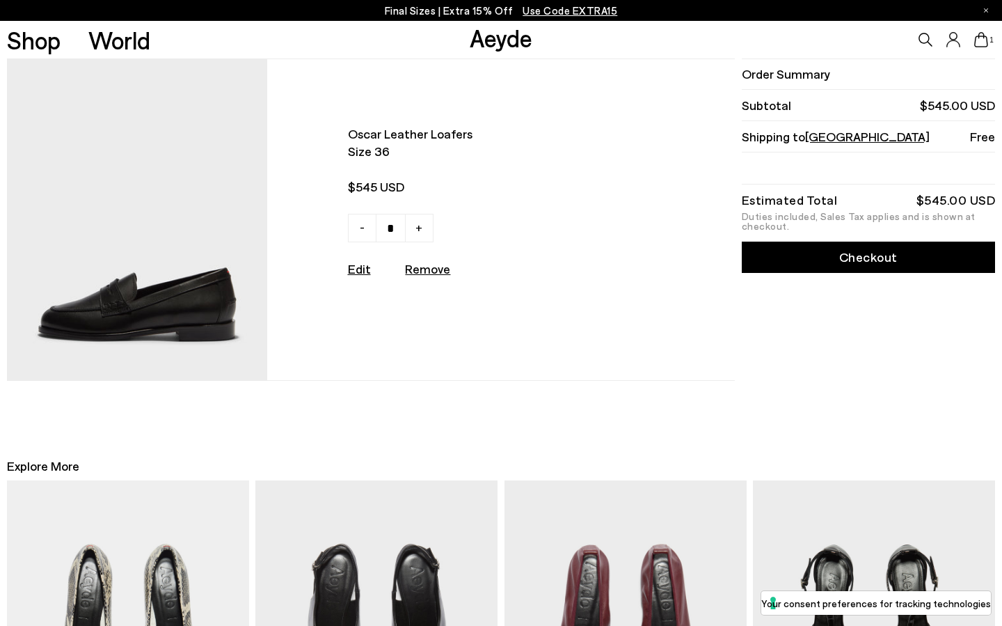
click at [805, 413] on div "Oscar leather loafers Size 36" at bounding box center [501, 266] width 1002 height 416
click at [847, 256] on link "Checkout" at bounding box center [868, 257] width 253 height 31
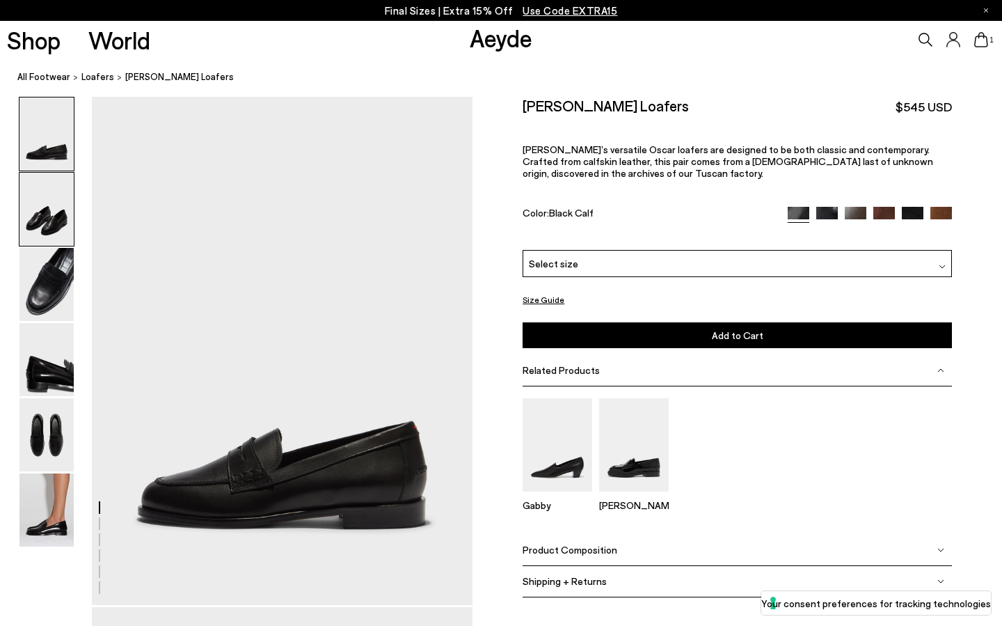
click at [38, 223] on img at bounding box center [46, 209] width 54 height 73
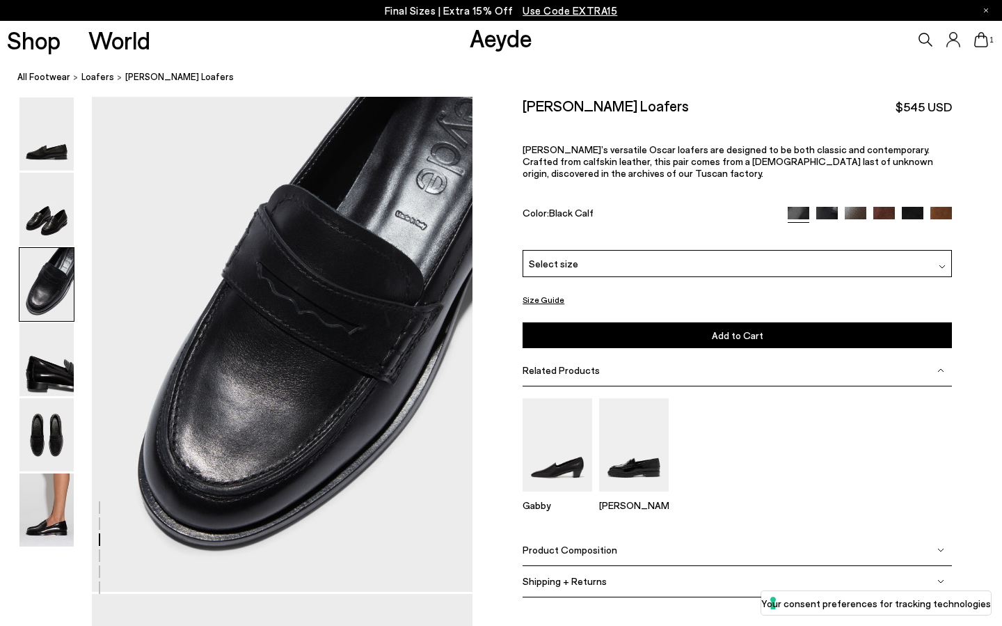
scroll to position [1042, 0]
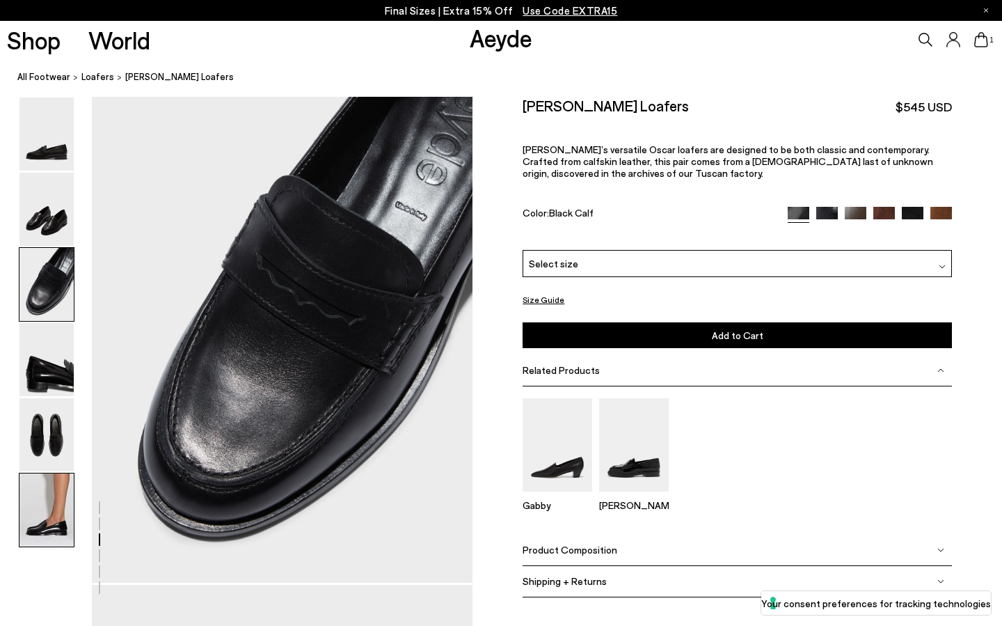
click at [48, 499] on img at bounding box center [46, 509] width 54 height 73
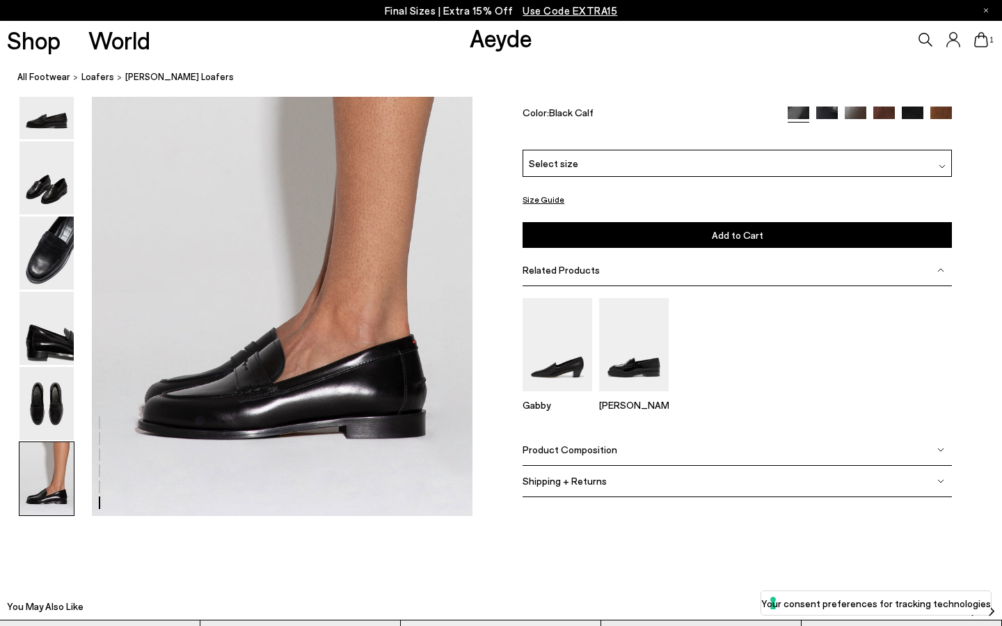
scroll to position [2646, 0]
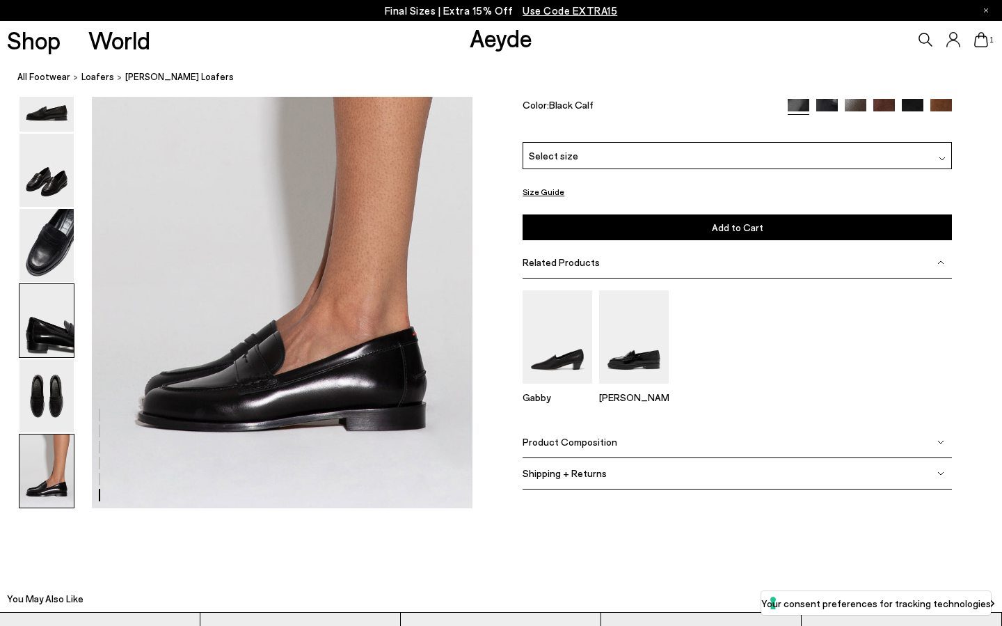
click at [58, 342] on img at bounding box center [46, 320] width 54 height 73
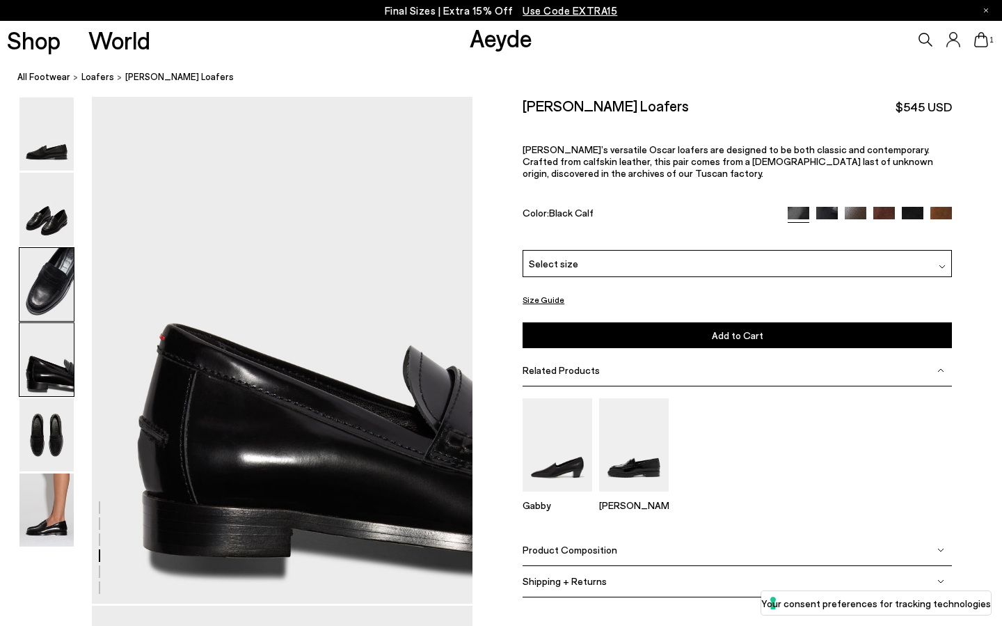
click at [34, 280] on img at bounding box center [46, 284] width 54 height 73
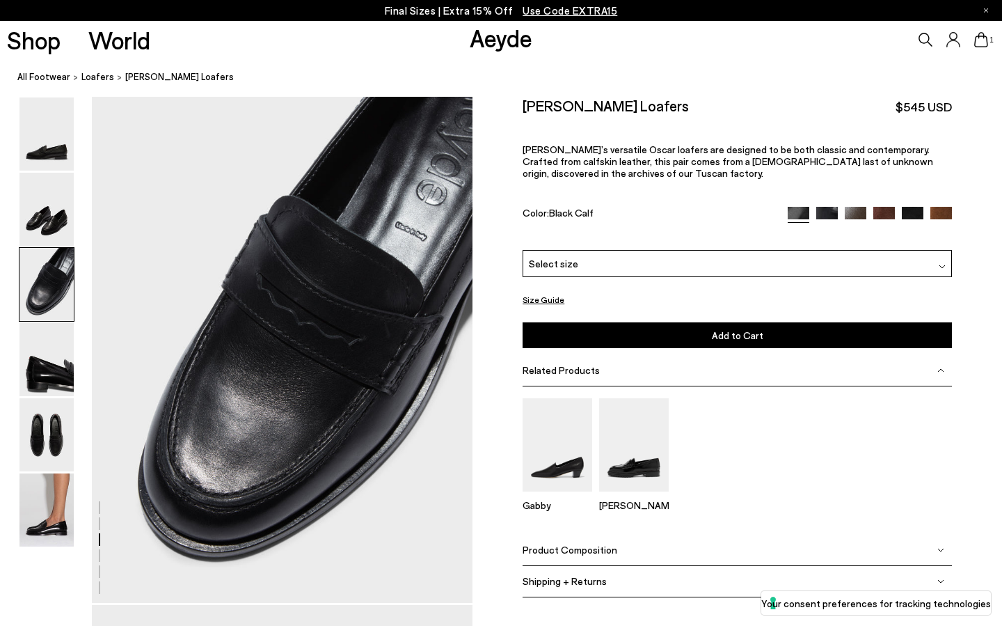
scroll to position [1021, 0]
click at [28, 149] on img at bounding box center [46, 133] width 54 height 73
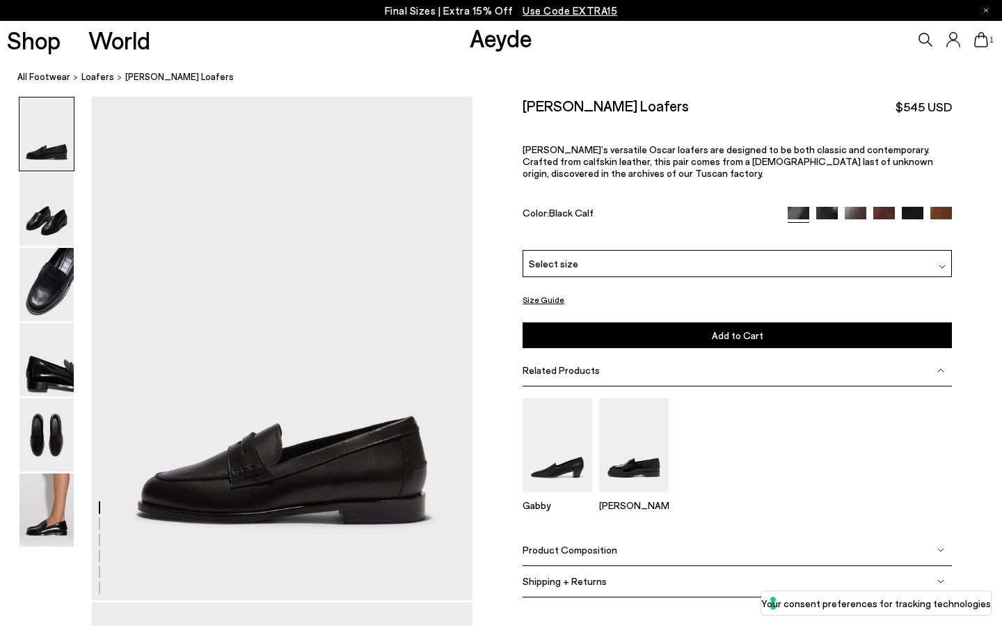
scroll to position [0, 0]
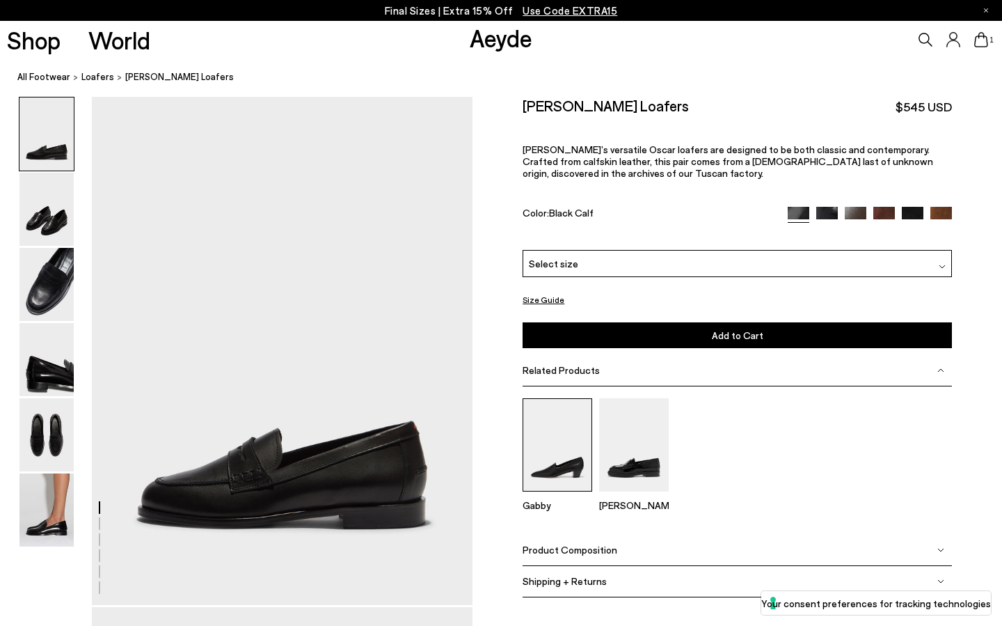
click at [560, 407] on img at bounding box center [558, 444] width 70 height 93
